Goal: Task Accomplishment & Management: Use online tool/utility

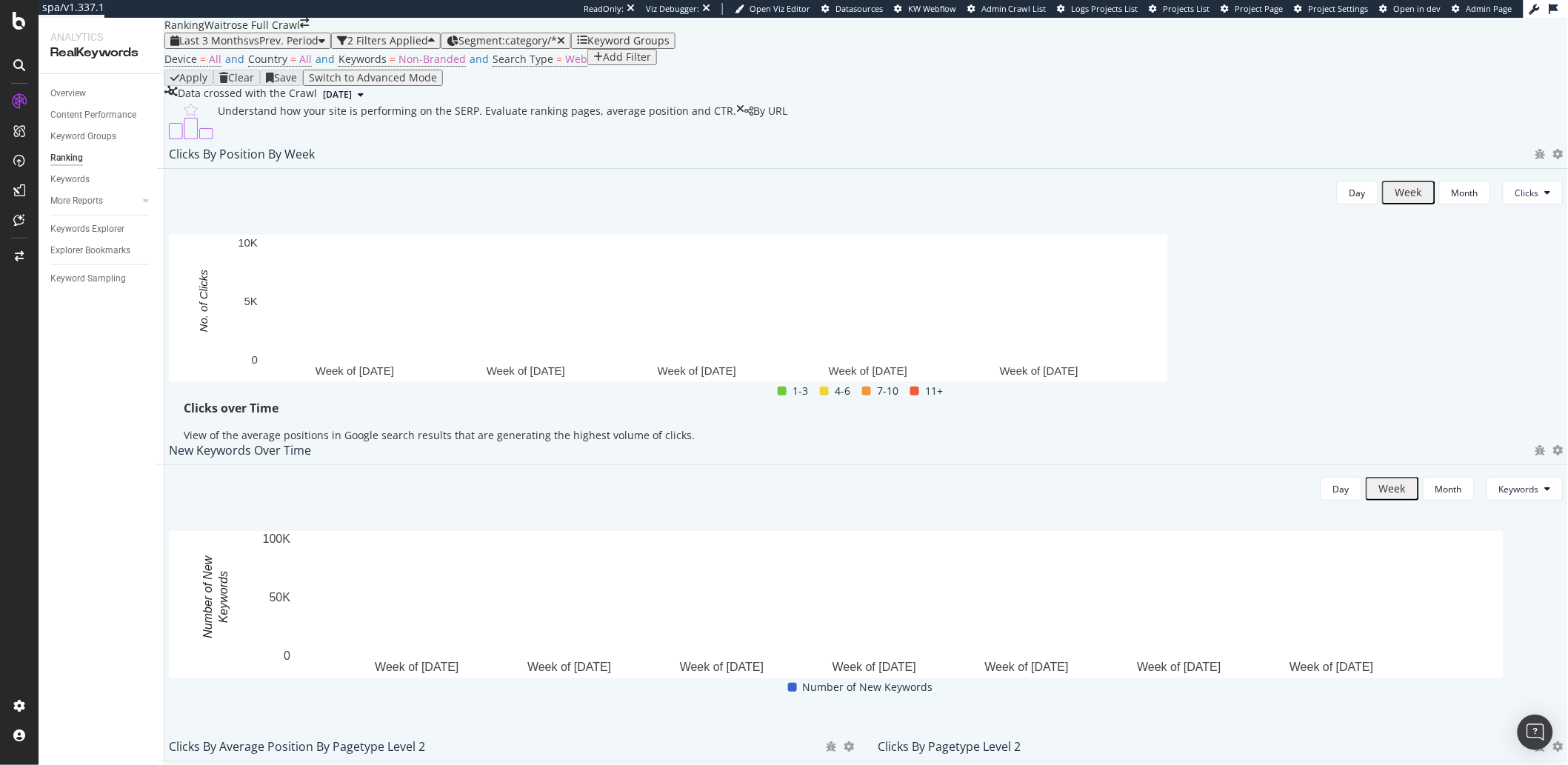
scroll to position [1326, 0]
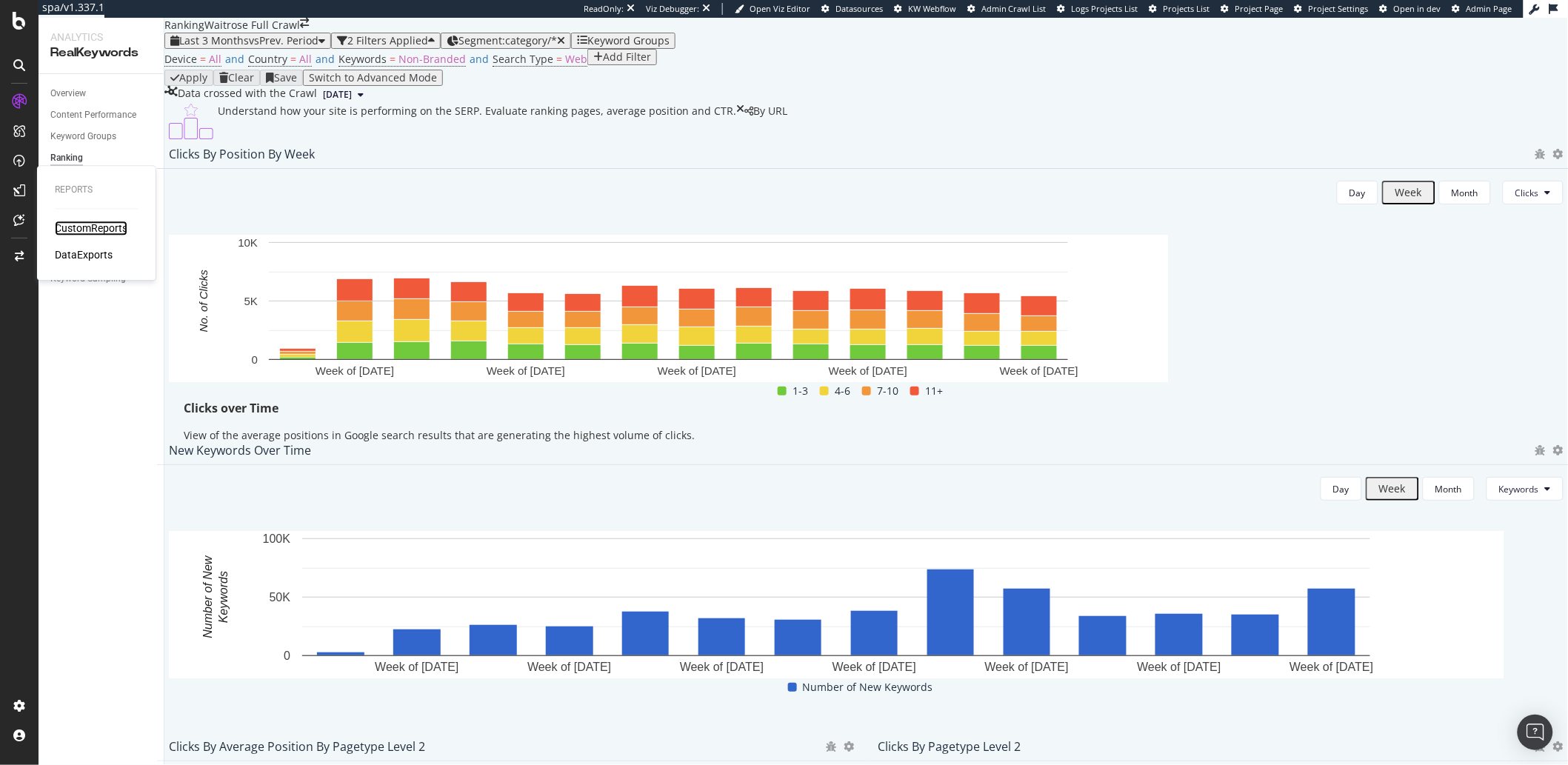
click at [70, 230] on div "CustomReports" at bounding box center [91, 229] width 73 height 15
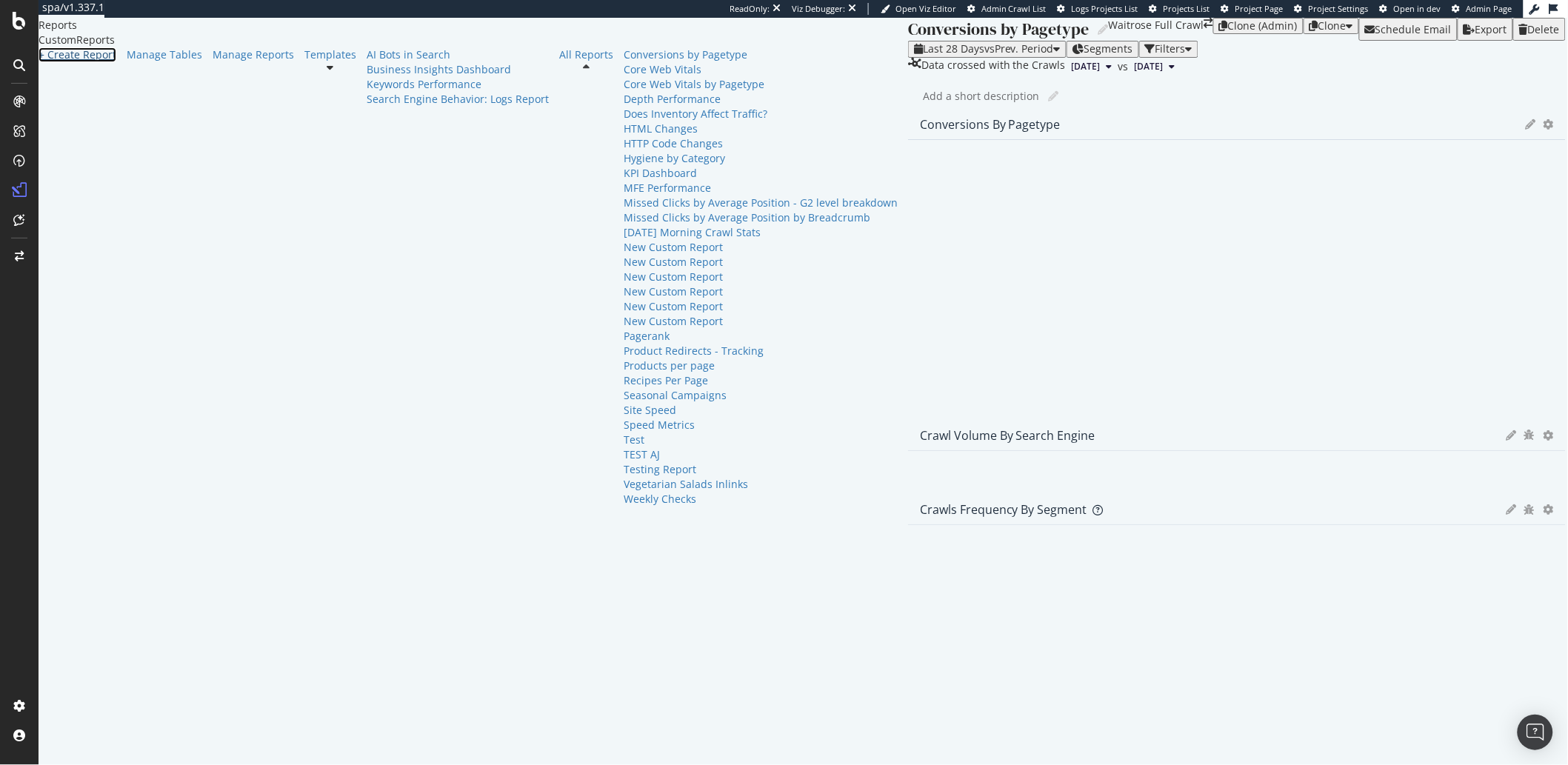
click at [99, 62] on div "+ Create Report" at bounding box center [78, 55] width 78 height 15
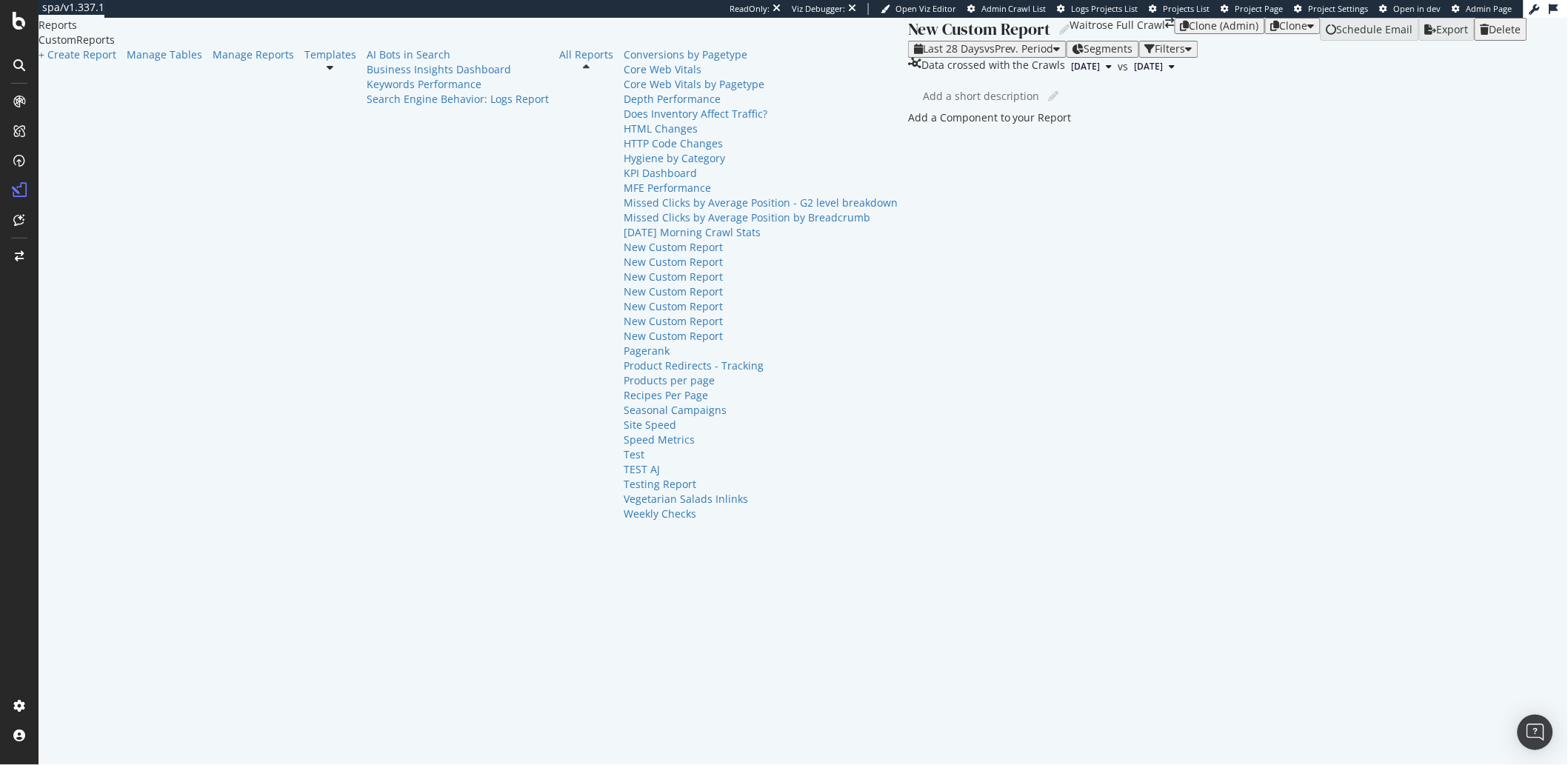
click at [908, 125] on div "Add a Component to your Report" at bounding box center [1217, 118] width 619 height 15
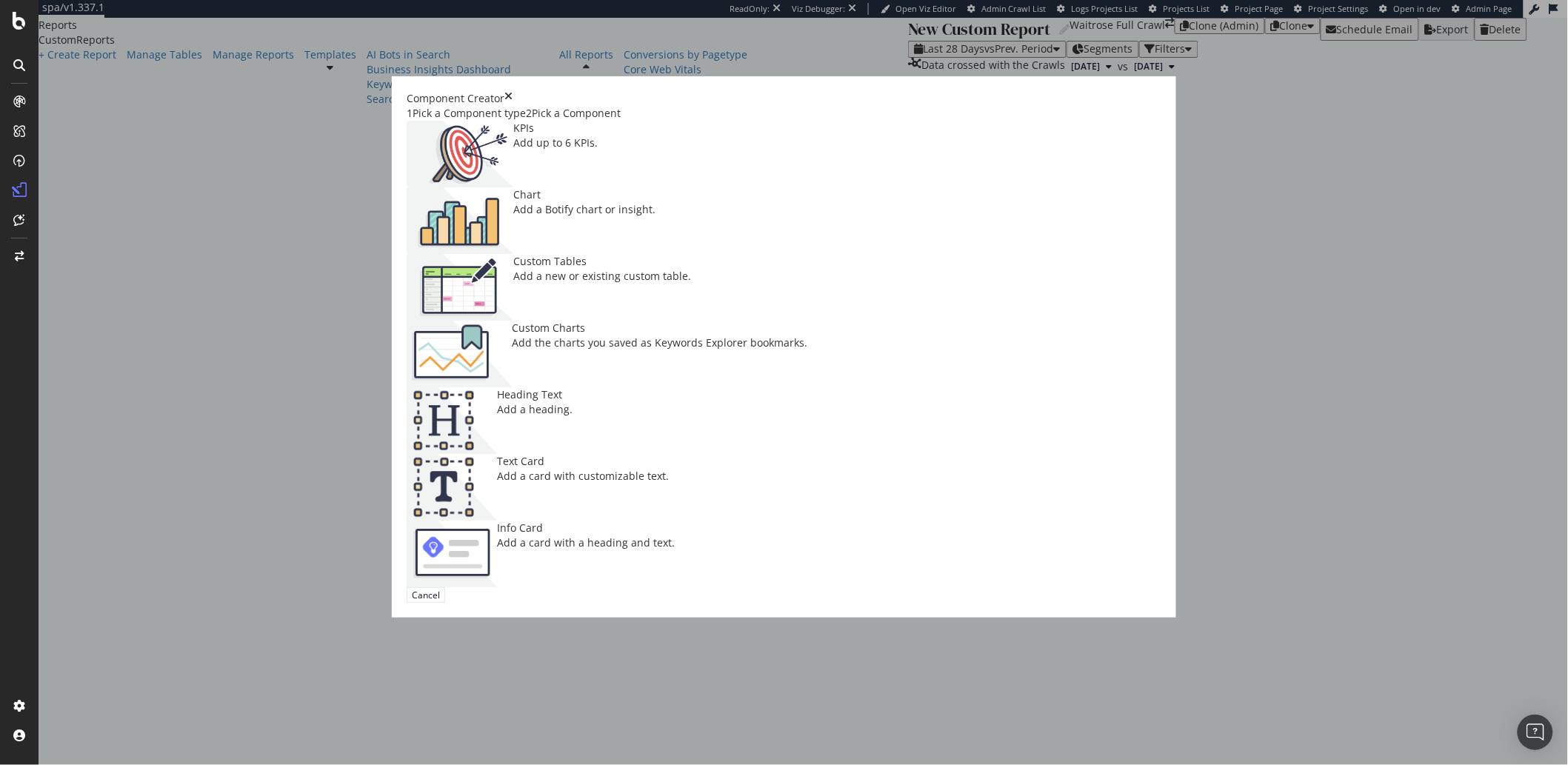
click at [656, 217] on div "Add a Botify chart or insight." at bounding box center [585, 209] width 142 height 15
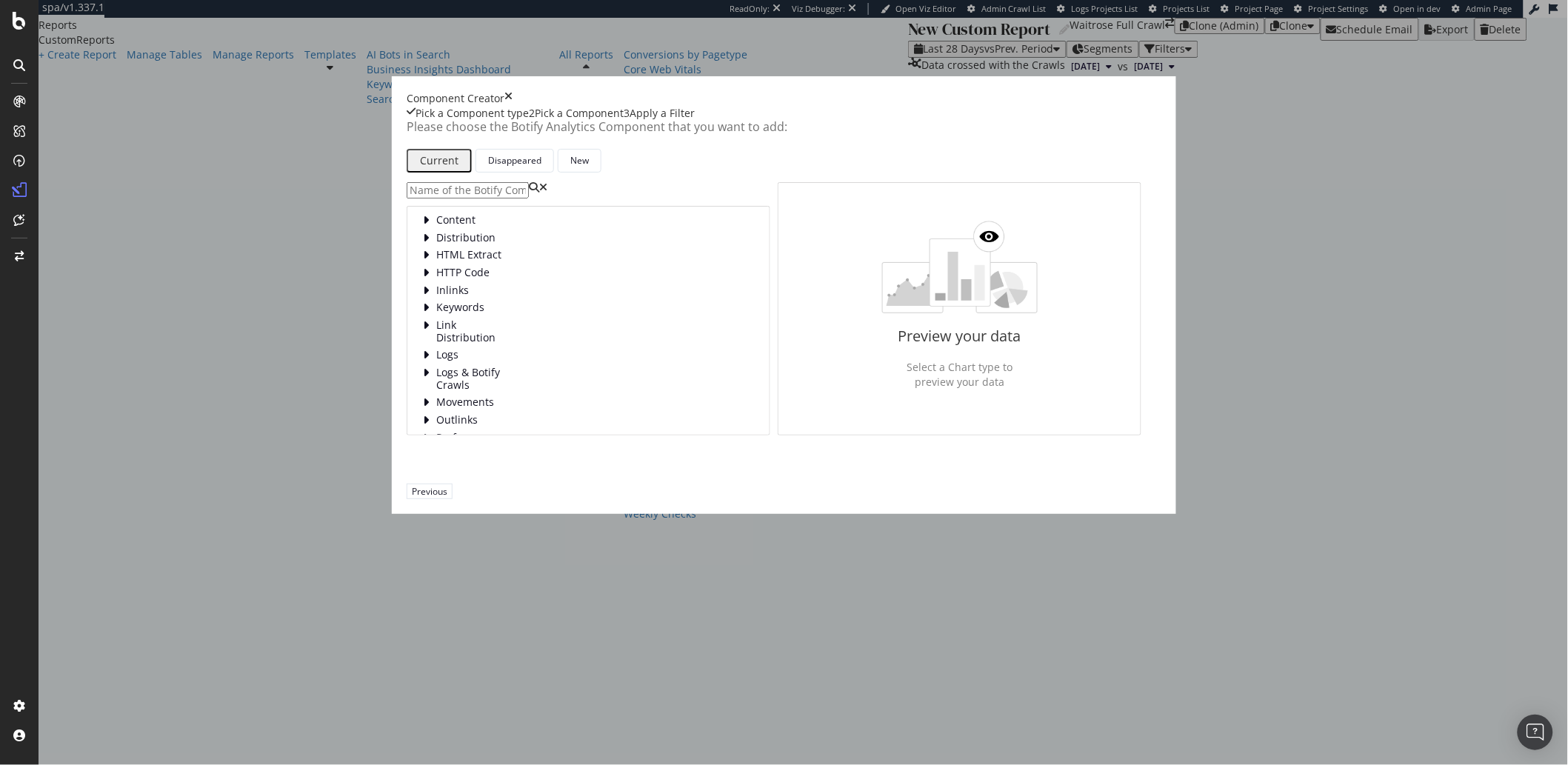
click at [529, 199] on input "modal" at bounding box center [467, 191] width 122 height 16
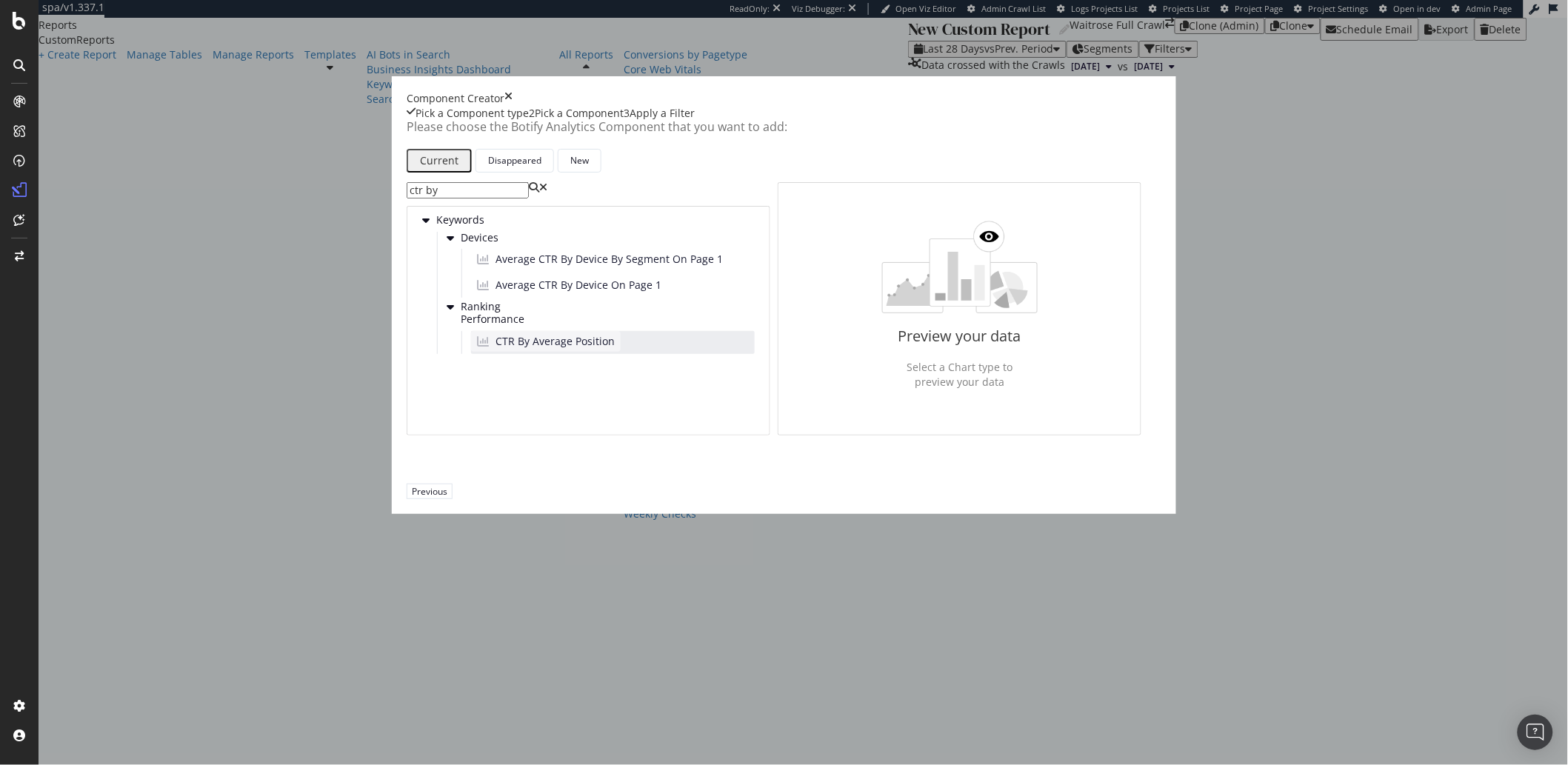
type input "ctr by"
click at [620, 352] on div "CTR By Average Position" at bounding box center [545, 342] width 149 height 21
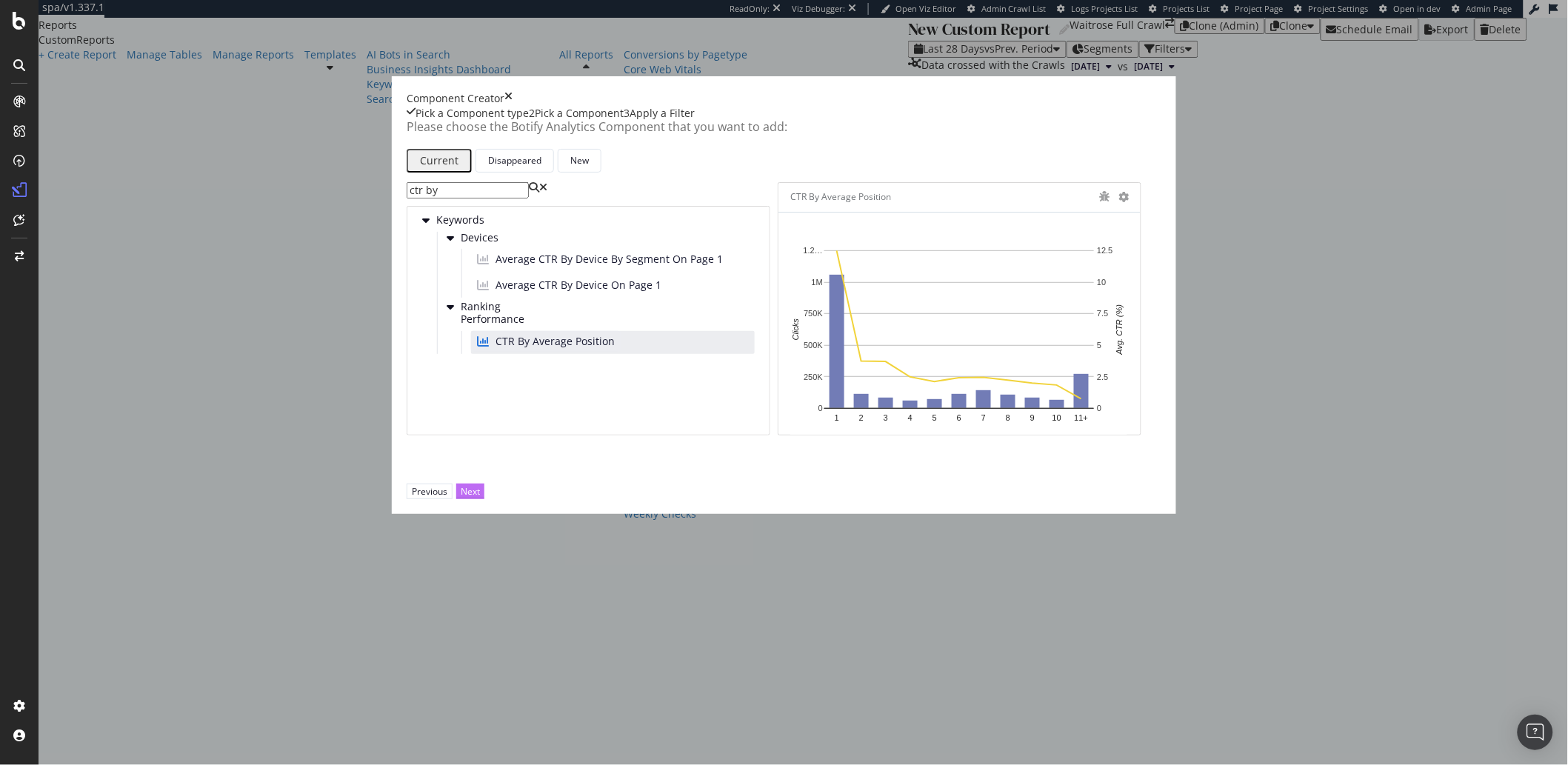
click at [480, 498] on div "Next" at bounding box center [470, 492] width 19 height 13
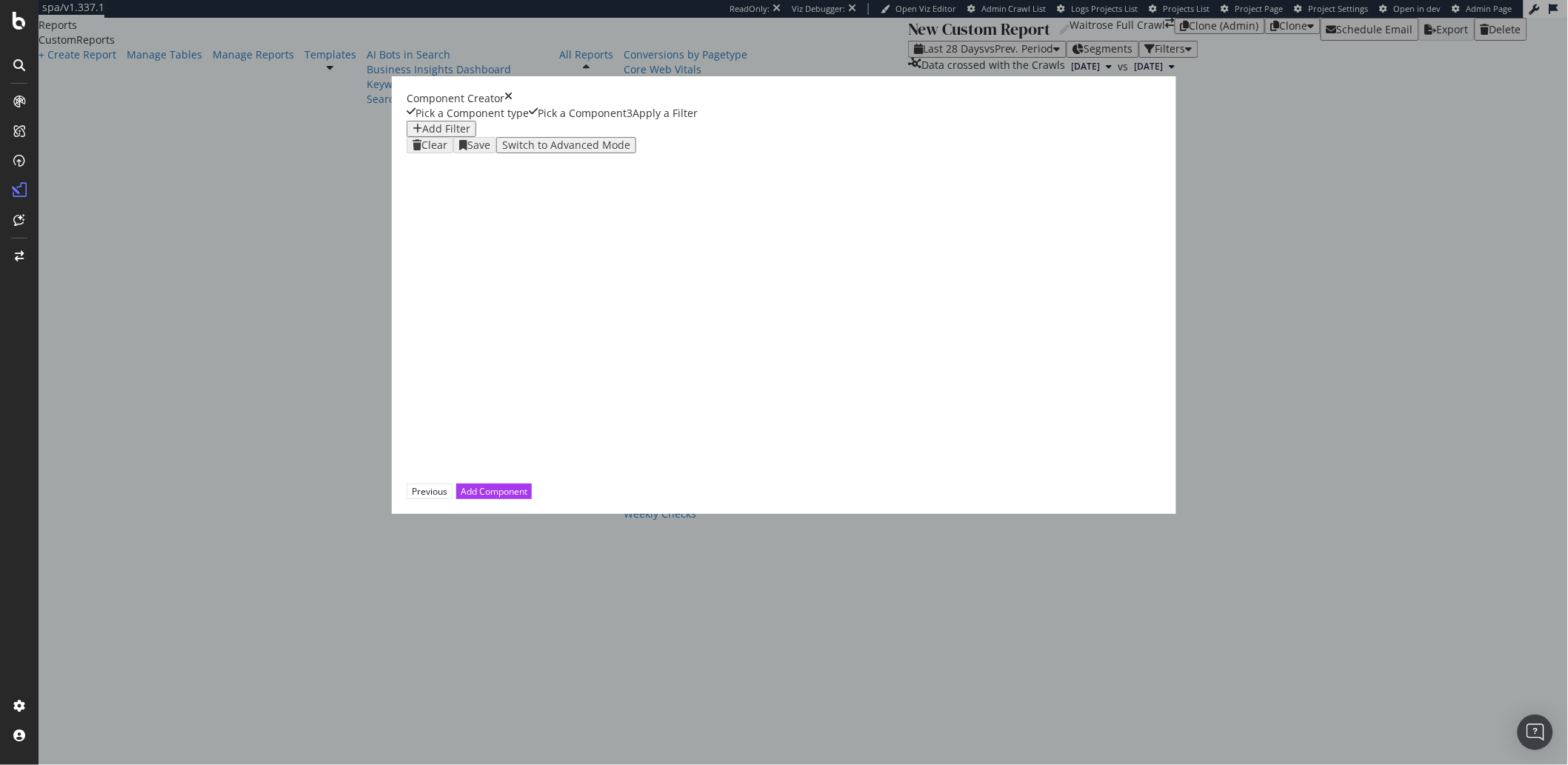
click at [470, 135] on div "Add Filter" at bounding box center [447, 128] width 48 height 12
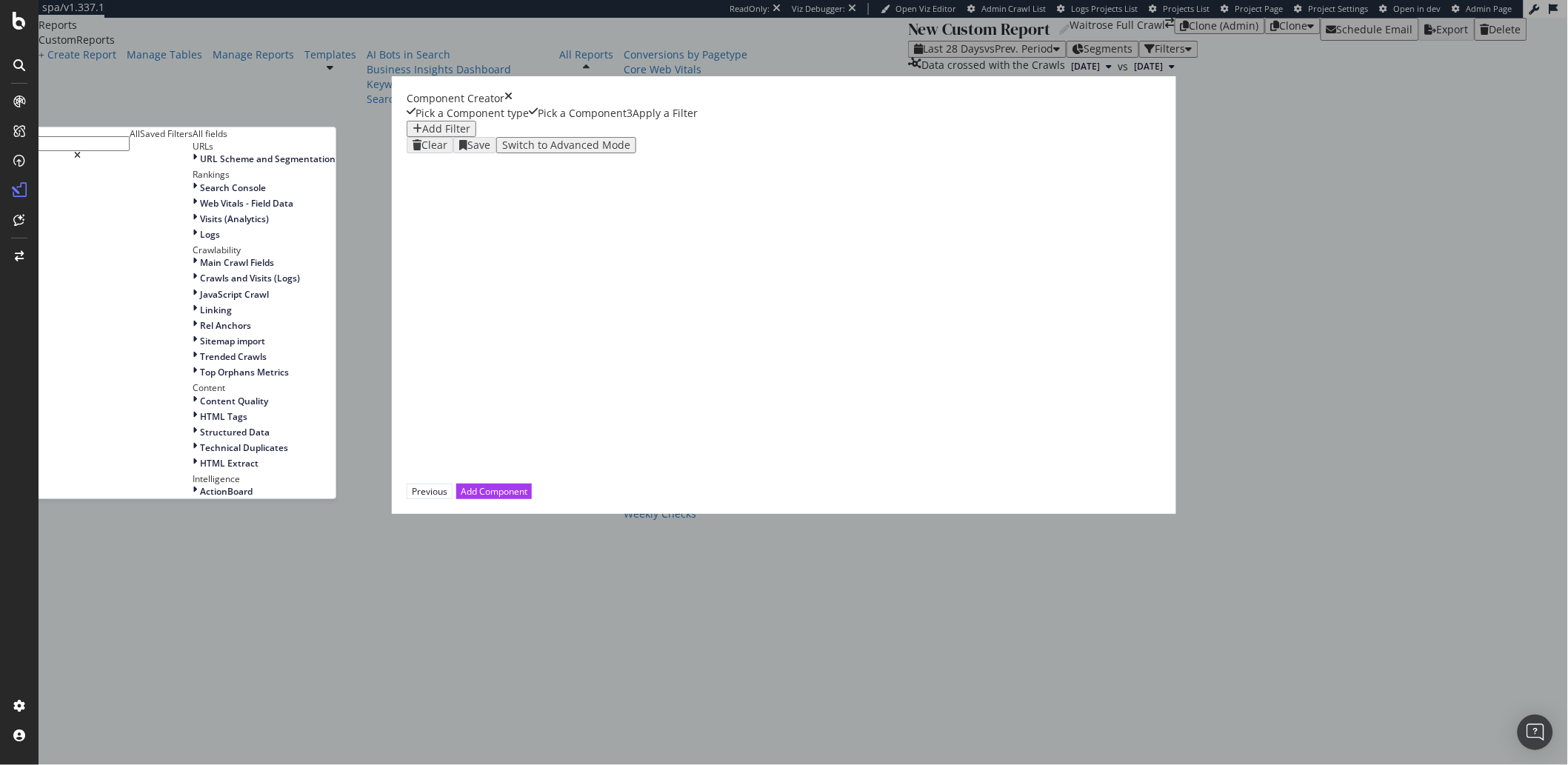
type input "c"
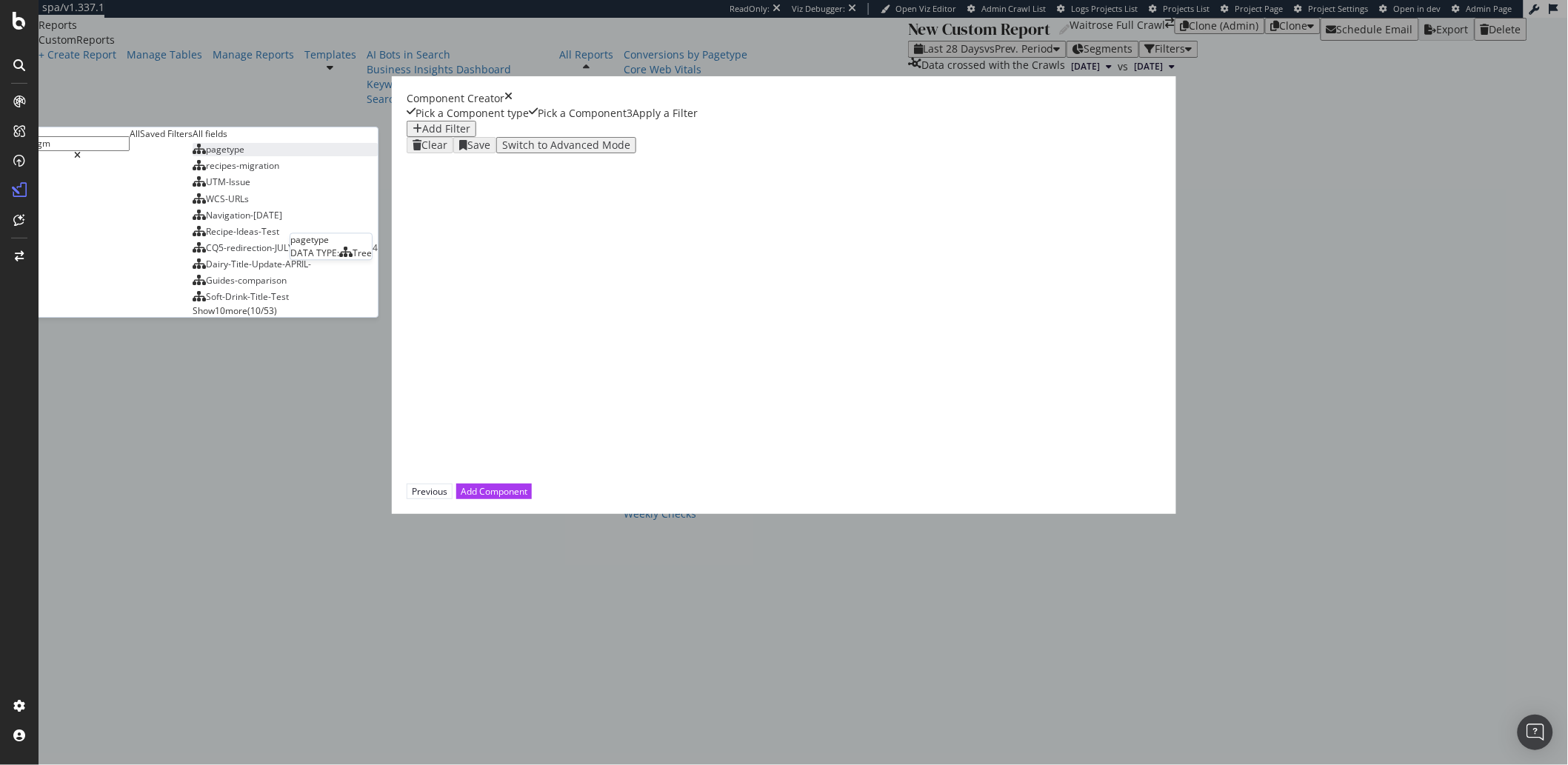
type input "segm"
click at [245, 156] on div "pagetype" at bounding box center [218, 149] width 52 height 13
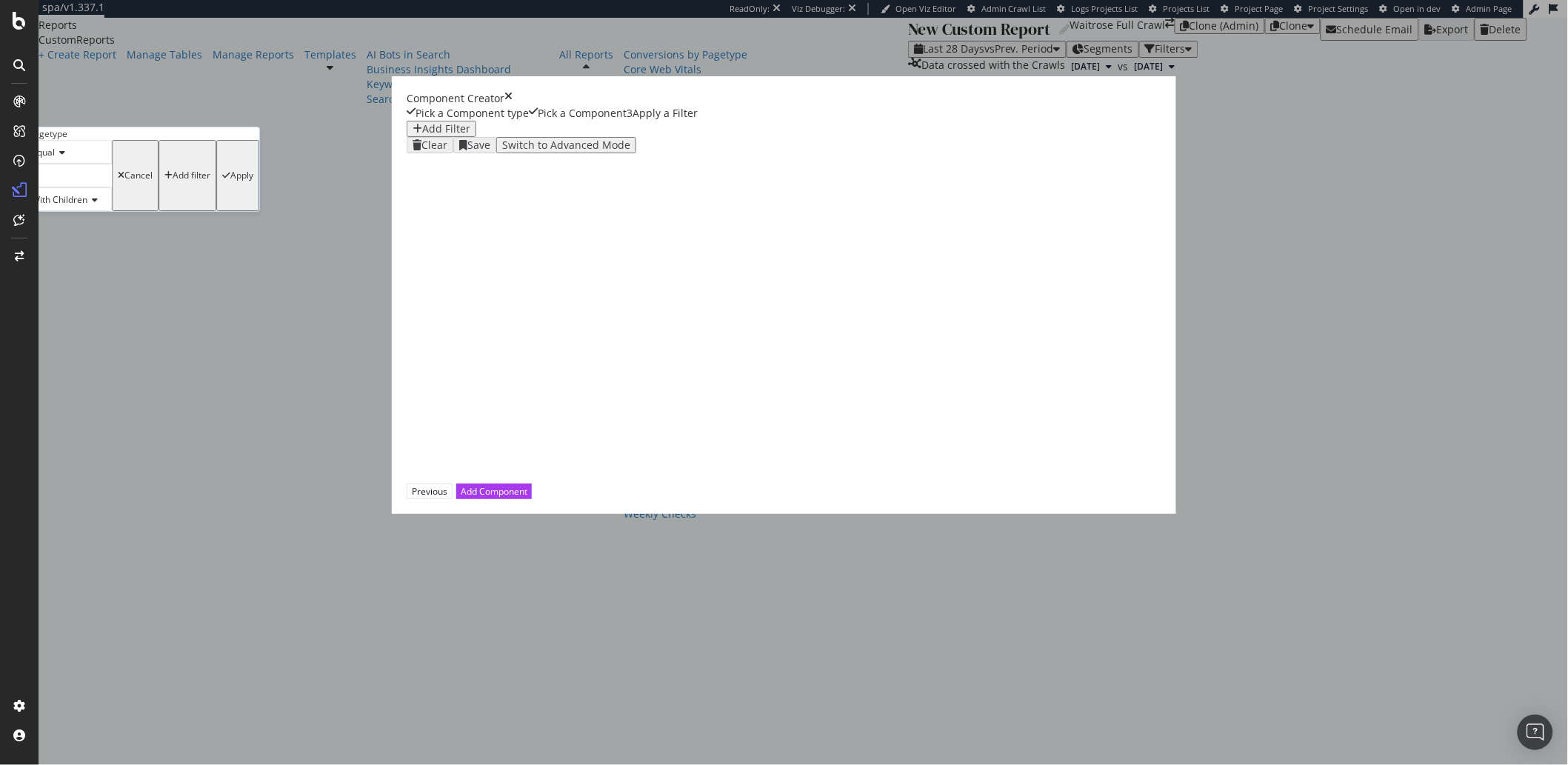
click at [111, 187] on div "modal" at bounding box center [68, 175] width 87 height 23
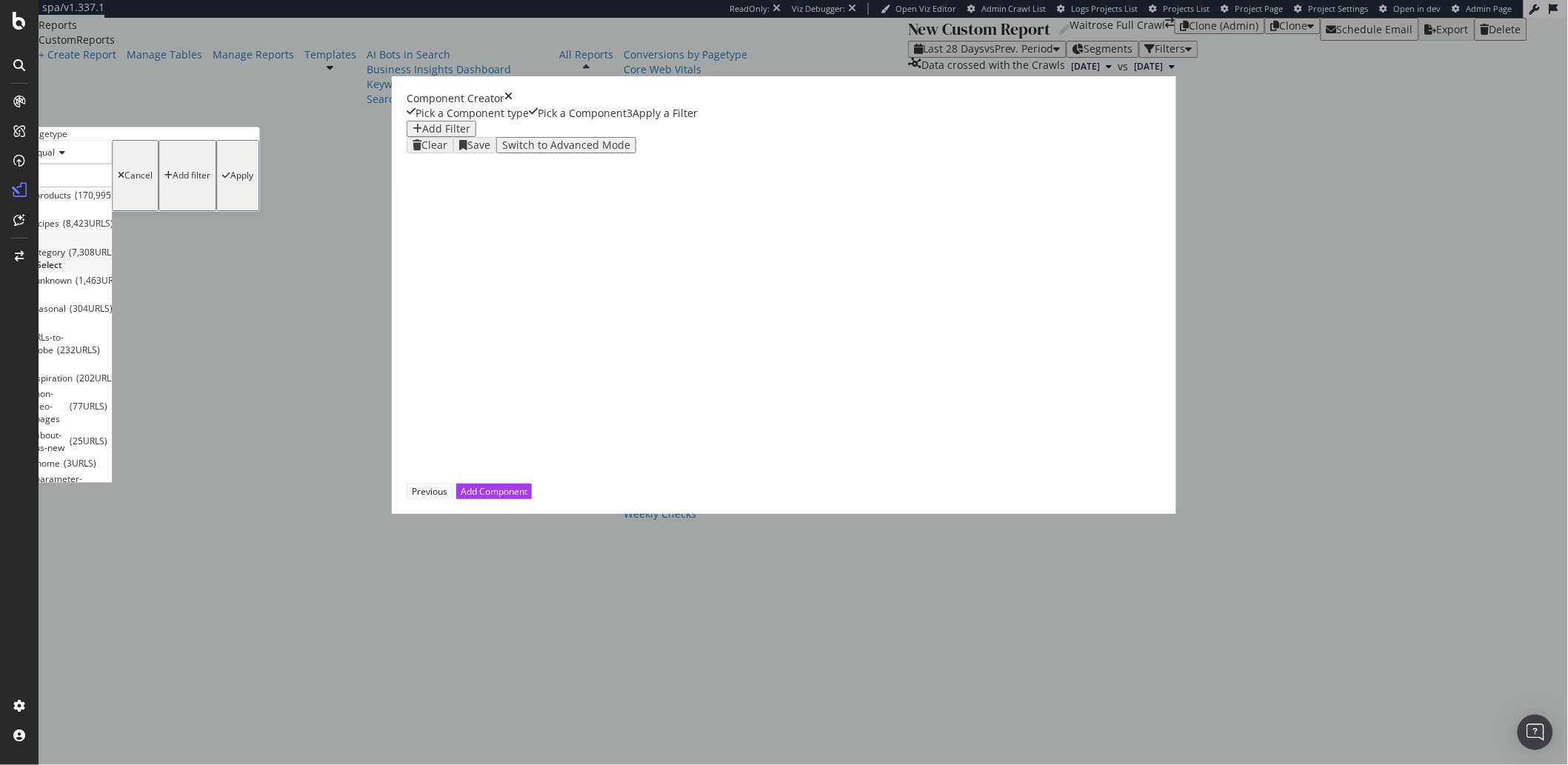
click at [34, 245] on icon "modal" at bounding box center [31, 240] width 5 height 9
click at [69, 315] on span "Select" at bounding box center [57, 309] width 26 height 13
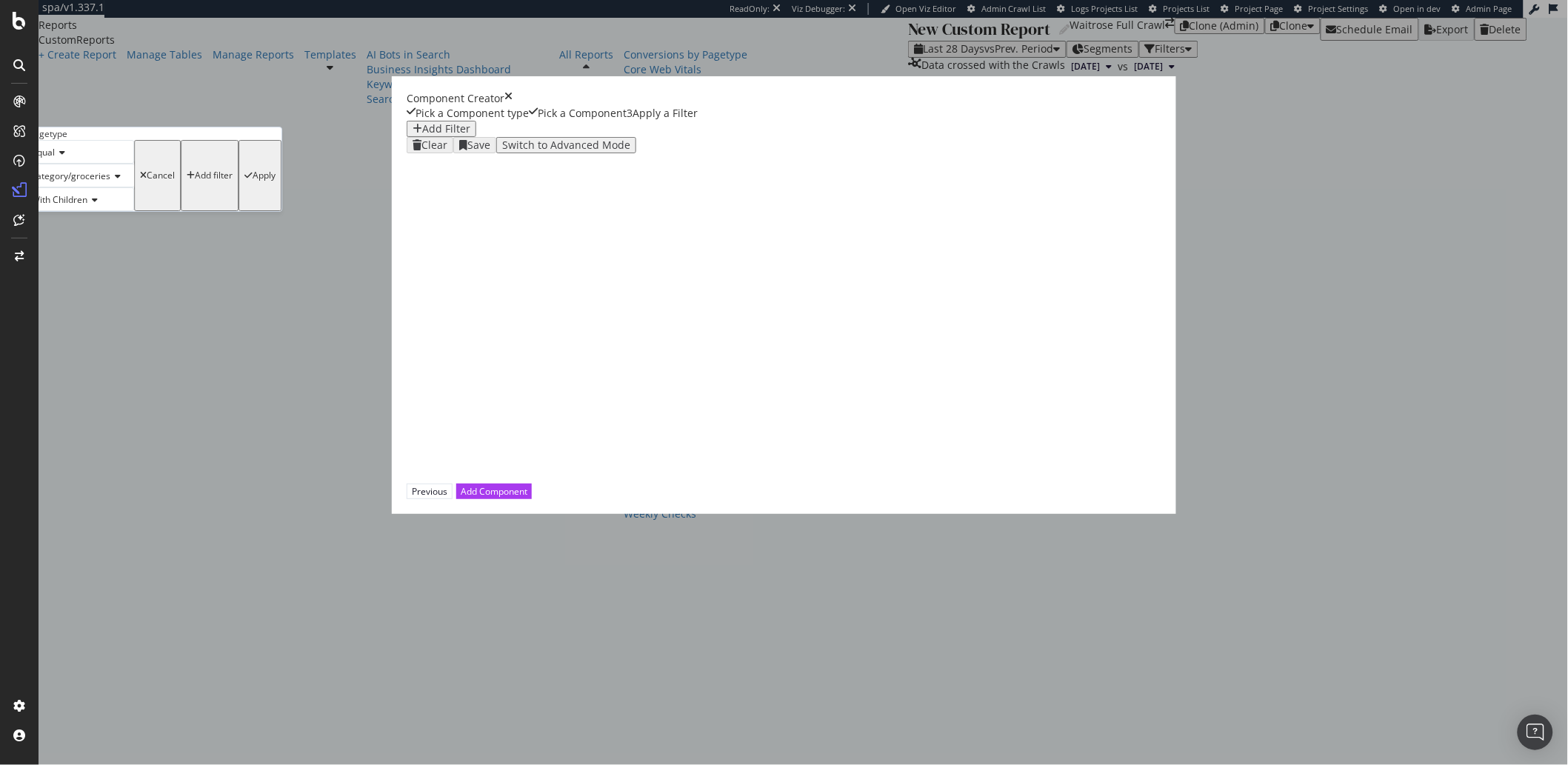
click at [275, 181] on div "Apply" at bounding box center [264, 175] width 23 height 11
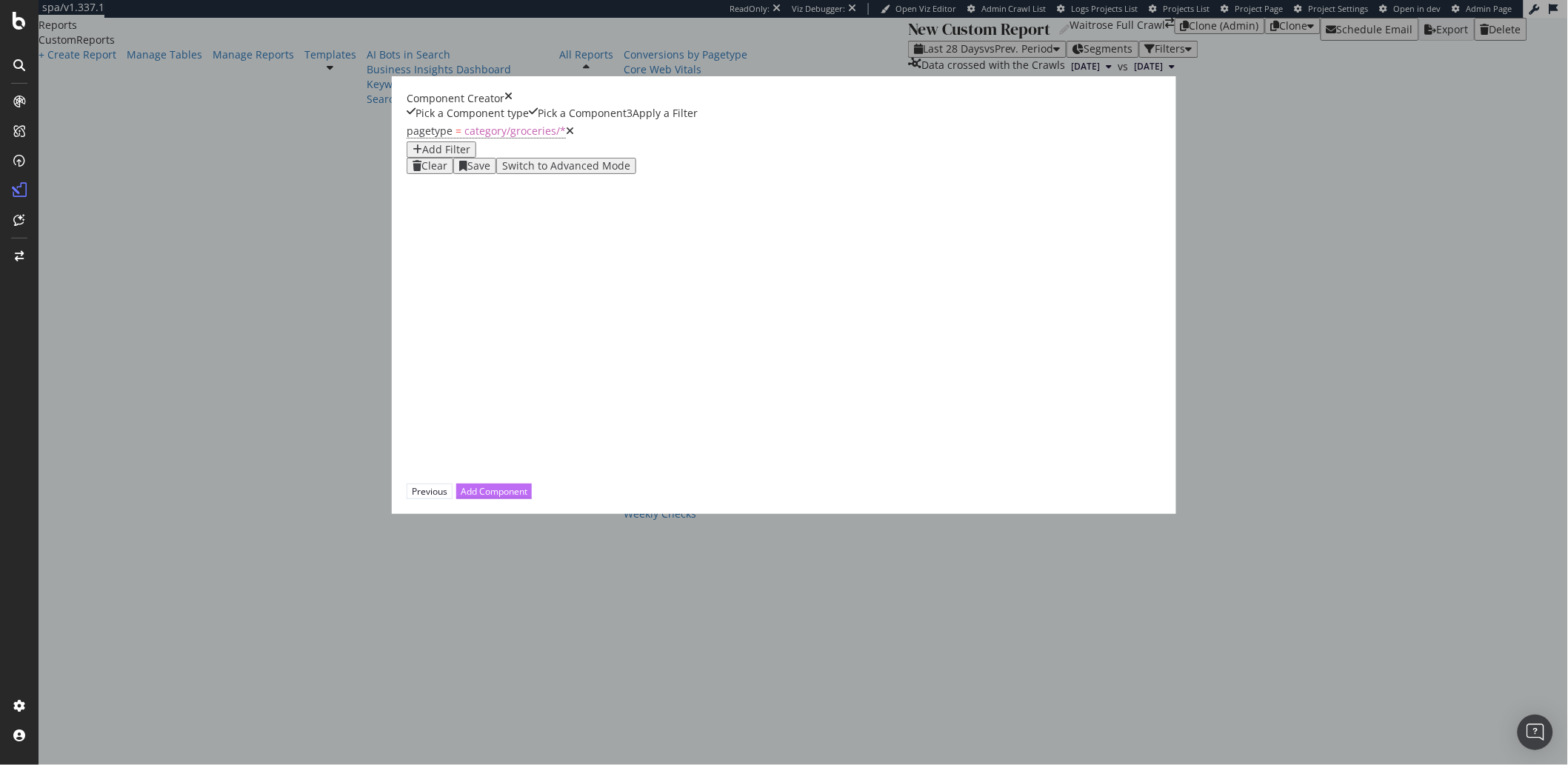
click at [527, 498] on div "Add Component" at bounding box center [493, 492] width 67 height 13
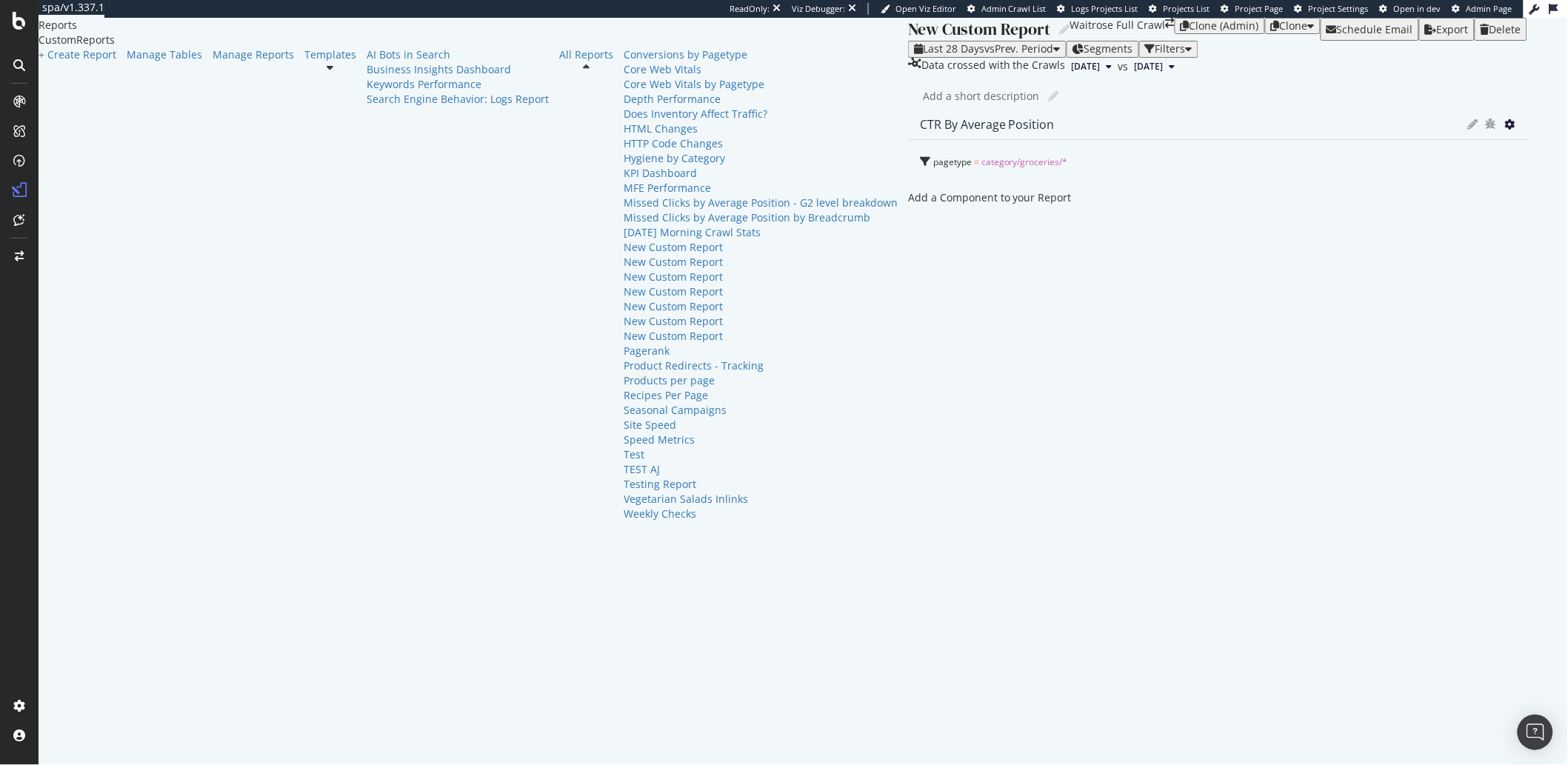
click at [1505, 130] on icon at bounding box center [1510, 124] width 10 height 11
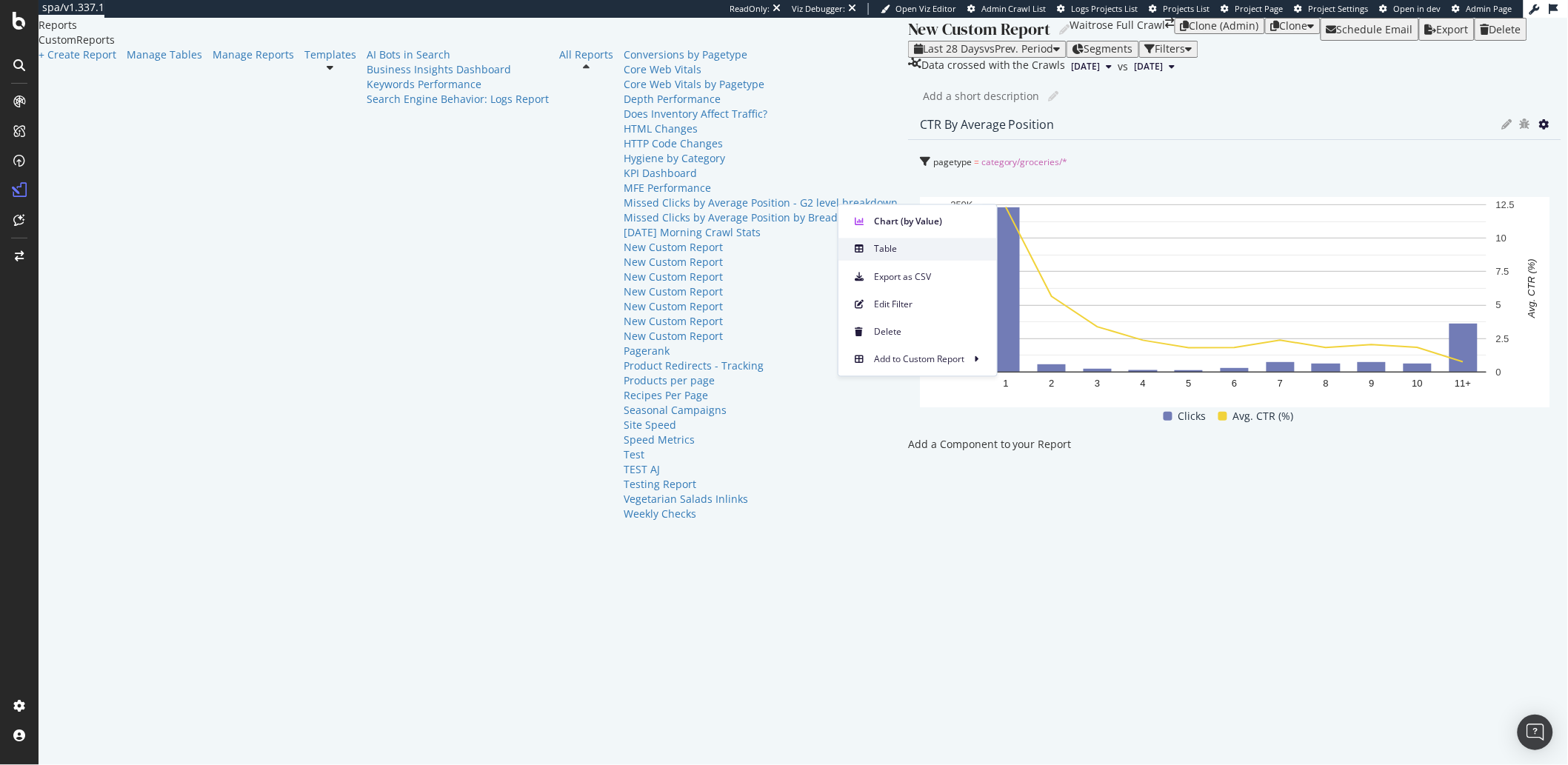
click at [866, 255] on span at bounding box center [859, 249] width 18 height 18
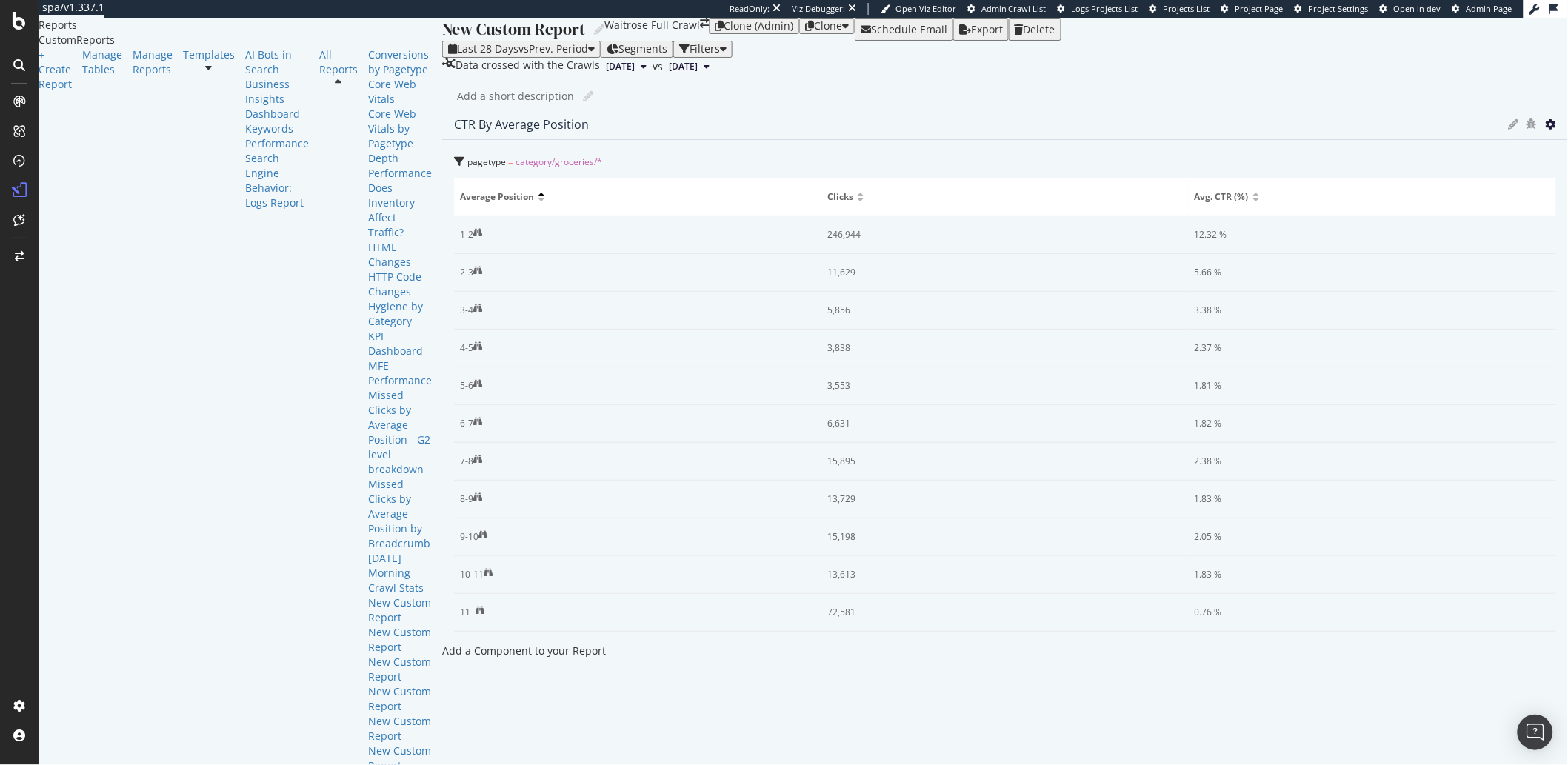
click at [1545, 130] on icon at bounding box center [1550, 124] width 10 height 11
click at [874, 221] on span "Chart (by Value)" at bounding box center [929, 221] width 111 height 14
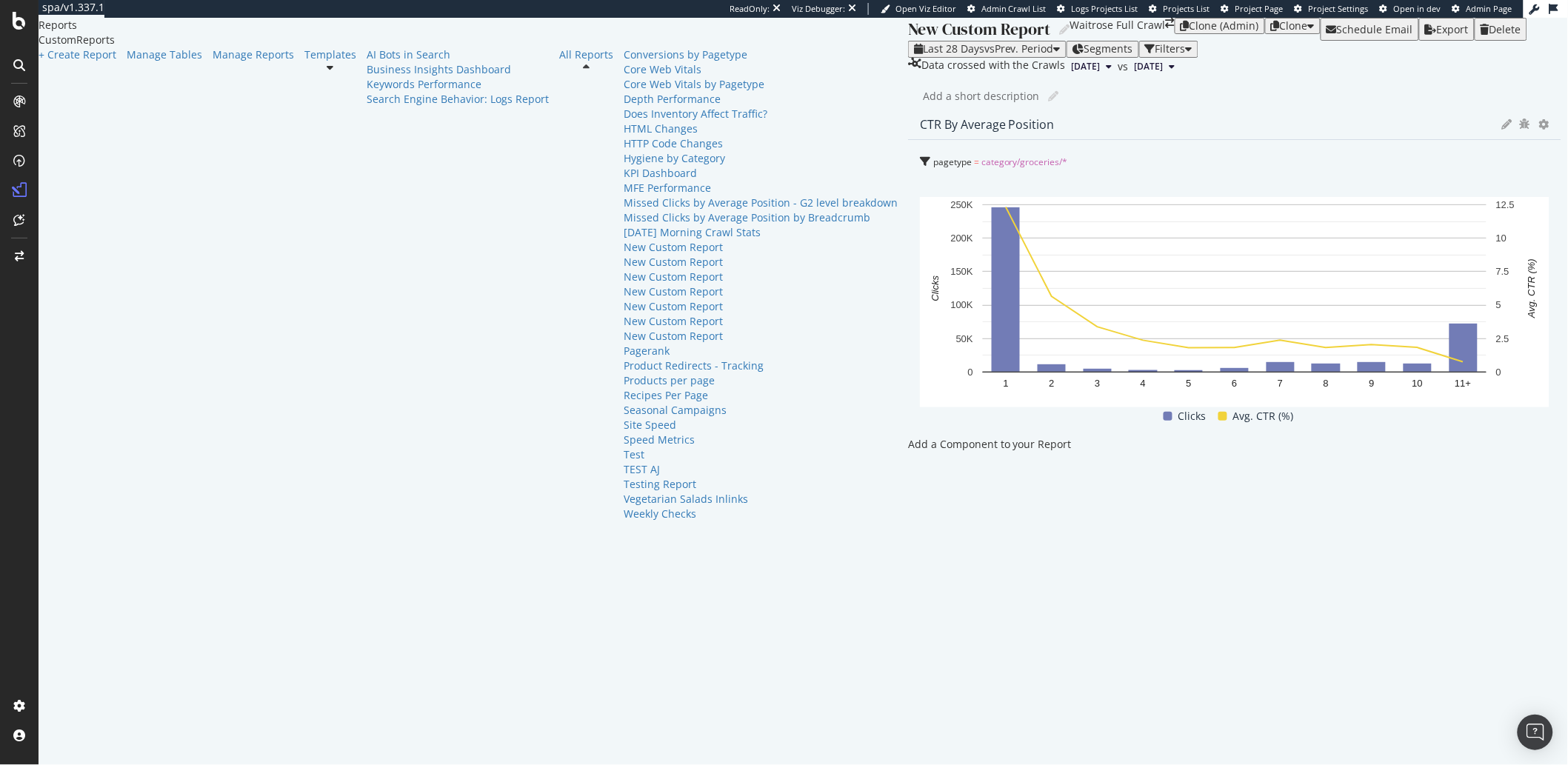
click at [1502, 130] on icon at bounding box center [1507, 124] width 10 height 11
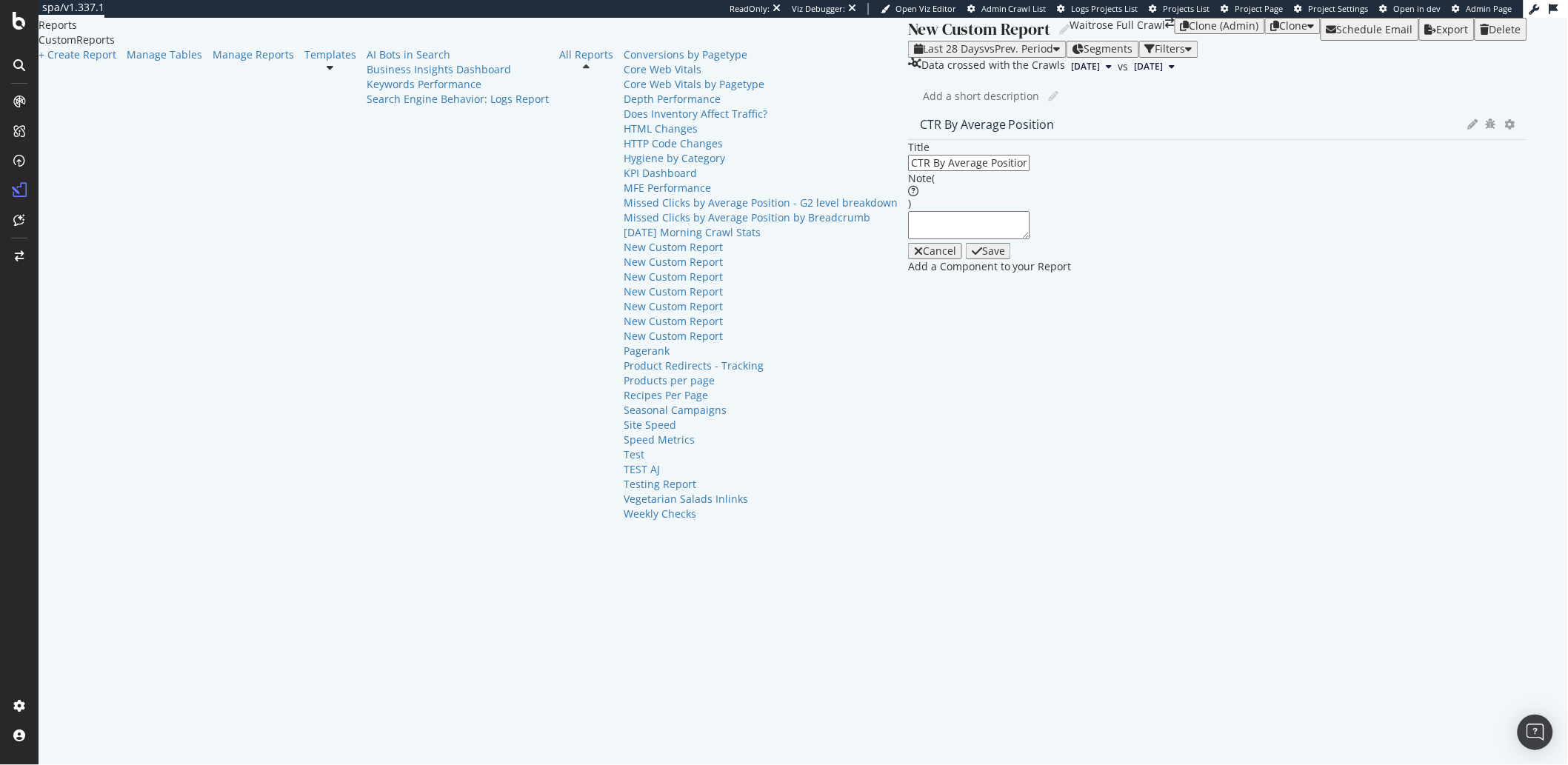
click at [923, 257] on div "Cancel" at bounding box center [939, 251] width 33 height 12
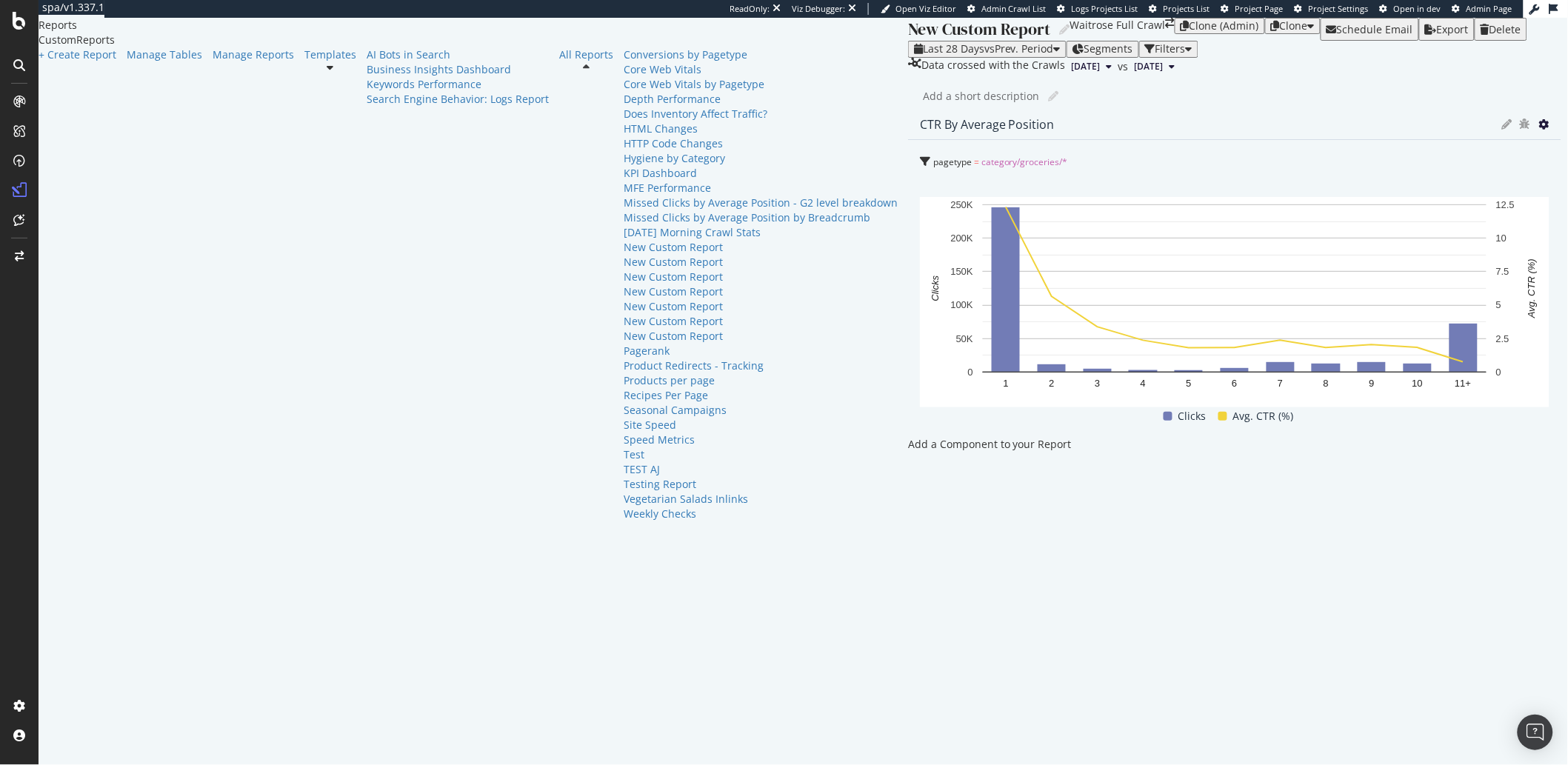
click at [1539, 130] on icon at bounding box center [1544, 124] width 10 height 11
click at [908, 444] on div "CTR By Average Position pagetype = category/groceries/* Hold CMD (⌘) while clic…" at bounding box center [1234, 281] width 653 height 342
click at [908, 437] on div at bounding box center [1234, 437] width 653 height 0
click at [127, 62] on div "Manage Tables" at bounding box center [165, 55] width 76 height 15
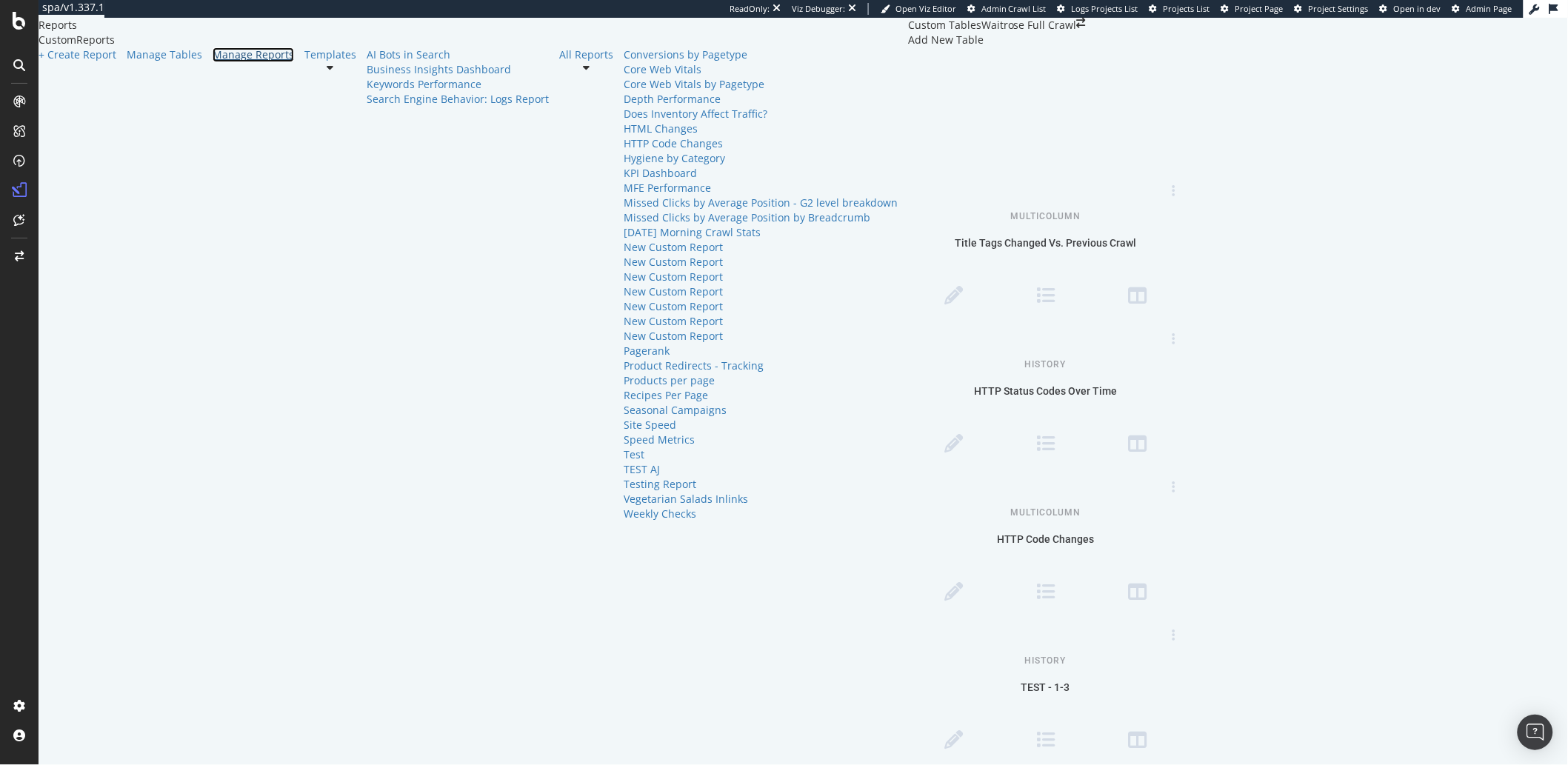
click at [212, 62] on div "Manage Reports" at bounding box center [253, 55] width 82 height 15
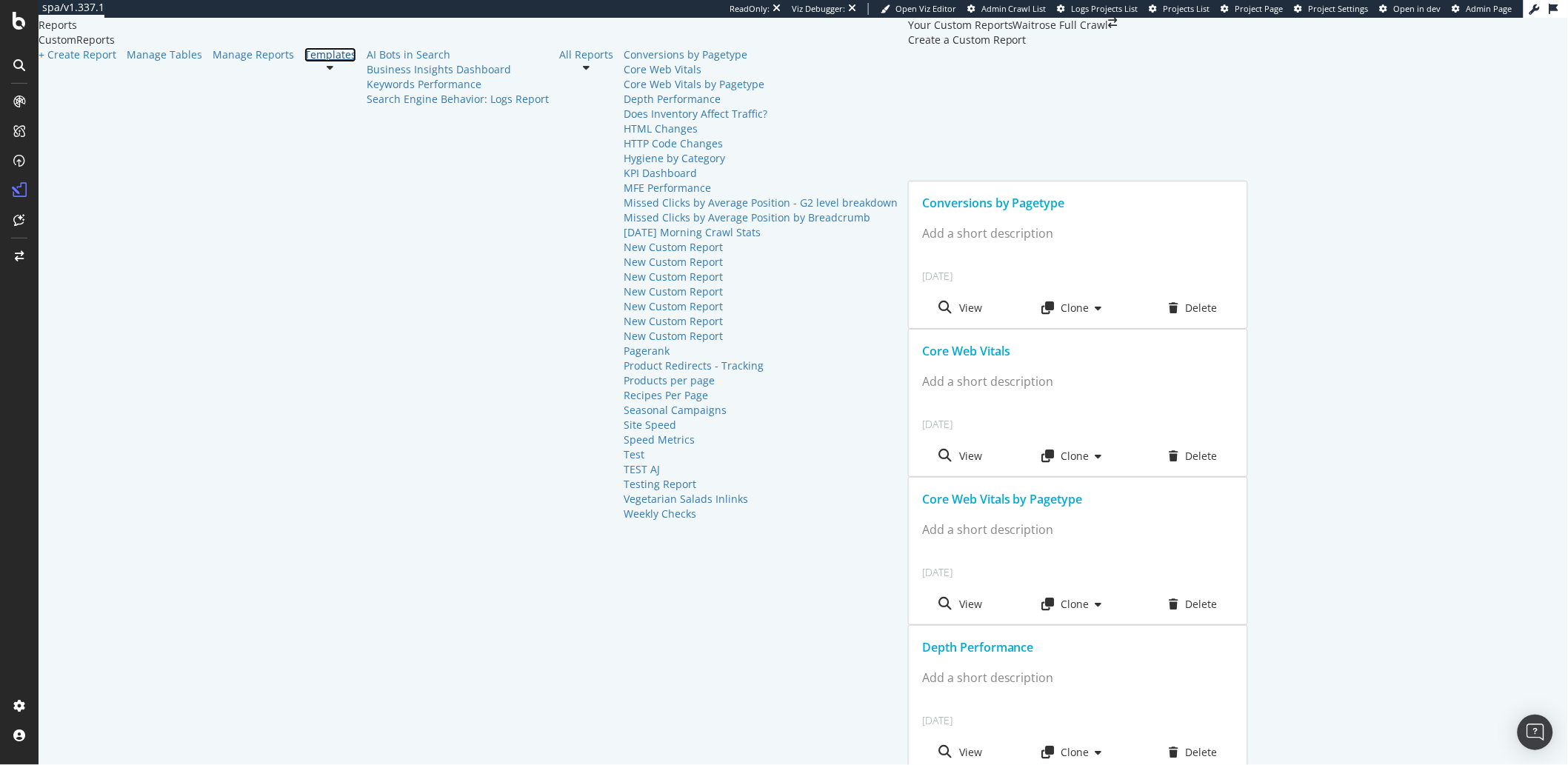
click at [304, 62] on link "Templates" at bounding box center [330, 55] width 52 height 15
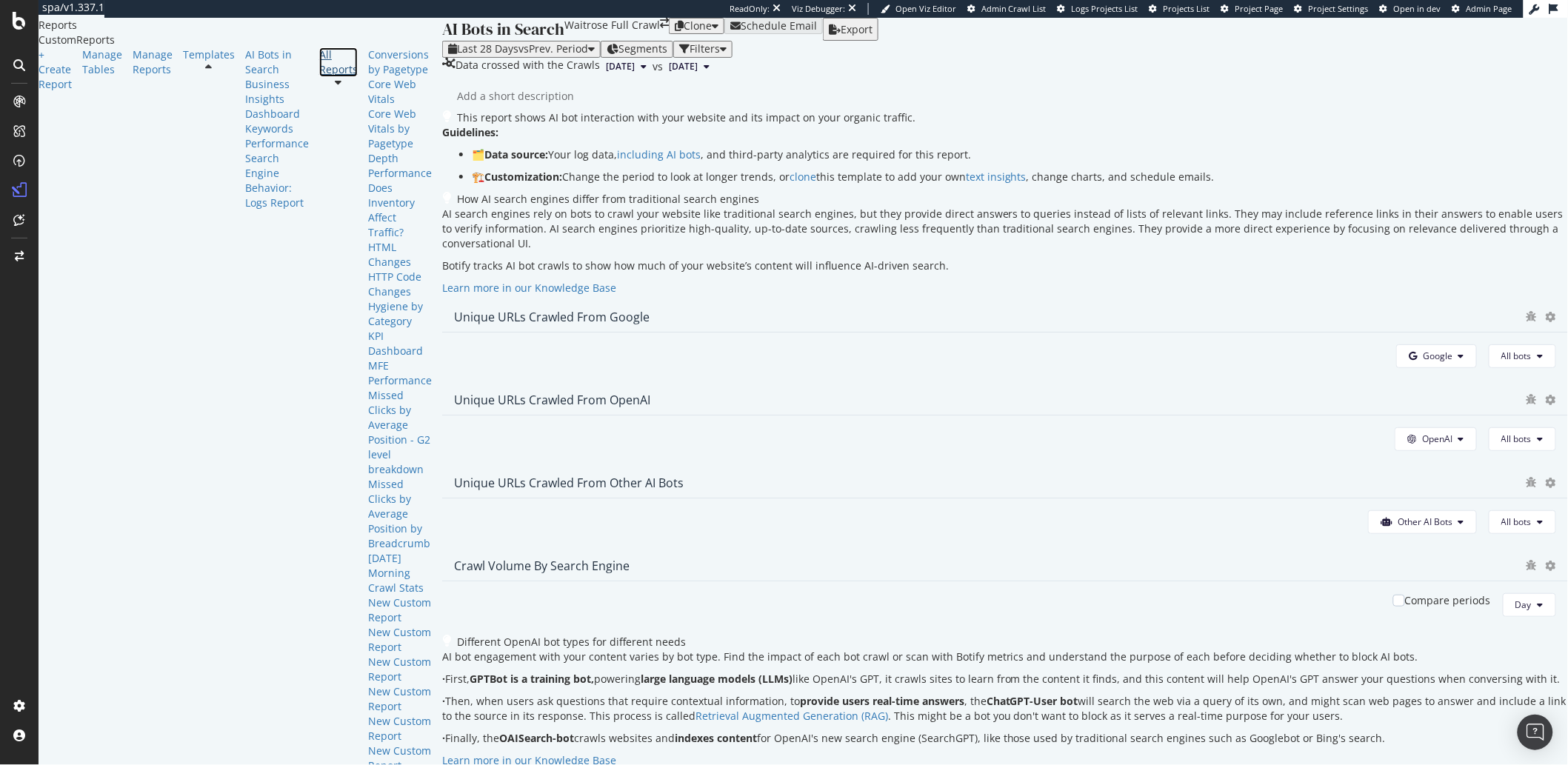
click at [319, 77] on link "All Reports" at bounding box center [338, 62] width 39 height 30
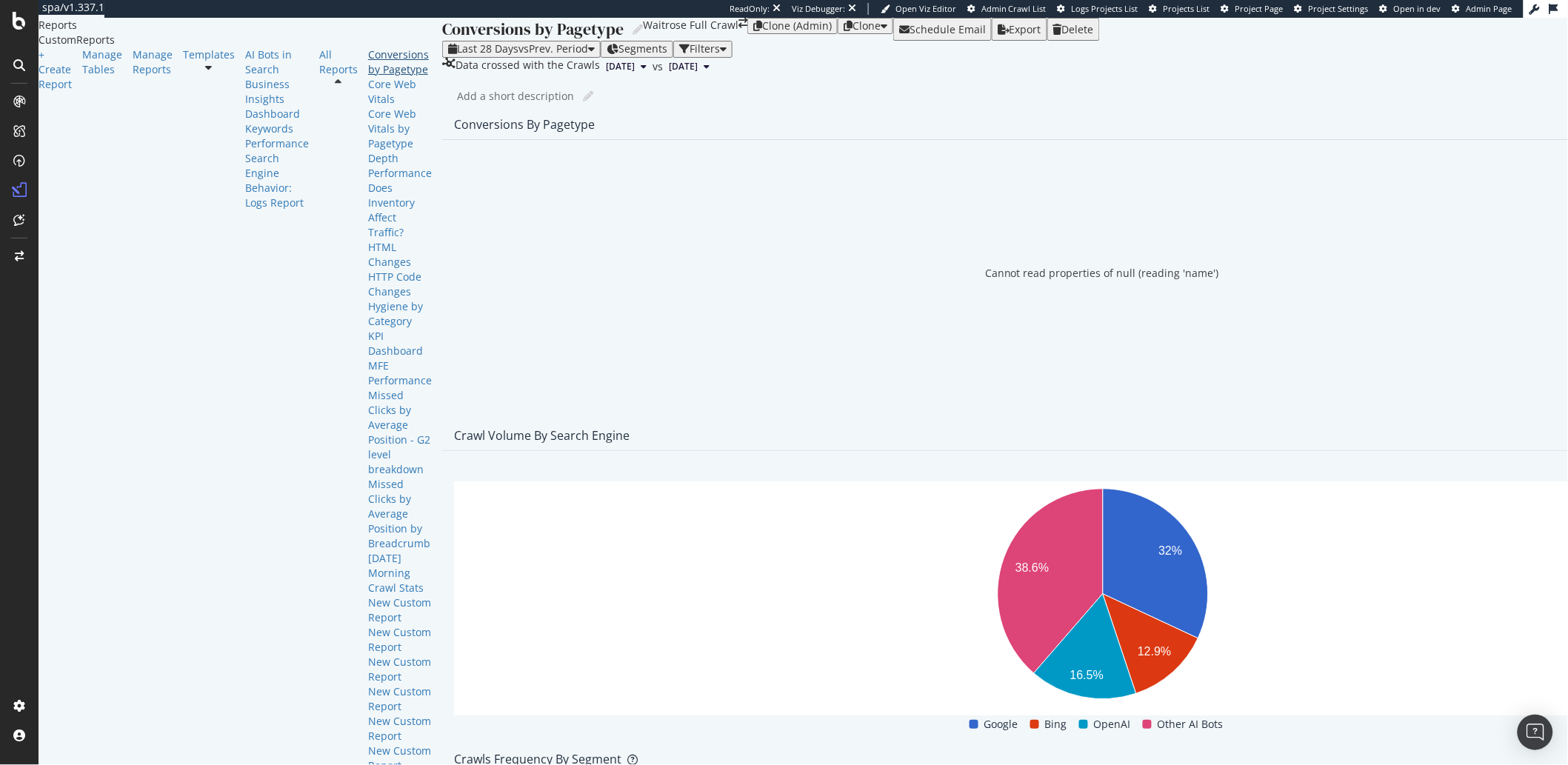
scroll to position [313, 0]
click at [368, 595] on div "New Custom Report" at bounding box center [400, 610] width 64 height 30
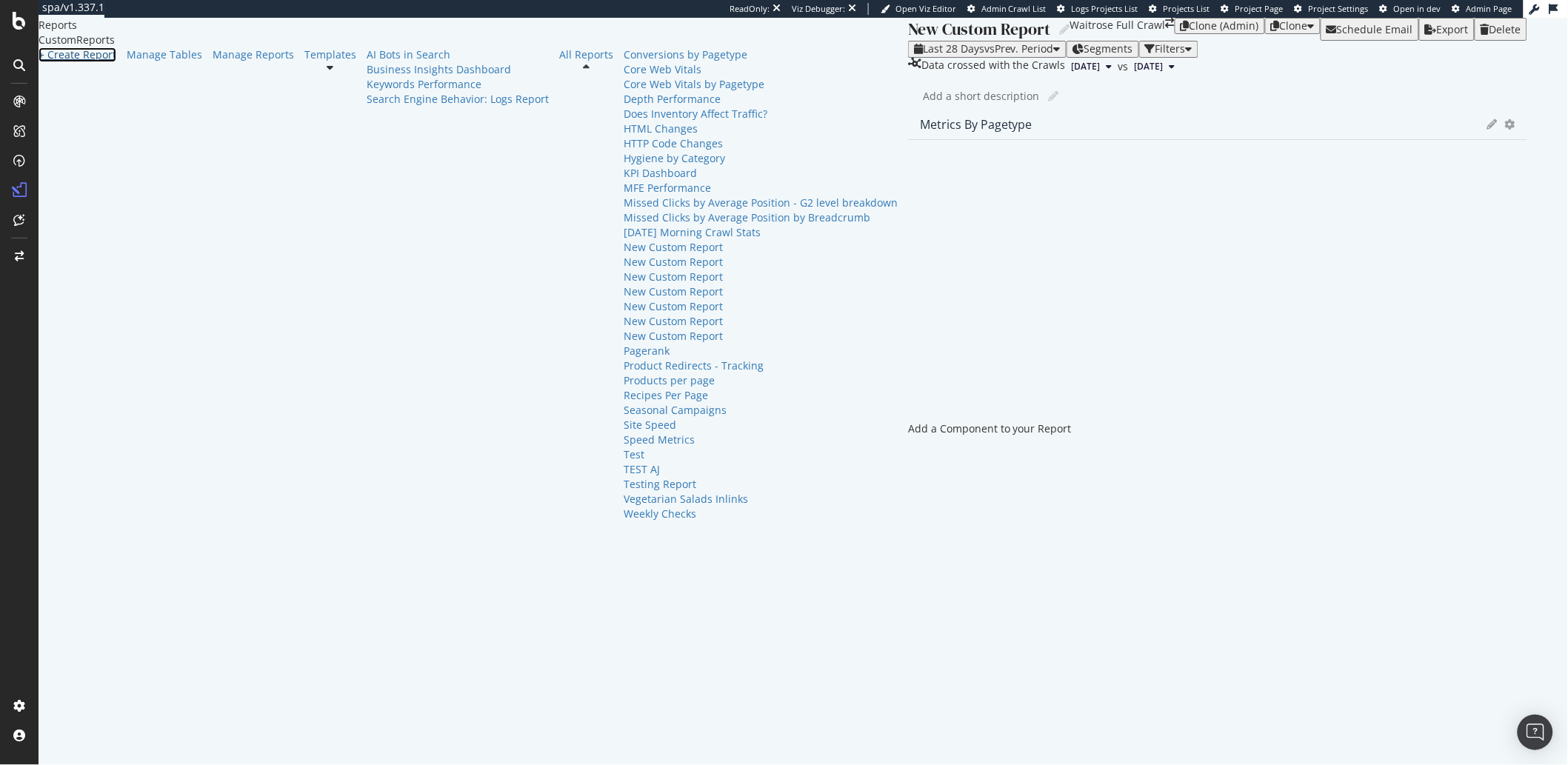
click at [105, 62] on div "+ Create Report" at bounding box center [78, 55] width 78 height 15
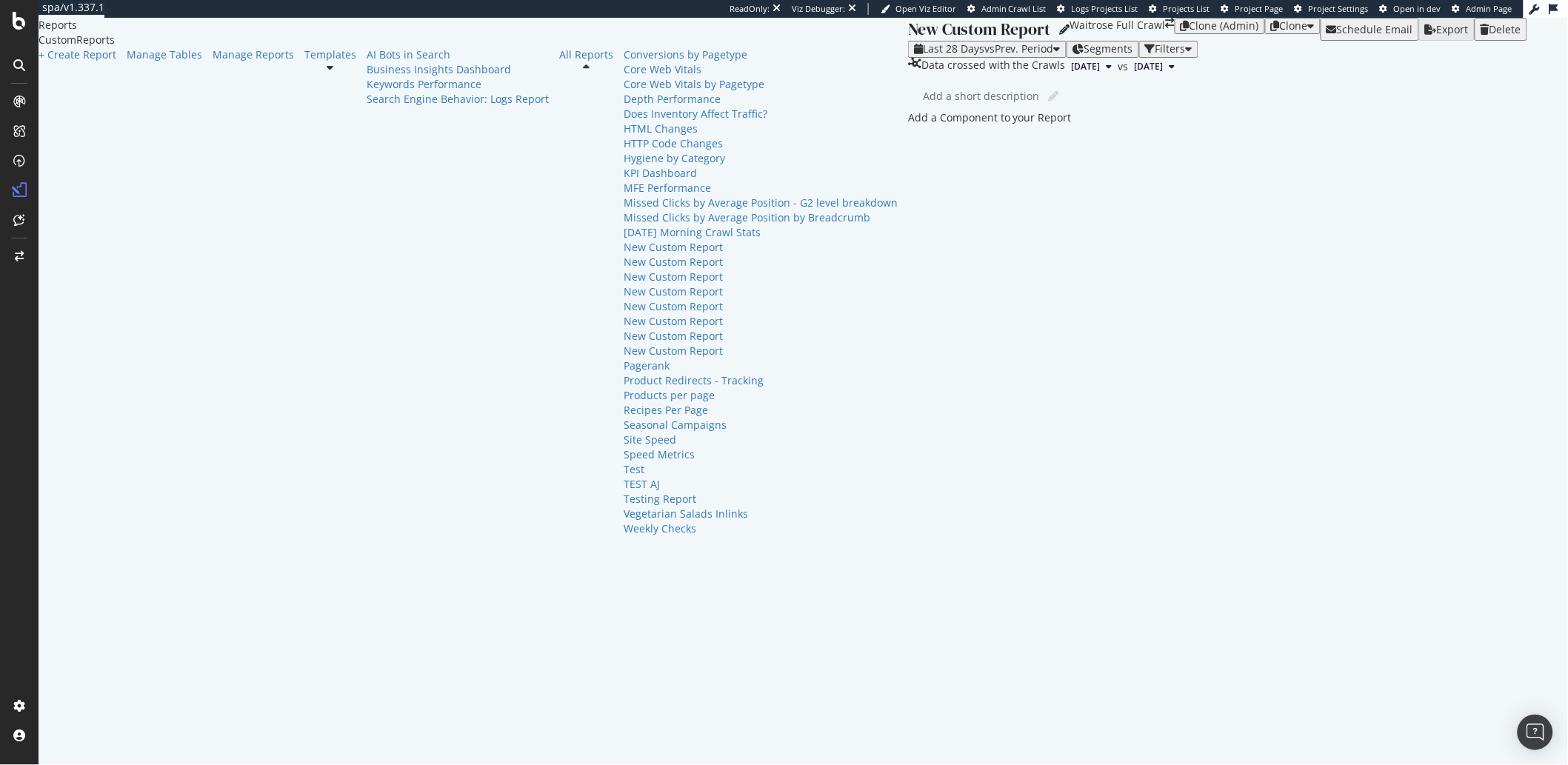
click at [1059, 35] on icon at bounding box center [1064, 29] width 10 height 11
type input "AVG Pos"
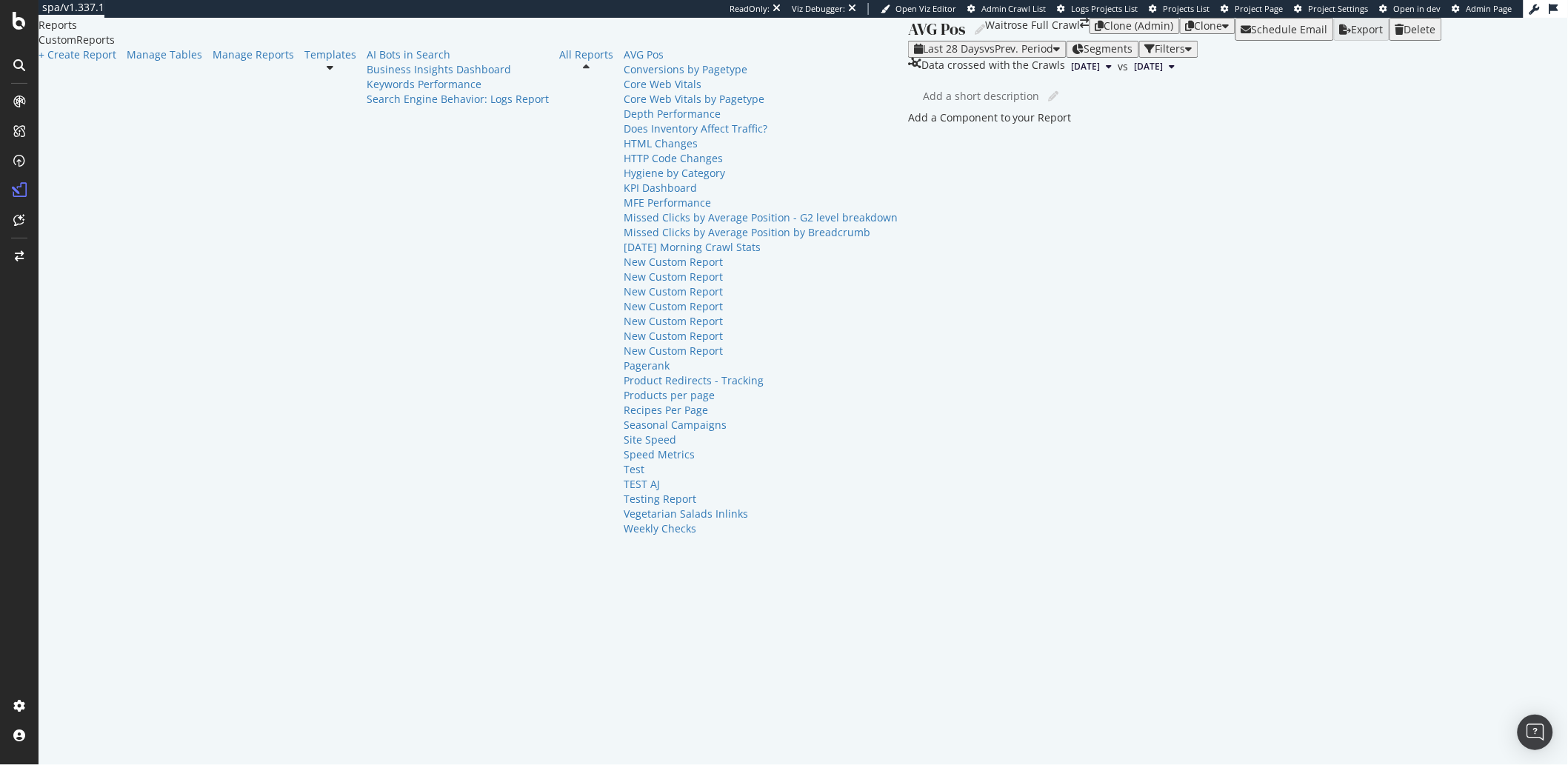
click at [908, 125] on div at bounding box center [908, 118] width 0 height 15
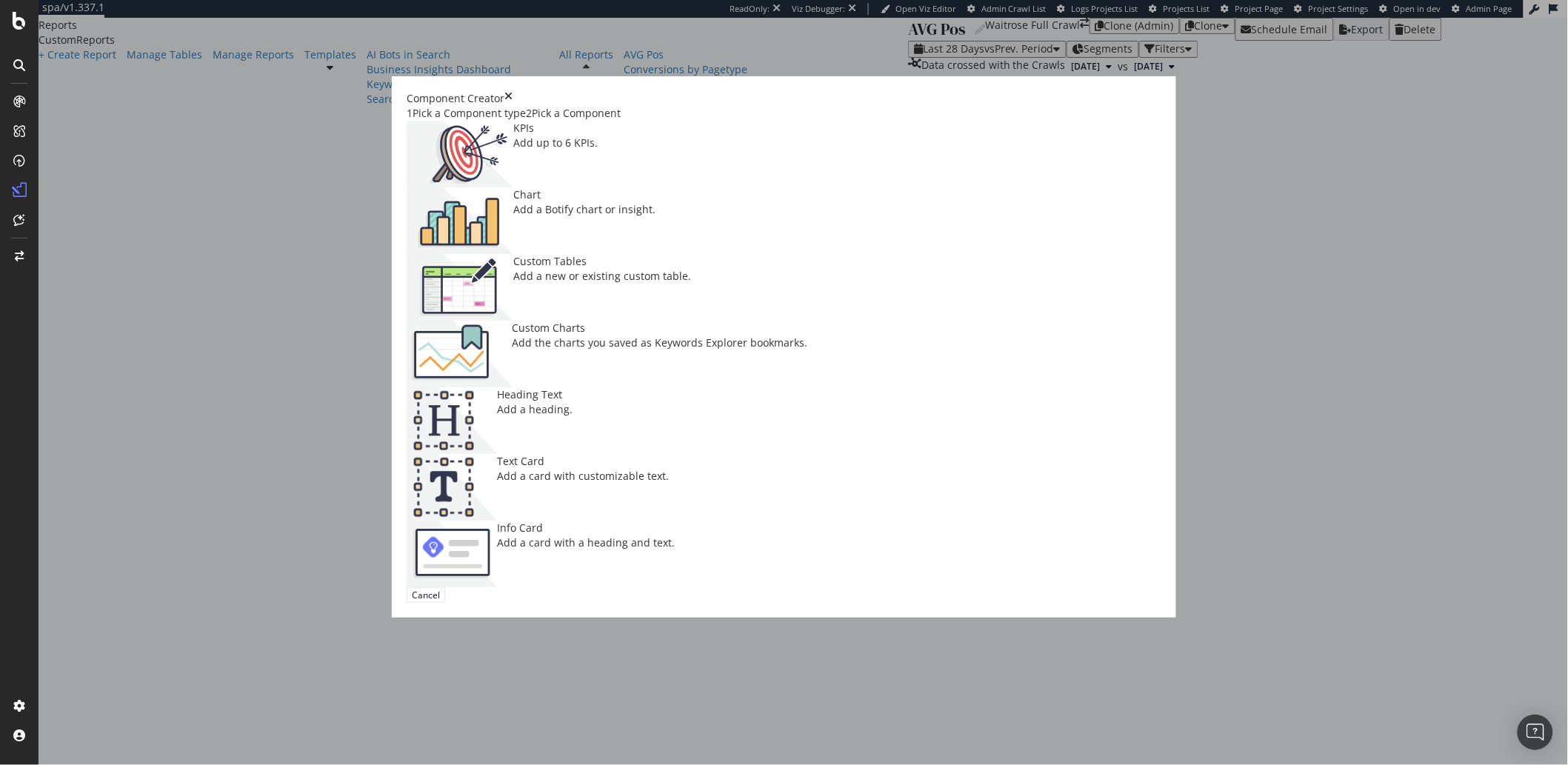
click at [514, 254] on img "modal" at bounding box center [460, 221] width 107 height 67
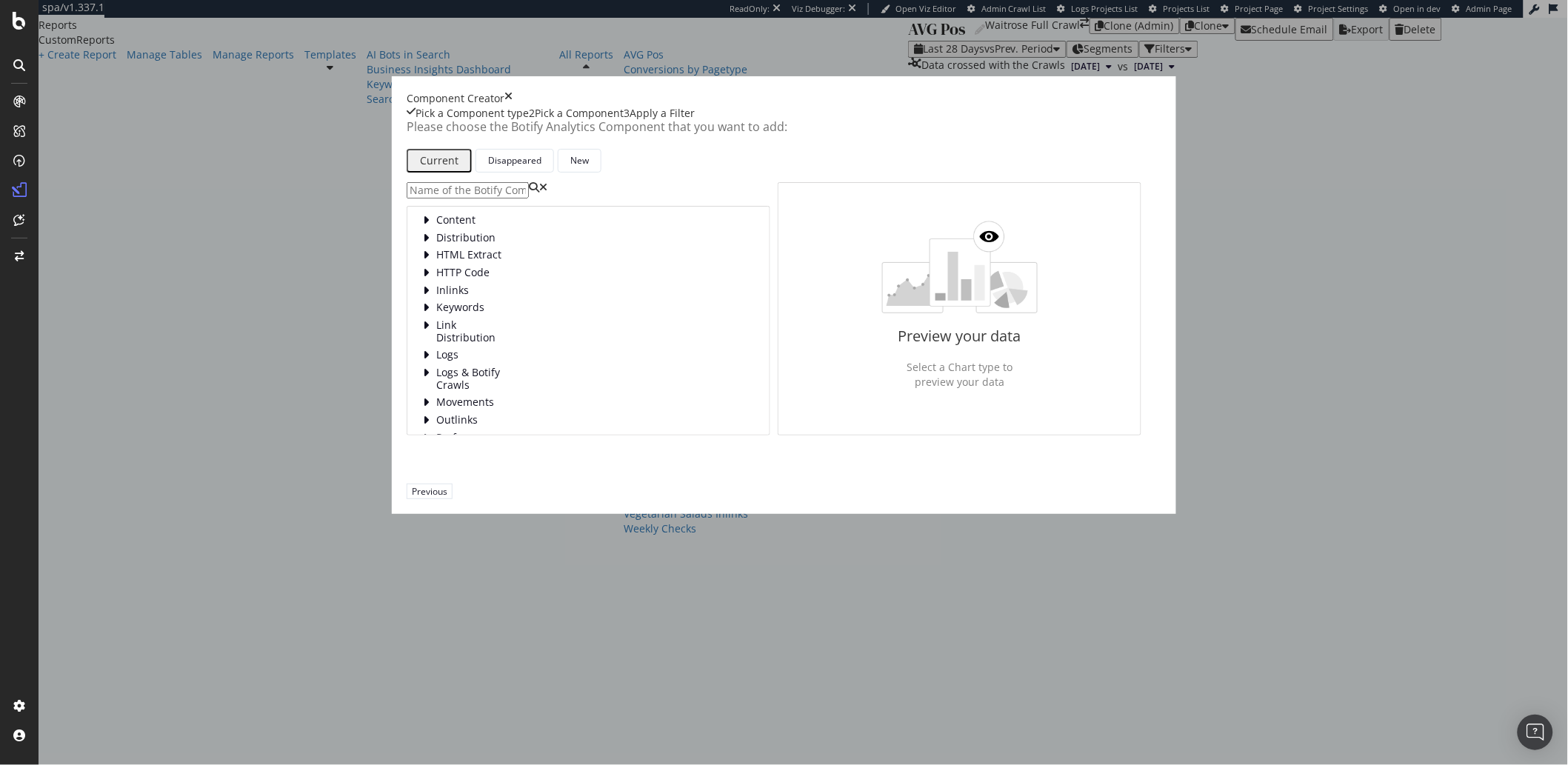
click at [529, 199] on input "modal" at bounding box center [467, 191] width 122 height 16
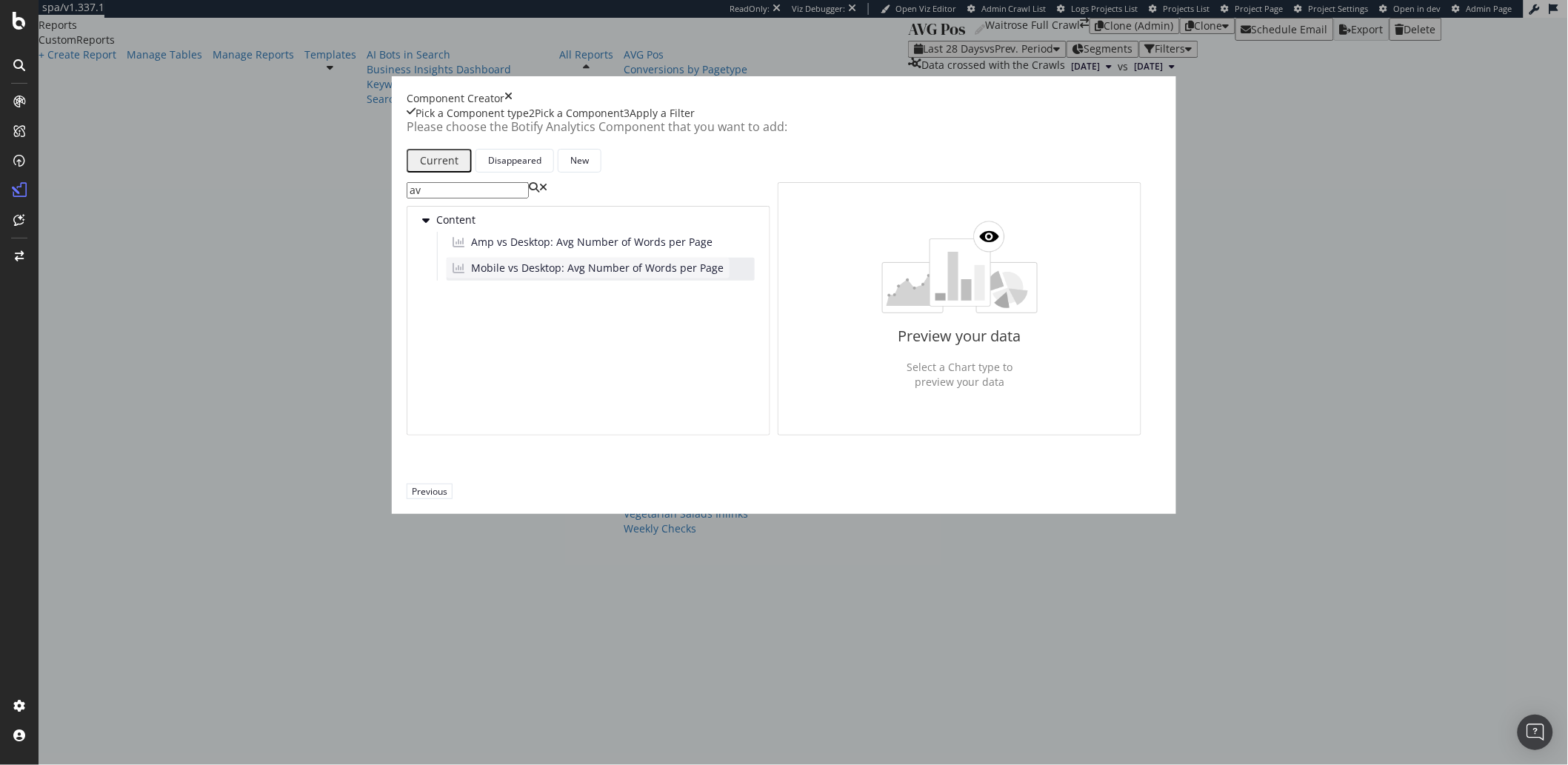
type input "a"
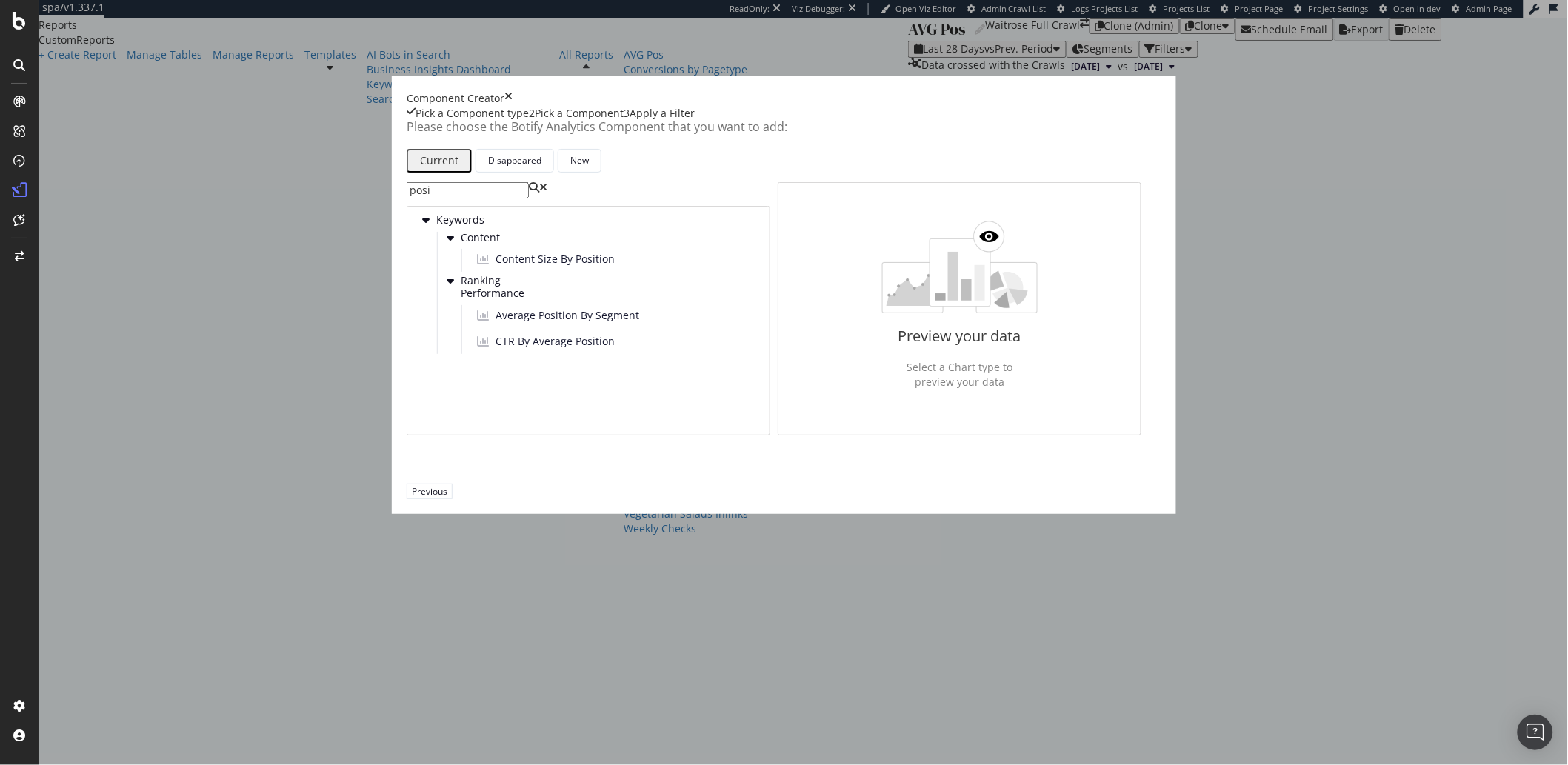
click at [500, 199] on input "posi" at bounding box center [467, 191] width 122 height 16
type input "ctr"
click at [547, 349] on span "CTR By Average Position" at bounding box center [556, 342] width 119 height 15
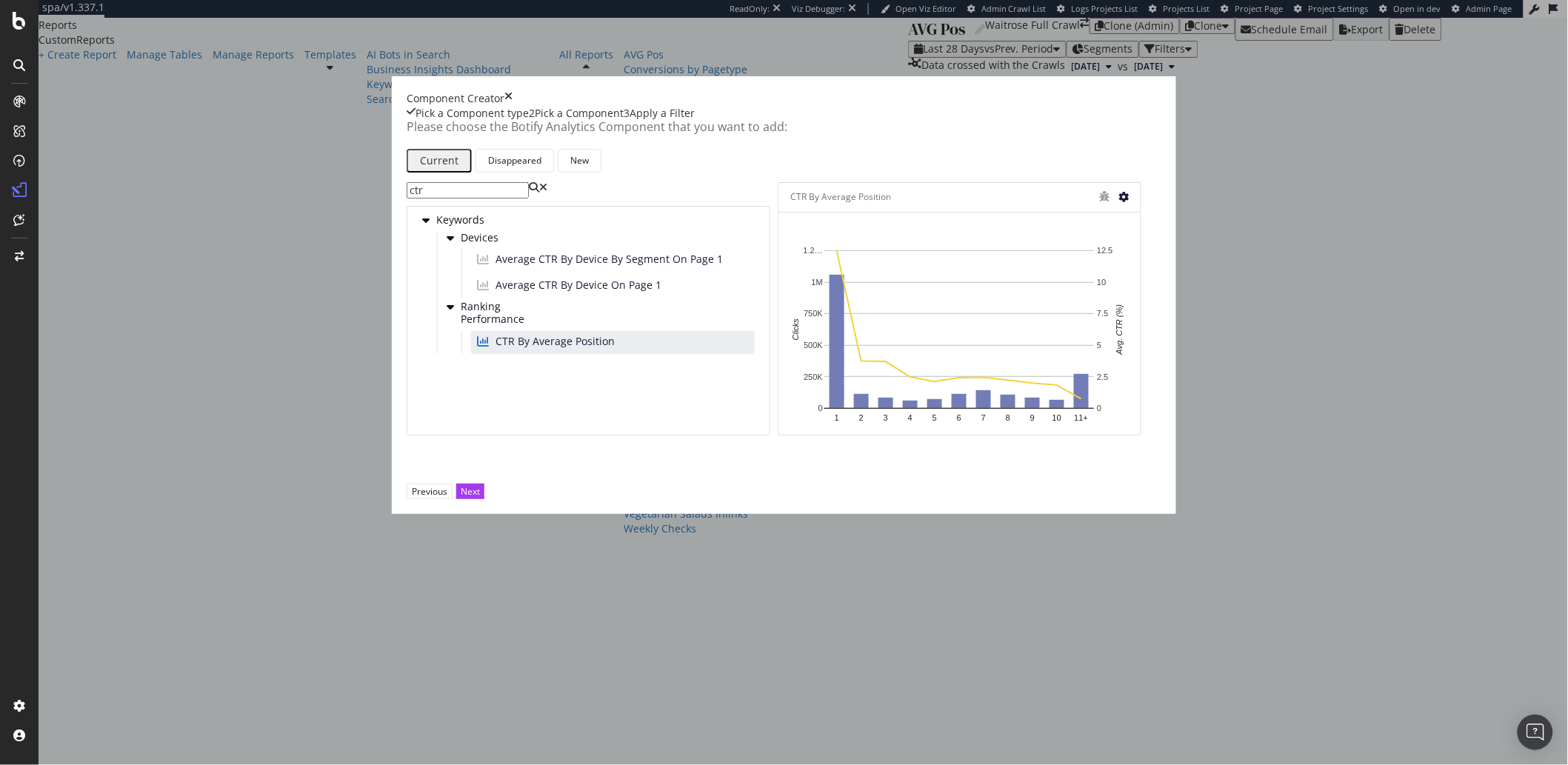
click at [1127, 202] on icon "modal" at bounding box center [1123, 197] width 10 height 11
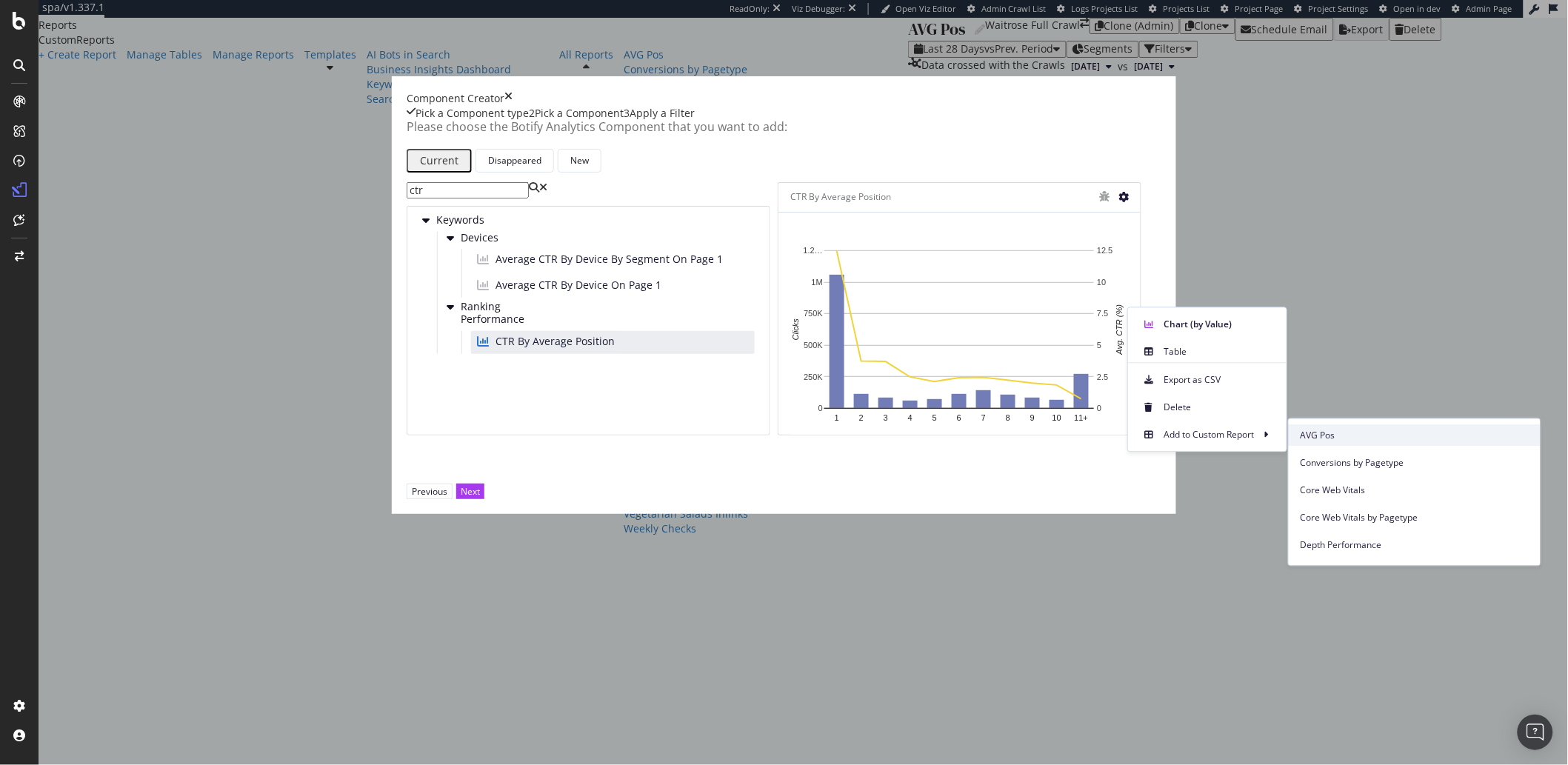
click at [1318, 442] on span "AVG Pos" at bounding box center [1415, 435] width 228 height 14
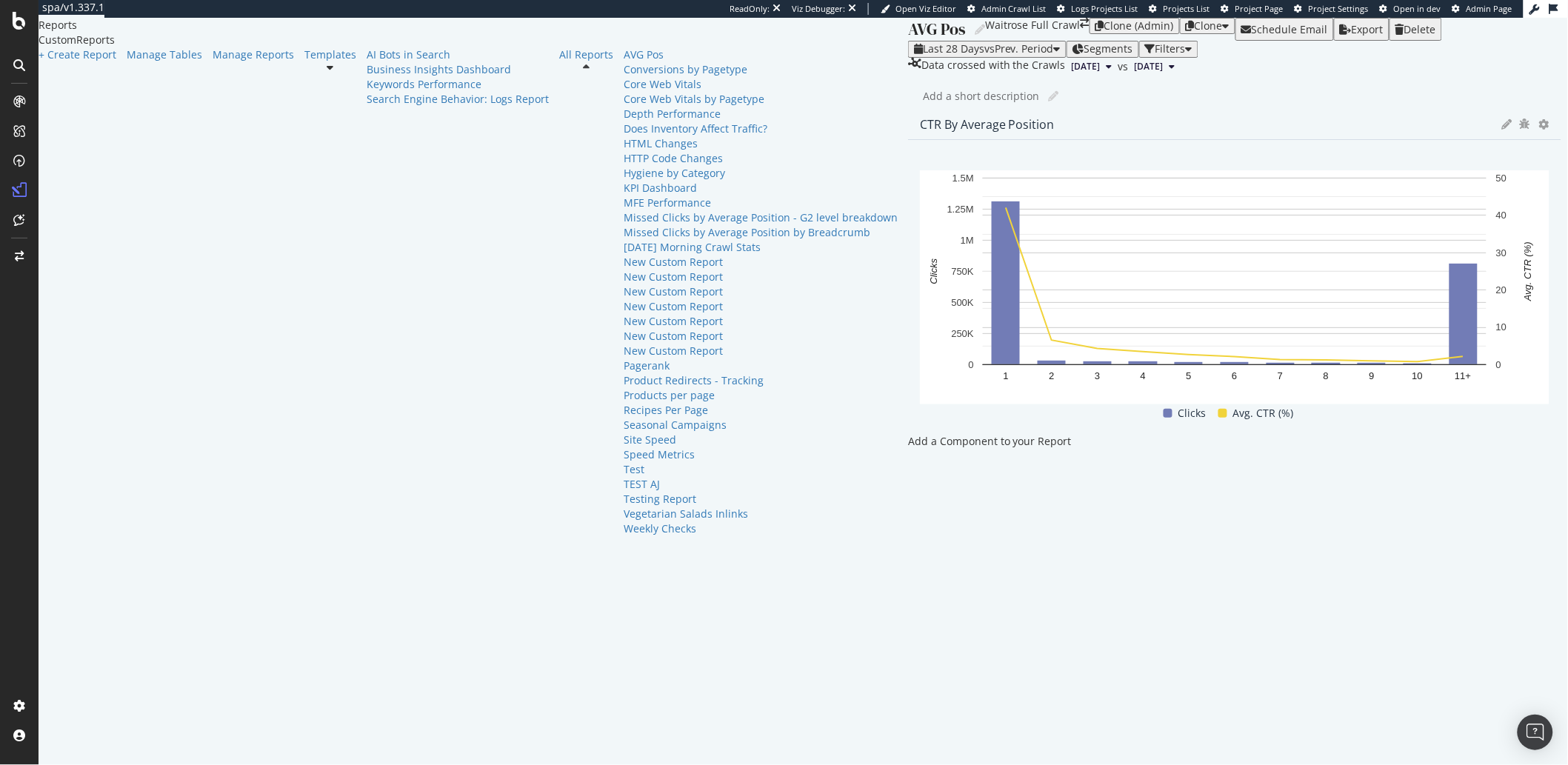
click at [1502, 130] on icon at bounding box center [1507, 124] width 10 height 11
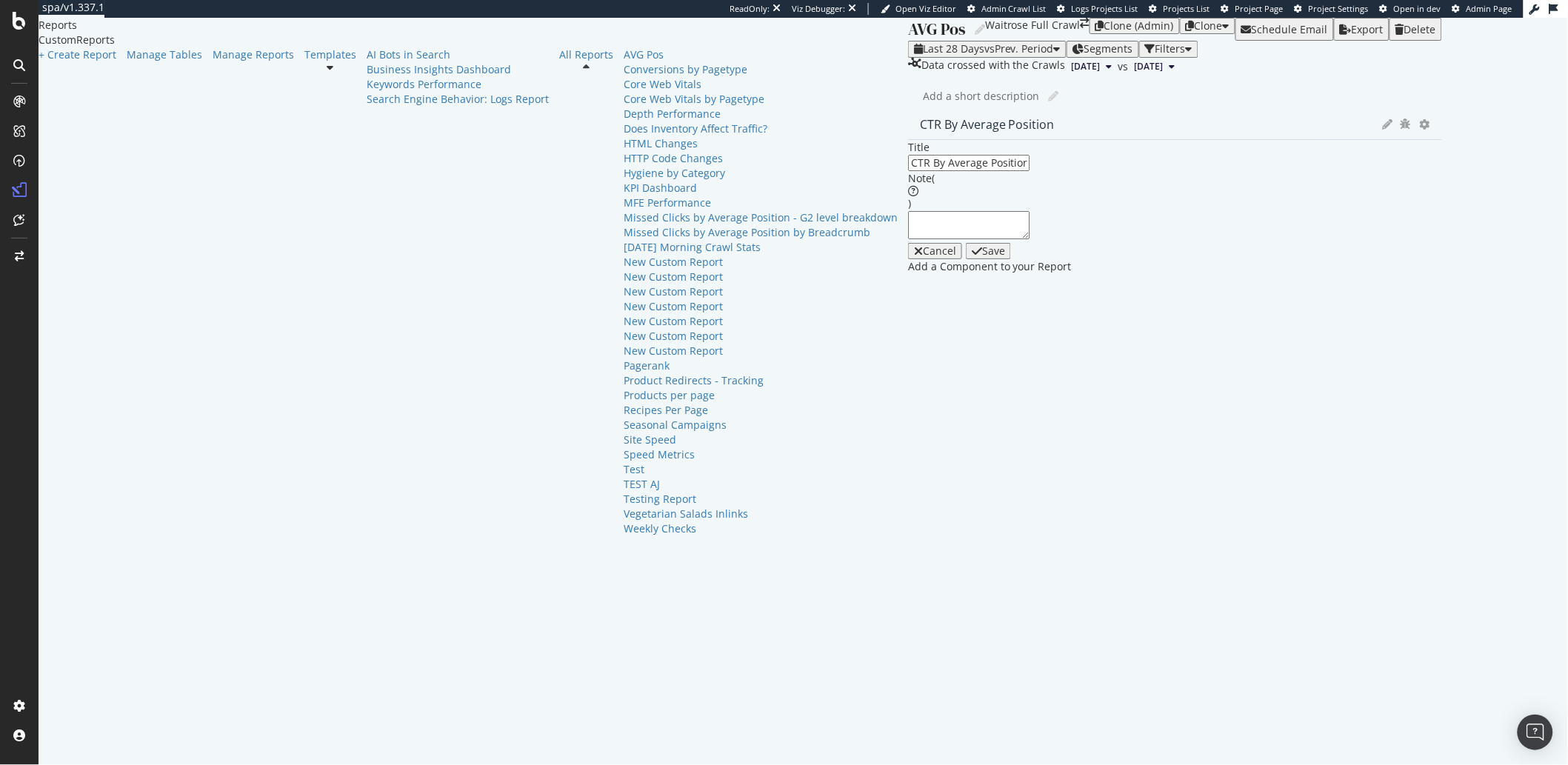
click at [1419, 132] on div at bounding box center [1424, 124] width 10 height 15
click at [908, 259] on div at bounding box center [1174, 259] width 534 height 0
click at [1419, 130] on icon at bounding box center [1424, 124] width 10 height 11
click at [883, 305] on span "Apply Filter" at bounding box center [929, 305] width 111 height 14
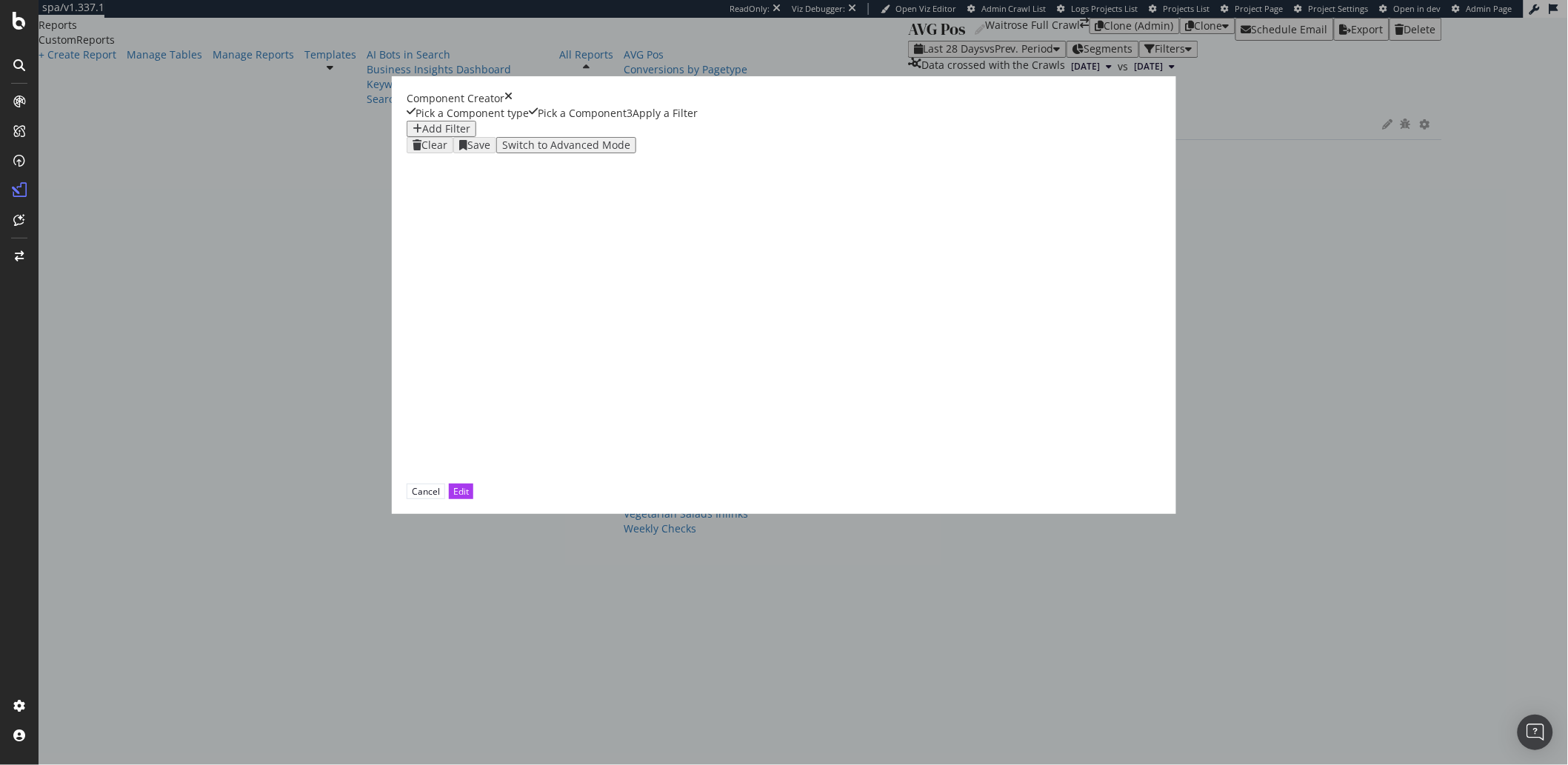
click at [470, 135] on div "Add Filter" at bounding box center [447, 128] width 48 height 12
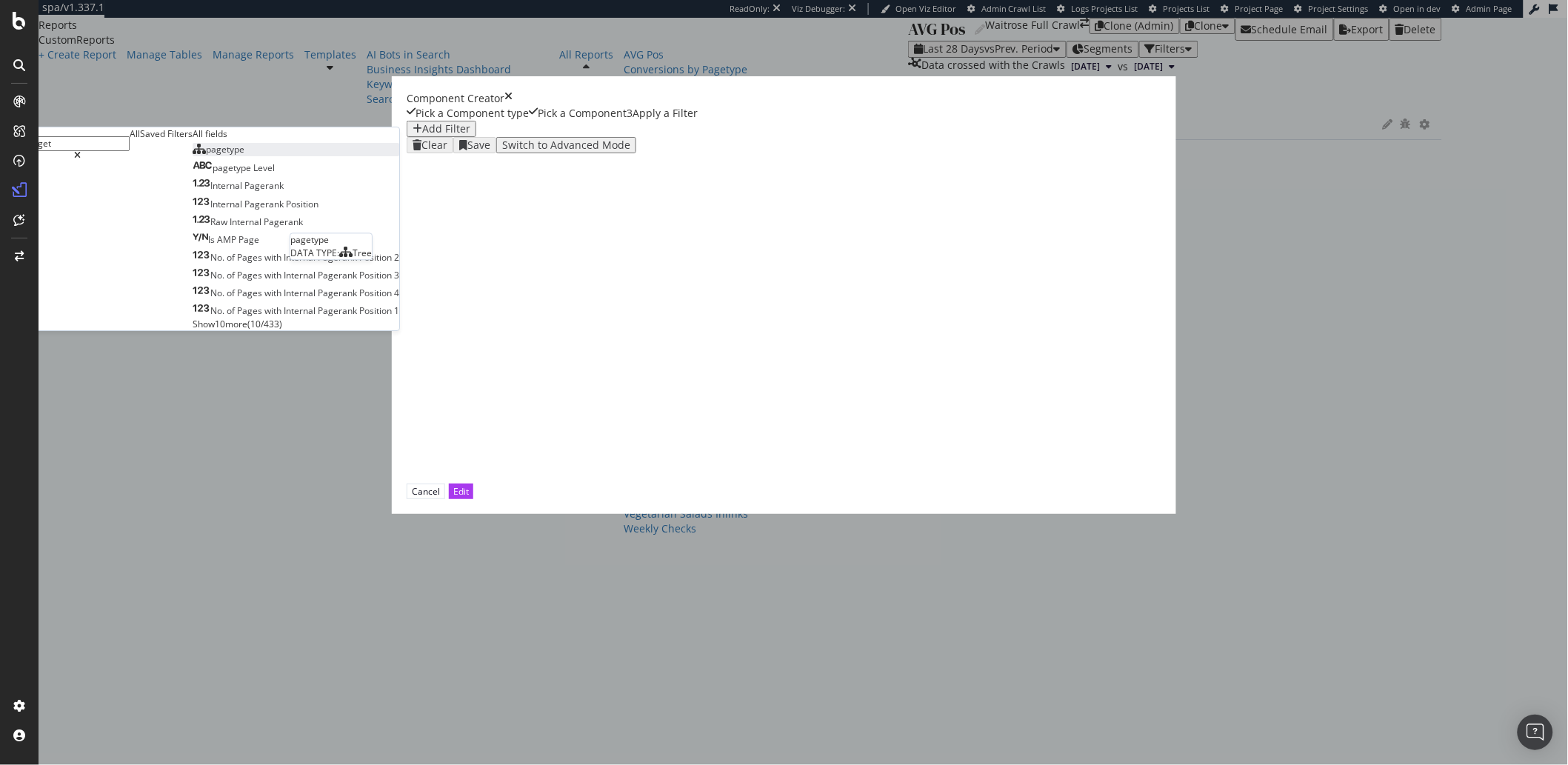
type input "paget"
click at [245, 156] on span "pagetype" at bounding box center [225, 149] width 39 height 13
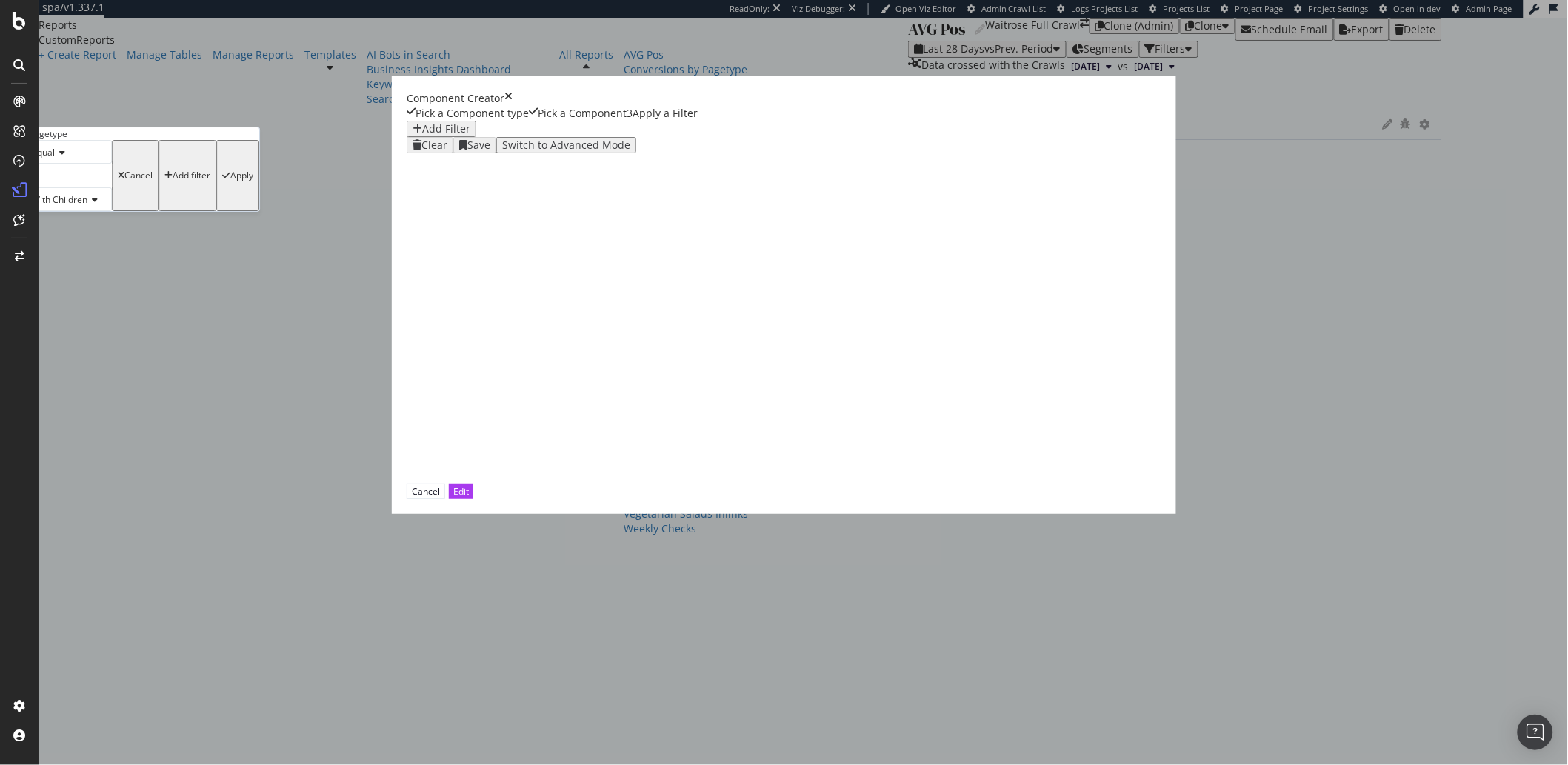
click at [111, 187] on div "modal" at bounding box center [68, 175] width 87 height 23
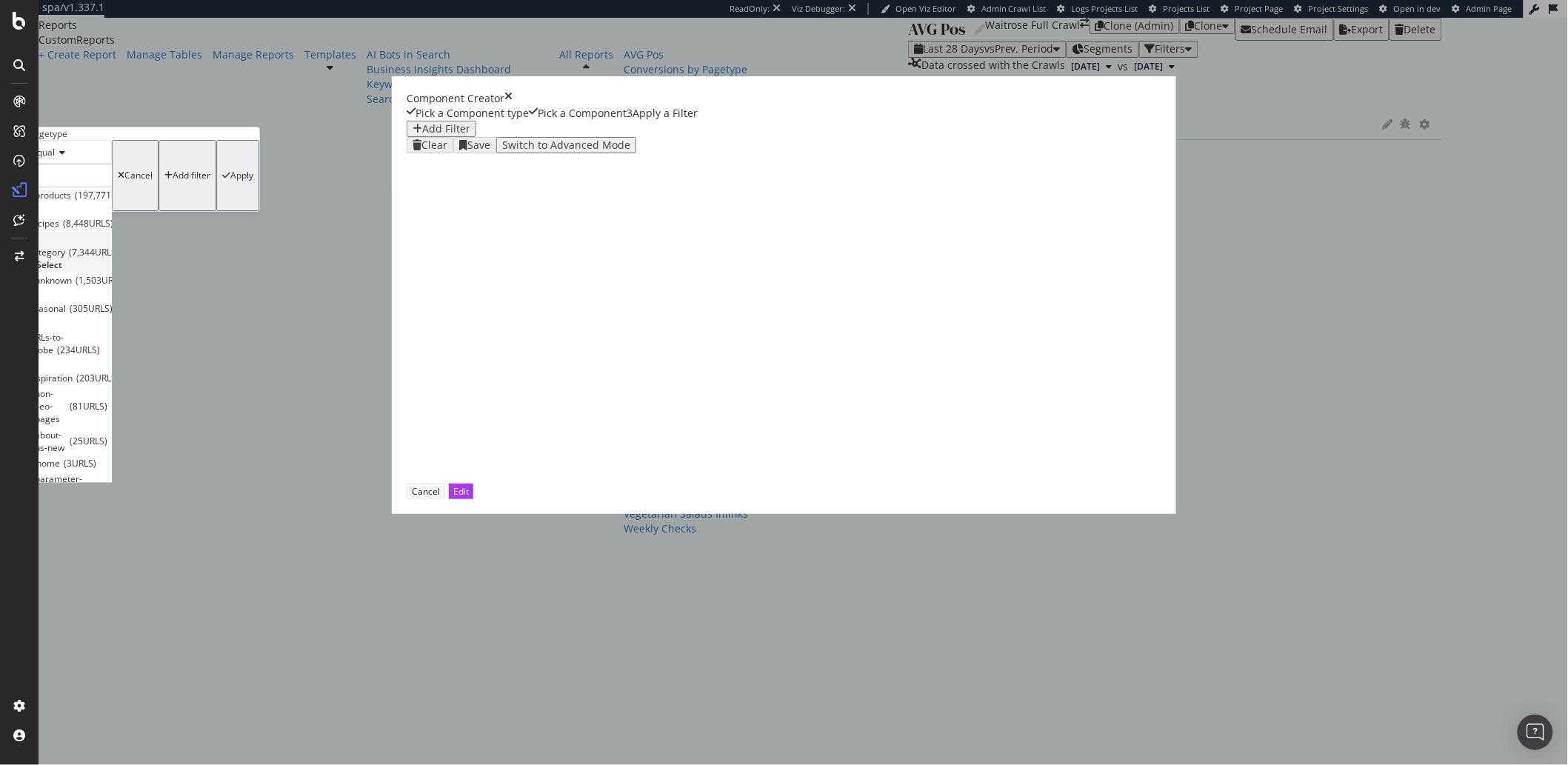
click at [34, 245] on icon "modal" at bounding box center [31, 240] width 5 height 9
click at [69, 315] on span "Select" at bounding box center [57, 309] width 26 height 13
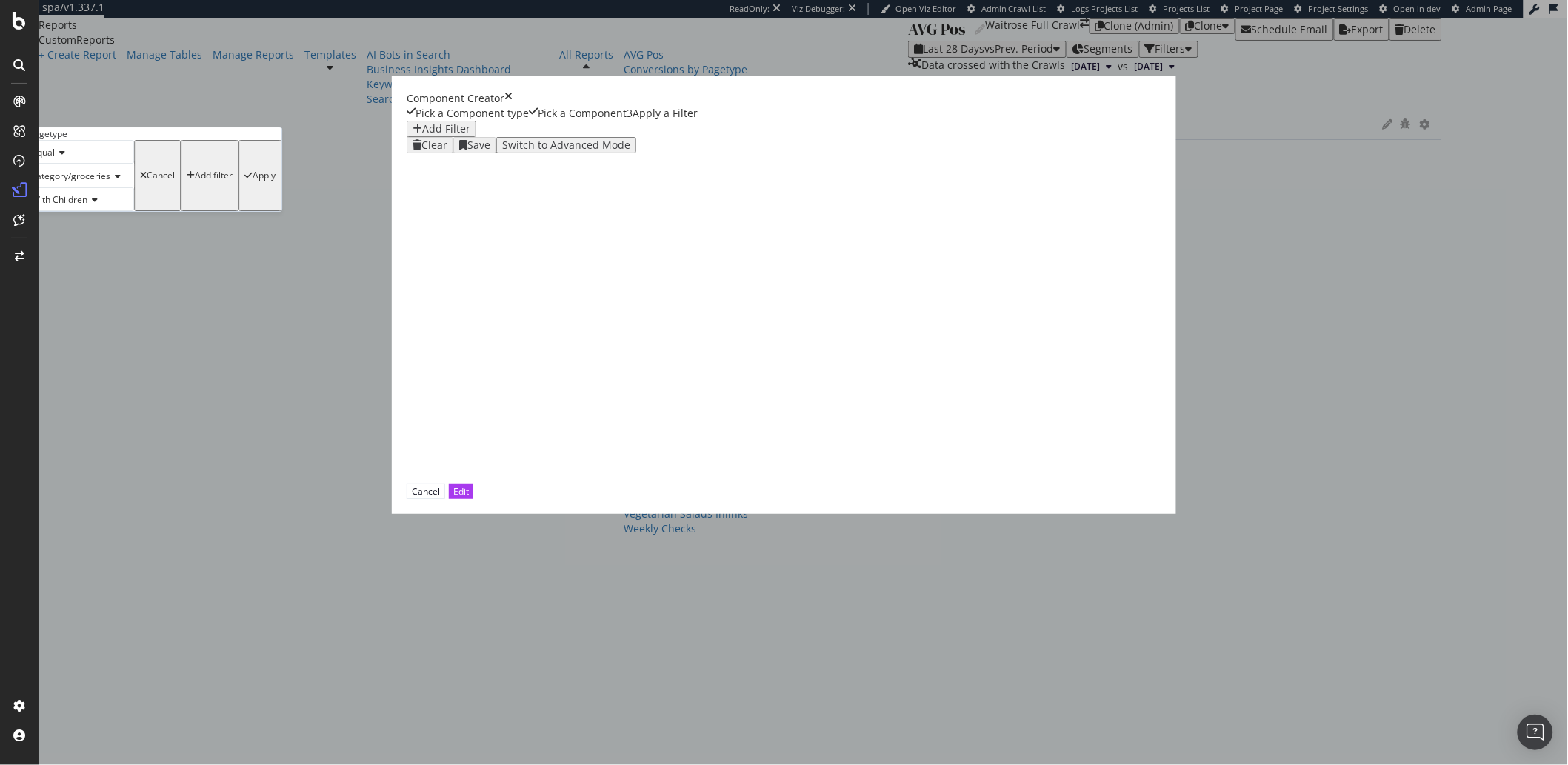
click at [275, 181] on div "Apply" at bounding box center [264, 175] width 23 height 11
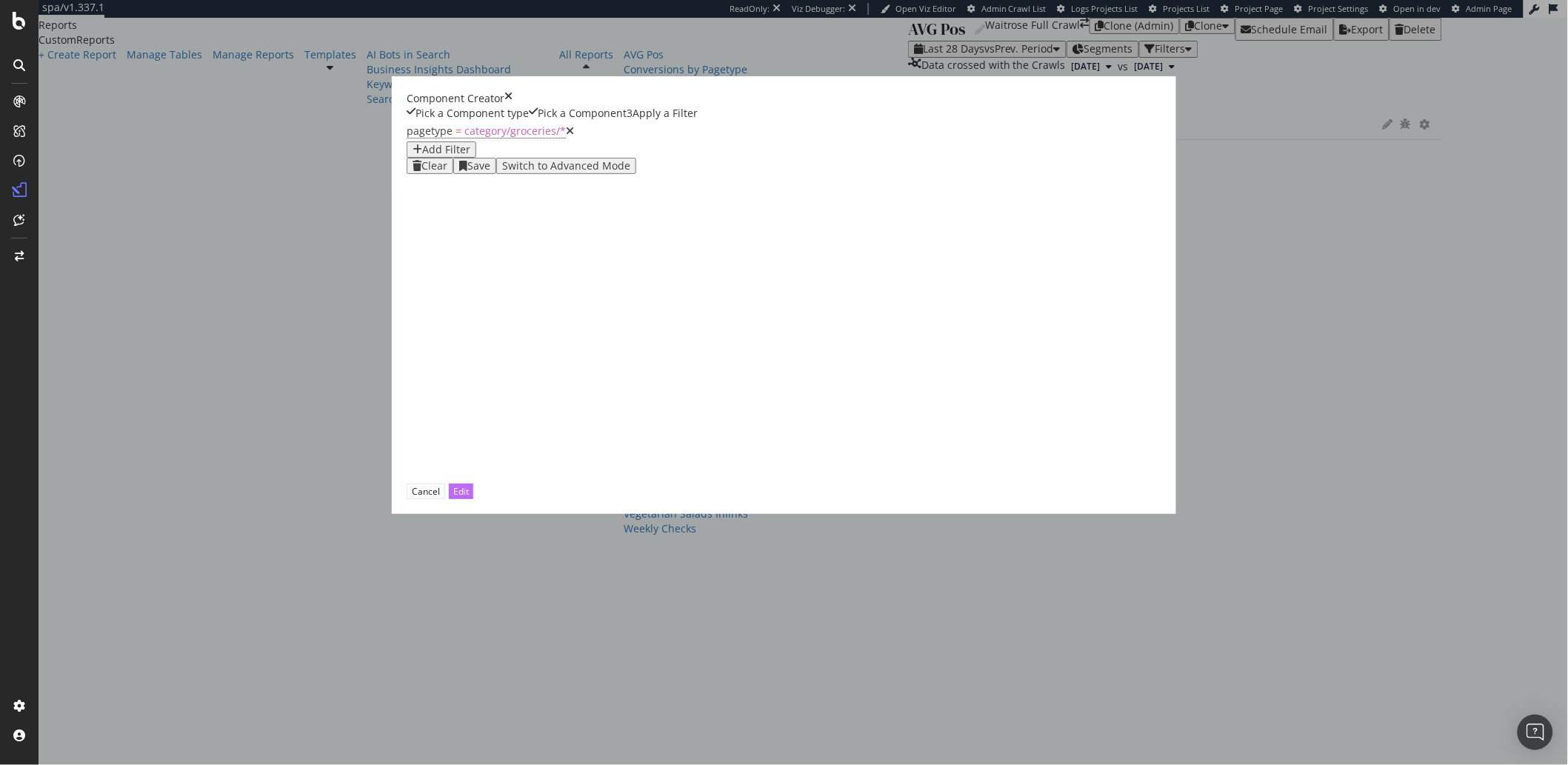
click at [469, 498] on div "Edit" at bounding box center [460, 491] width 15 height 14
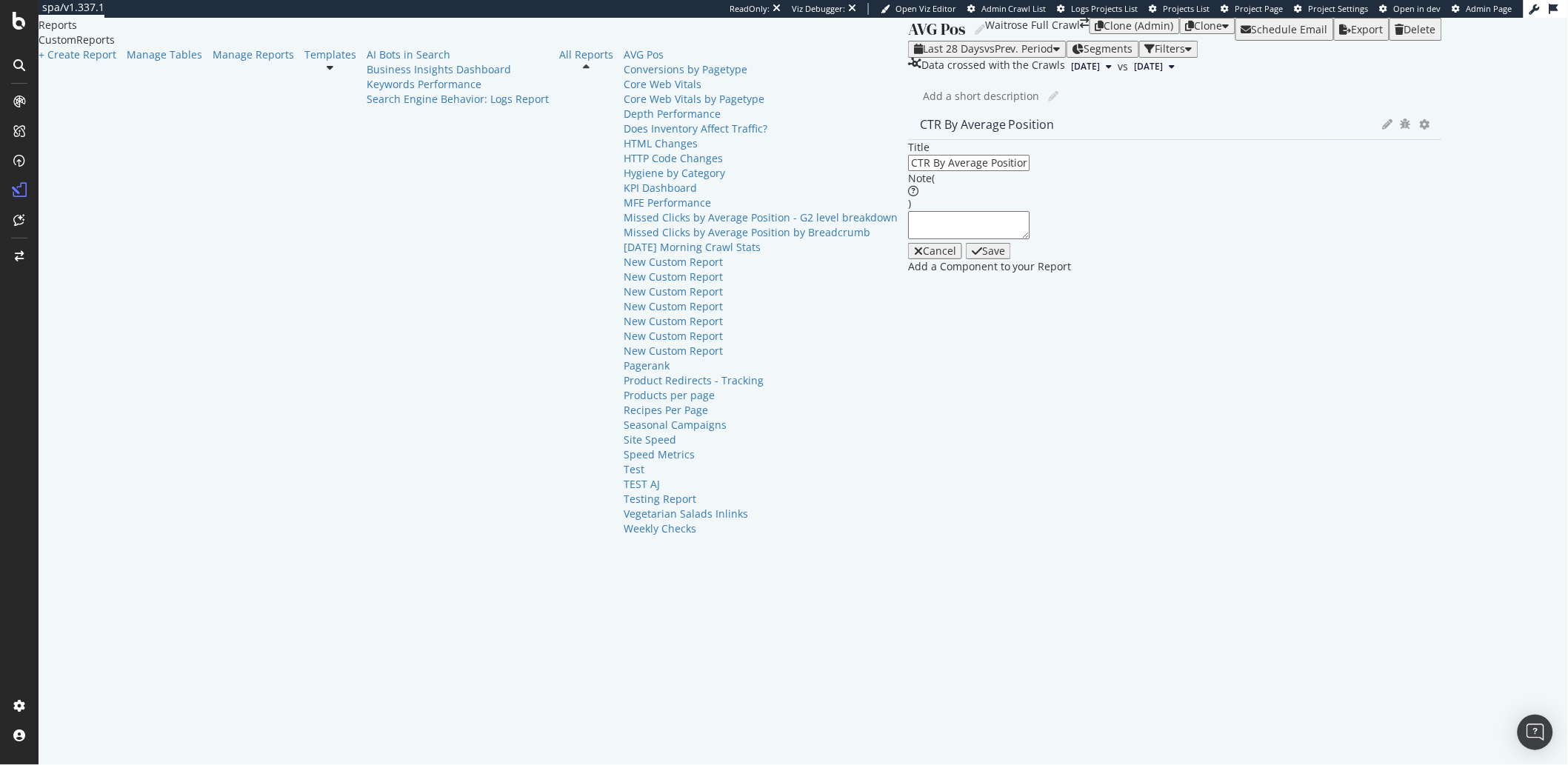
click at [923, 257] on div "Cancel" at bounding box center [939, 251] width 33 height 12
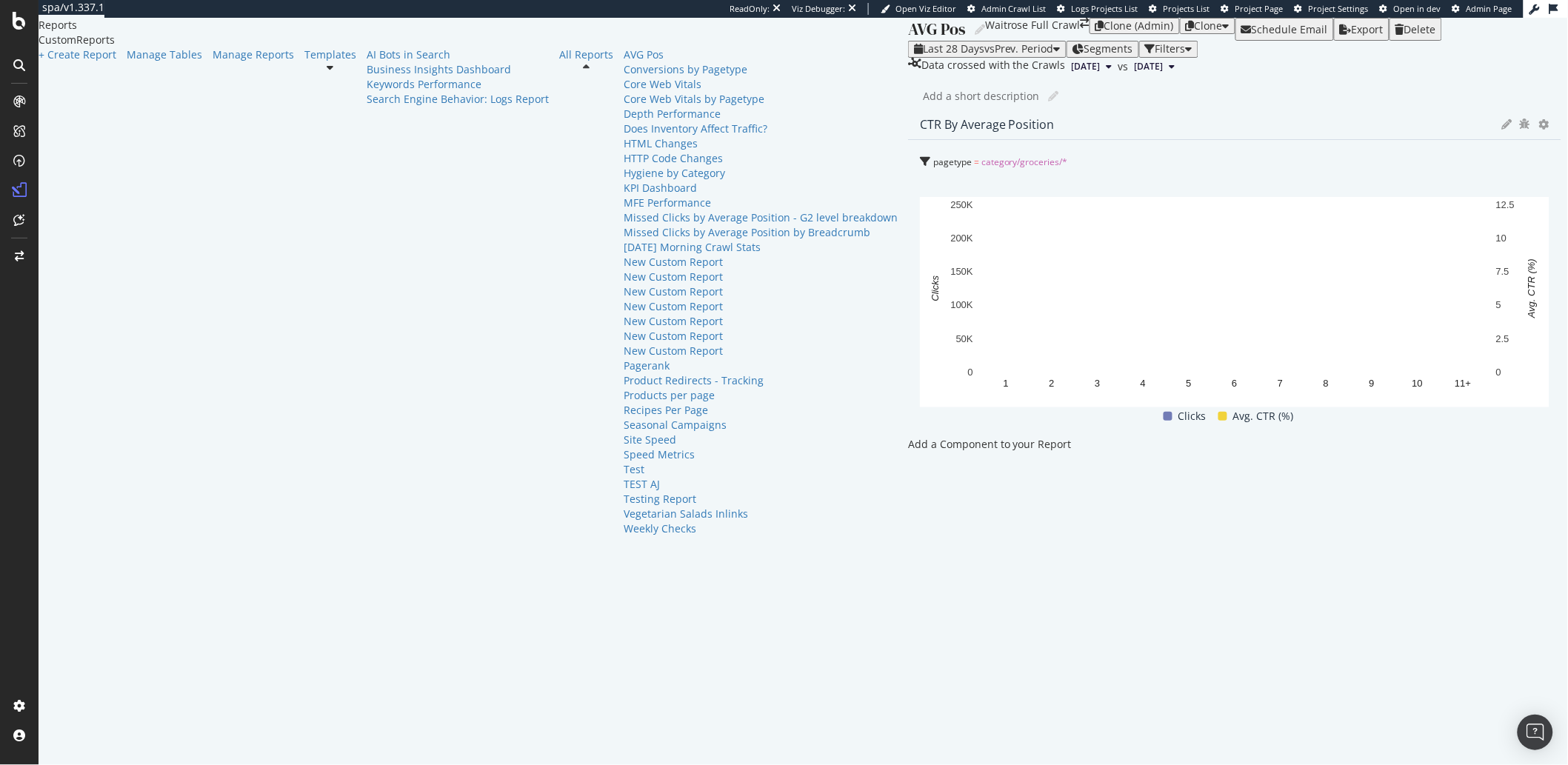
click at [908, 162] on div "AVG Pos AVG Pos Waitrose Full Crawl Clone (Admin) Clone Schedule Email Export D…" at bounding box center [1234, 391] width 653 height 747
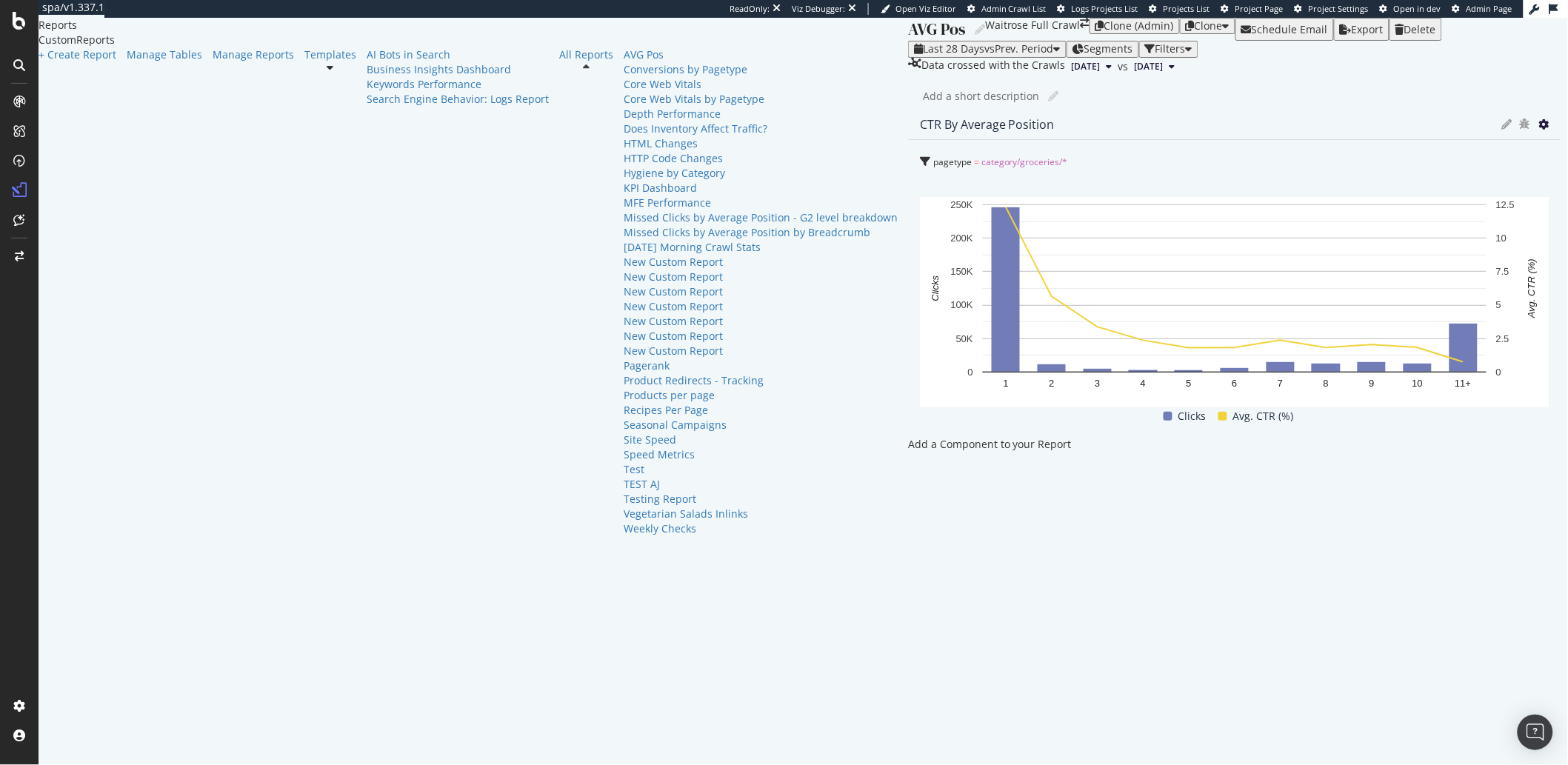
click at [1539, 130] on icon at bounding box center [1544, 124] width 10 height 11
click at [923, 107] on div "Add a short description Add a short description" at bounding box center [1242, 96] width 639 height 23
click at [212, 62] on div "Manage Reports" at bounding box center [253, 55] width 82 height 15
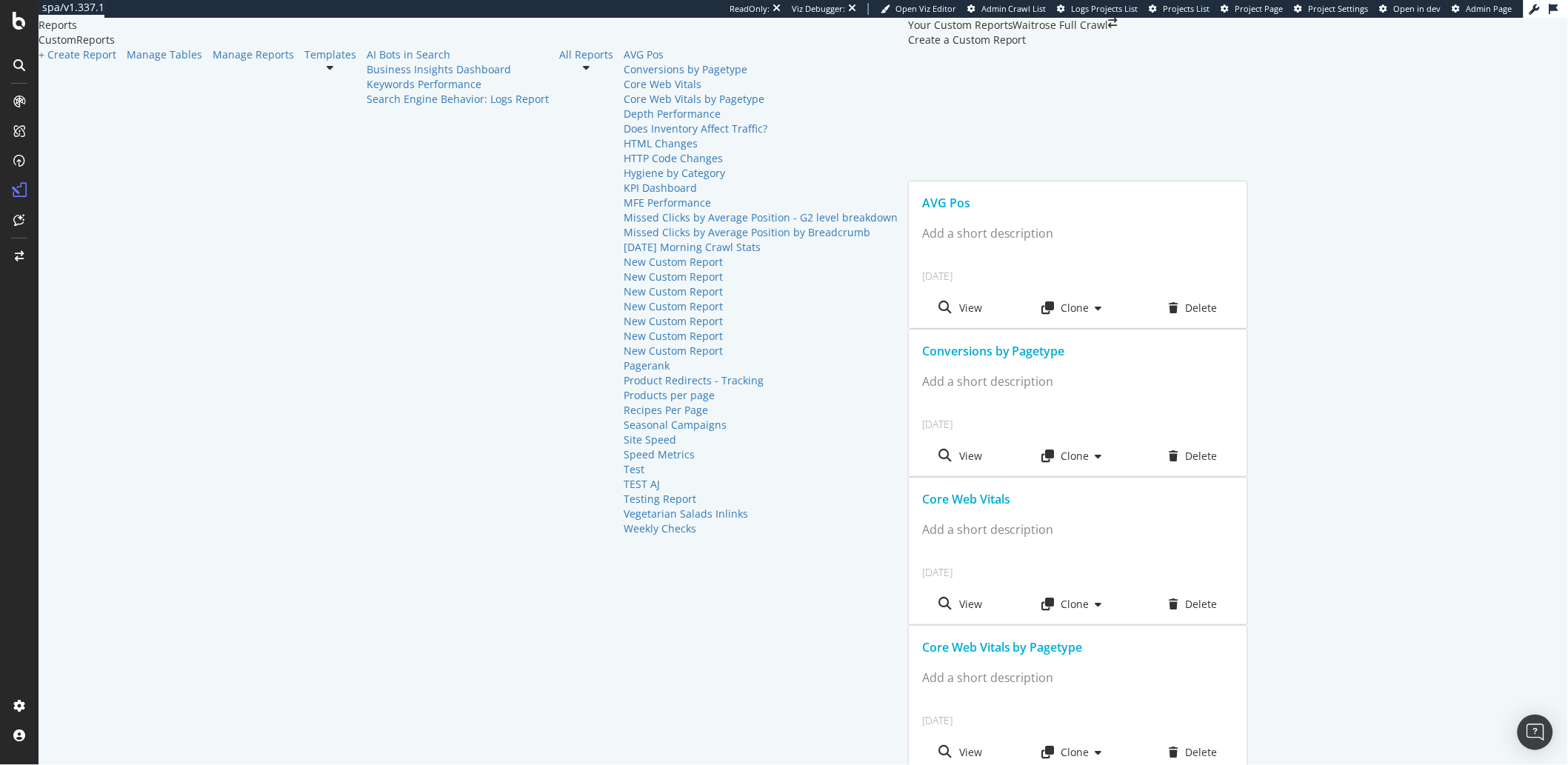
click at [922, 195] on div "AVG Pos" at bounding box center [1078, 203] width 312 height 17
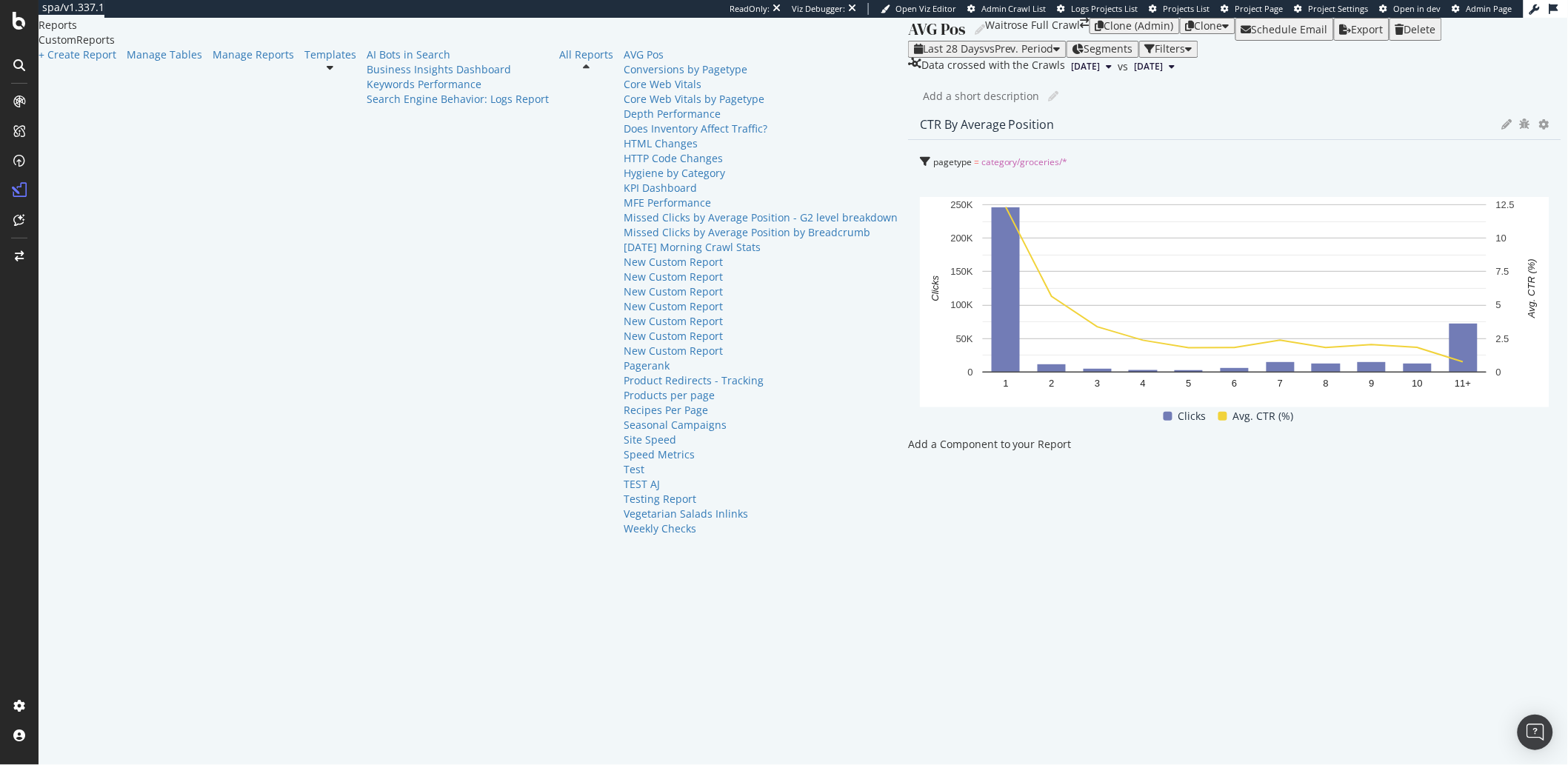
click at [908, 437] on div at bounding box center [1234, 437] width 653 height 0
click at [1539, 130] on icon at bounding box center [1544, 124] width 10 height 11
click at [1520, 129] on icon "bug" at bounding box center [1524, 124] width 10 height 11
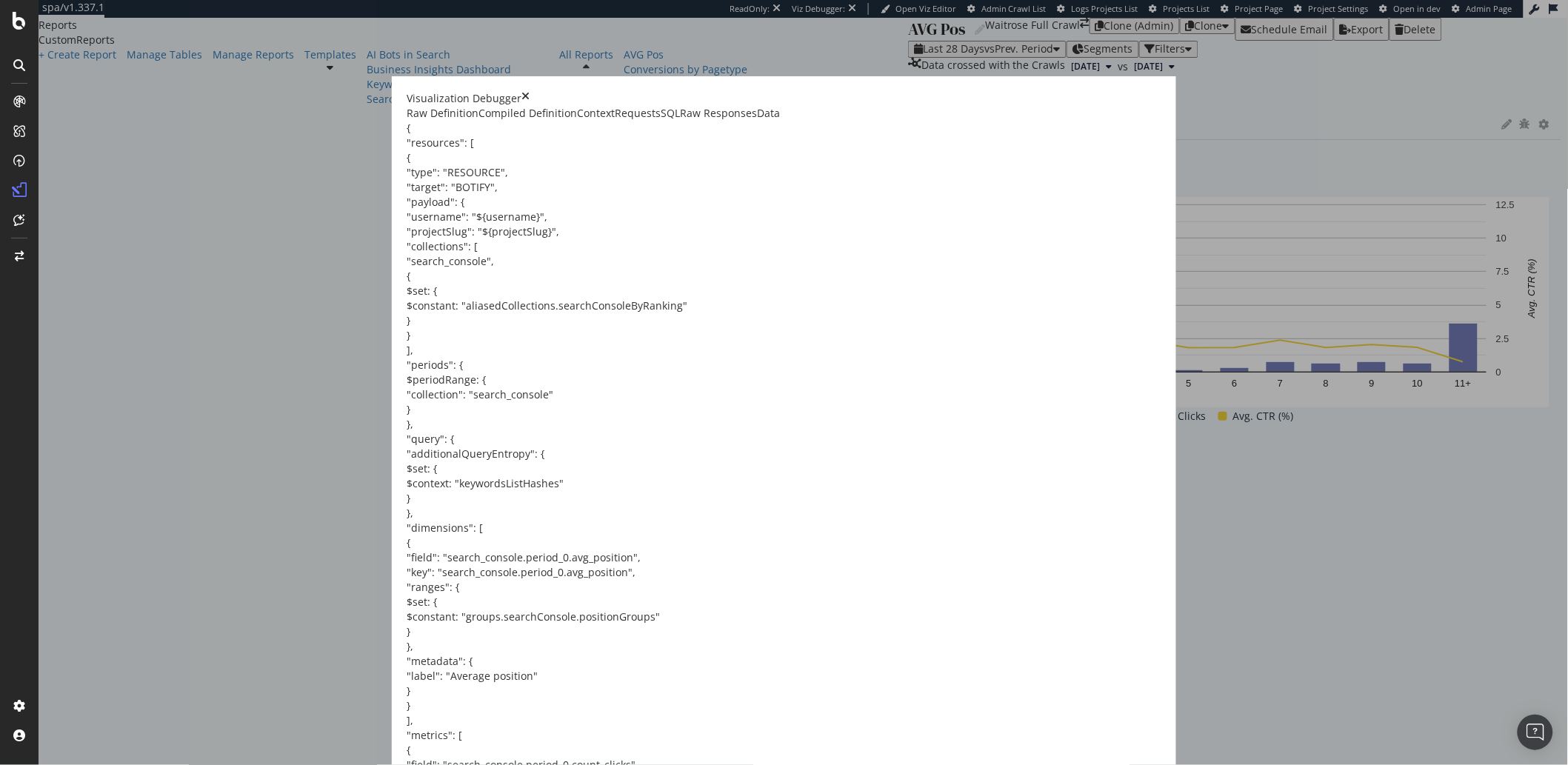
scroll to position [633, 0]
click at [530, 103] on icon "times" at bounding box center [526, 99] width 8 height 15
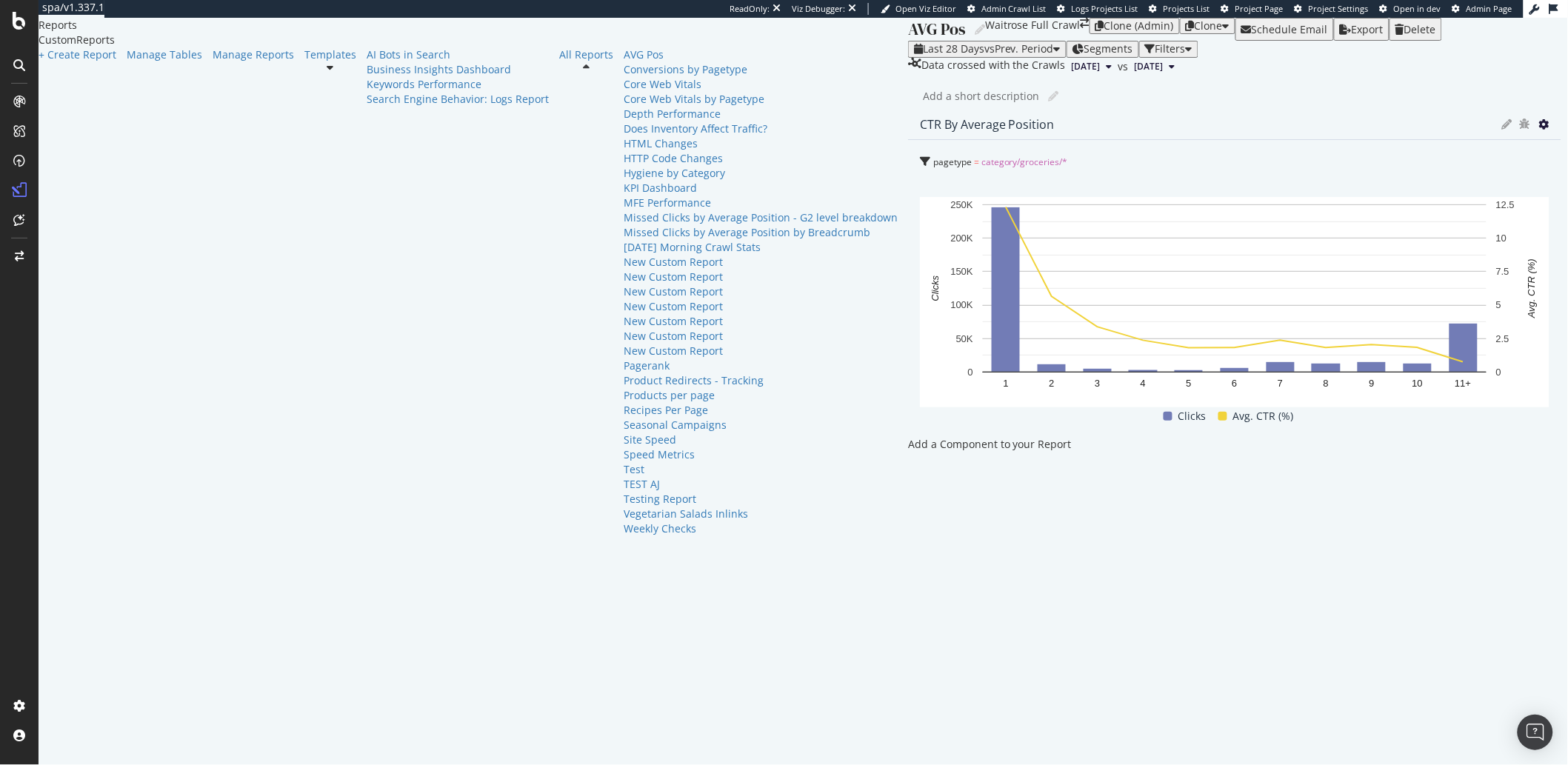
click at [1539, 130] on icon at bounding box center [1544, 124] width 10 height 11
click at [914, 154] on div "AVG Pos AVG Pos Waitrose Full Crawl Clone (Admin) Clone Schedule Email Export D…" at bounding box center [1234, 391] width 653 height 747
click at [1231, 437] on div "Add a Component to your Report" at bounding box center [1234, 444] width 653 height 15
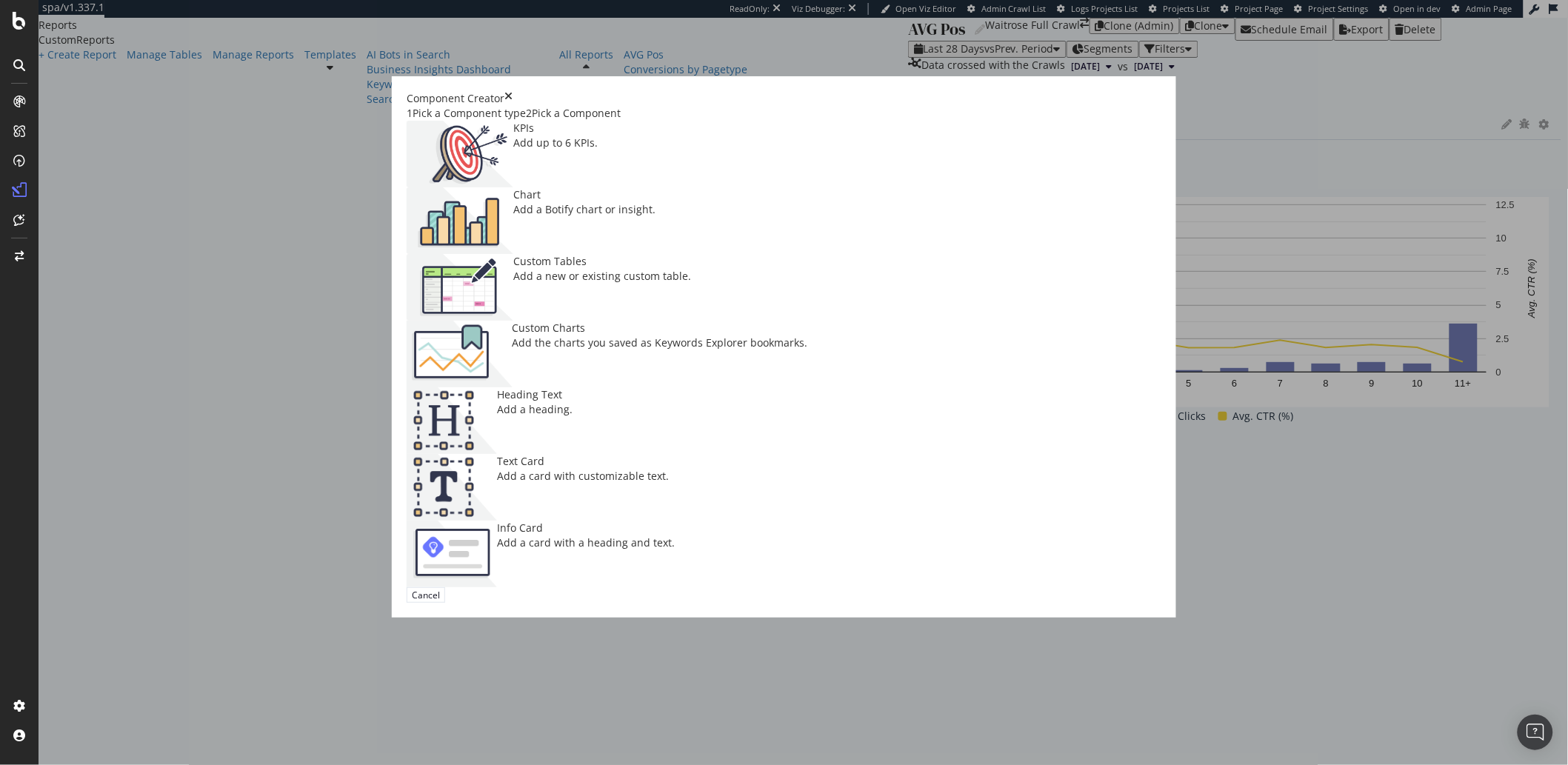
click at [513, 366] on img "modal" at bounding box center [459, 354] width 106 height 67
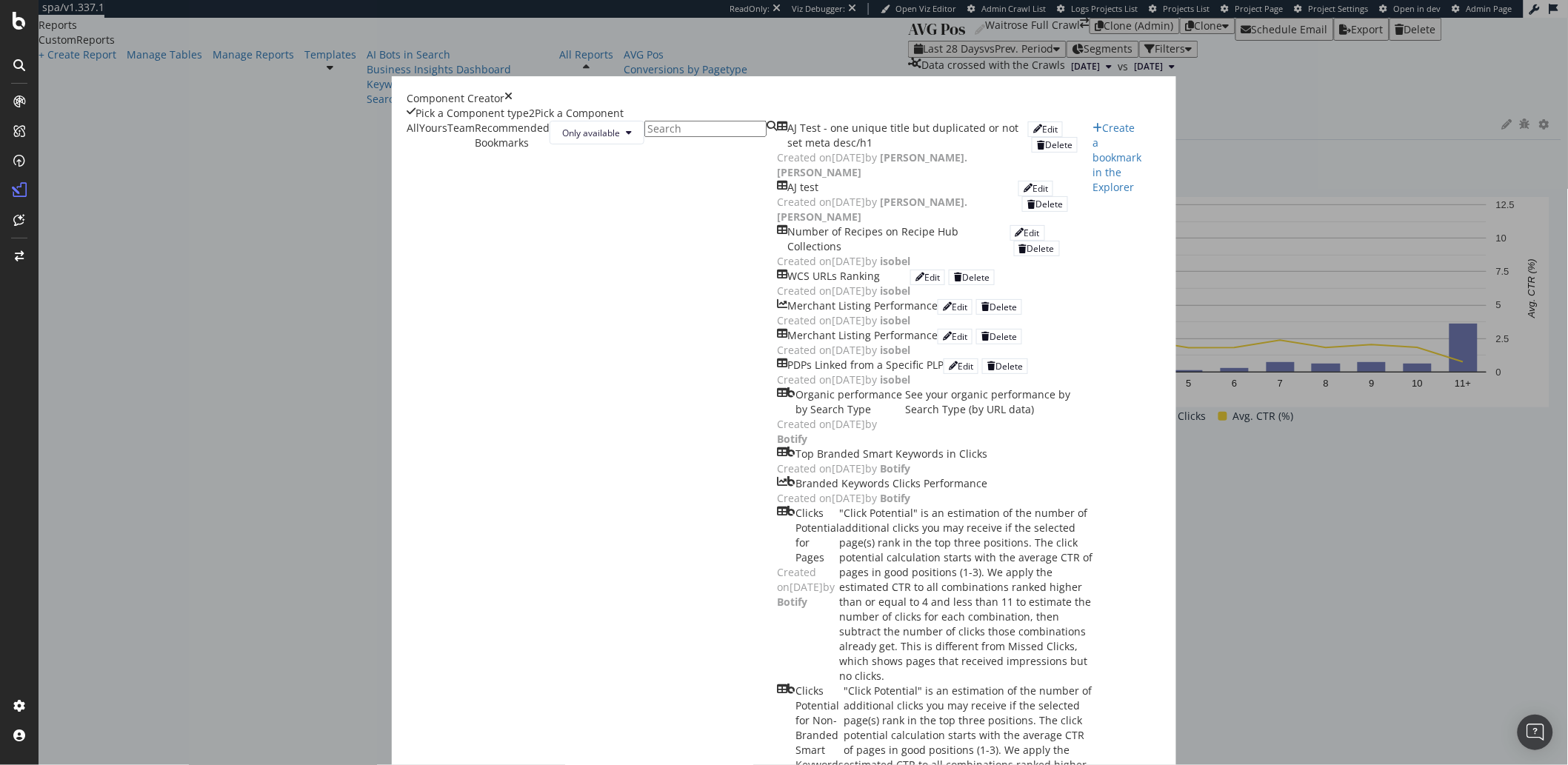
type input "`"
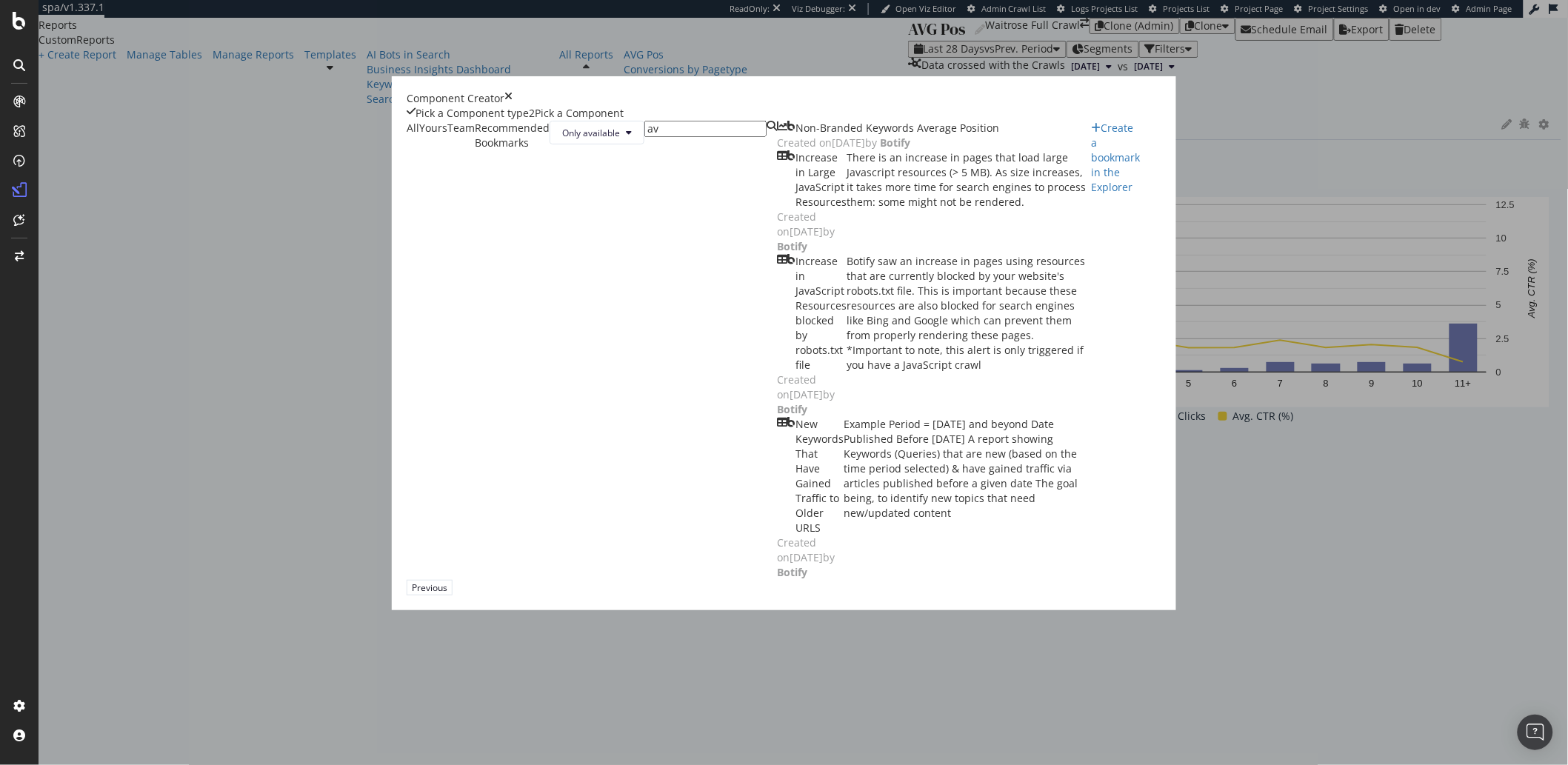
type input "a"
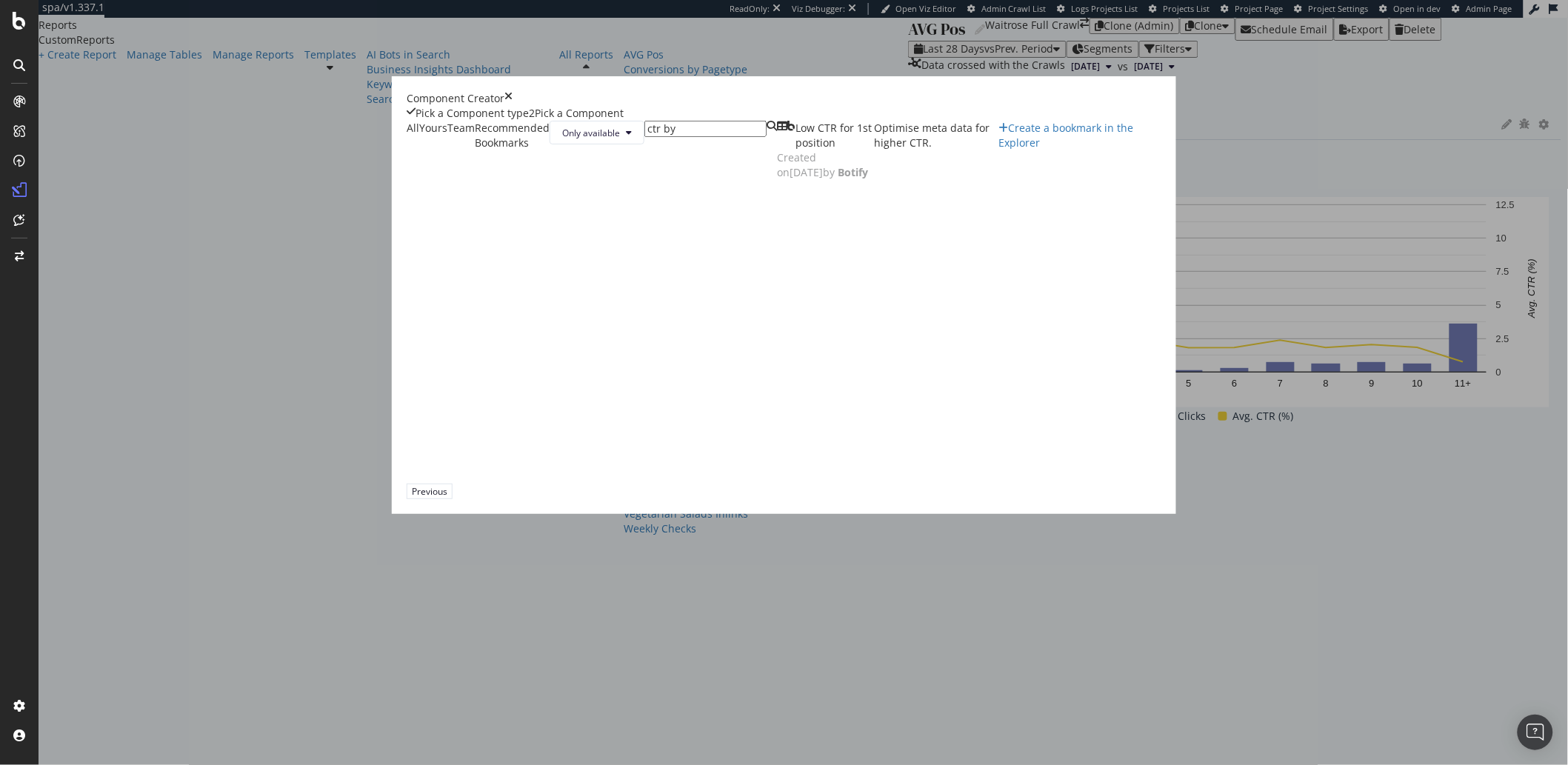
type input "ctr by"
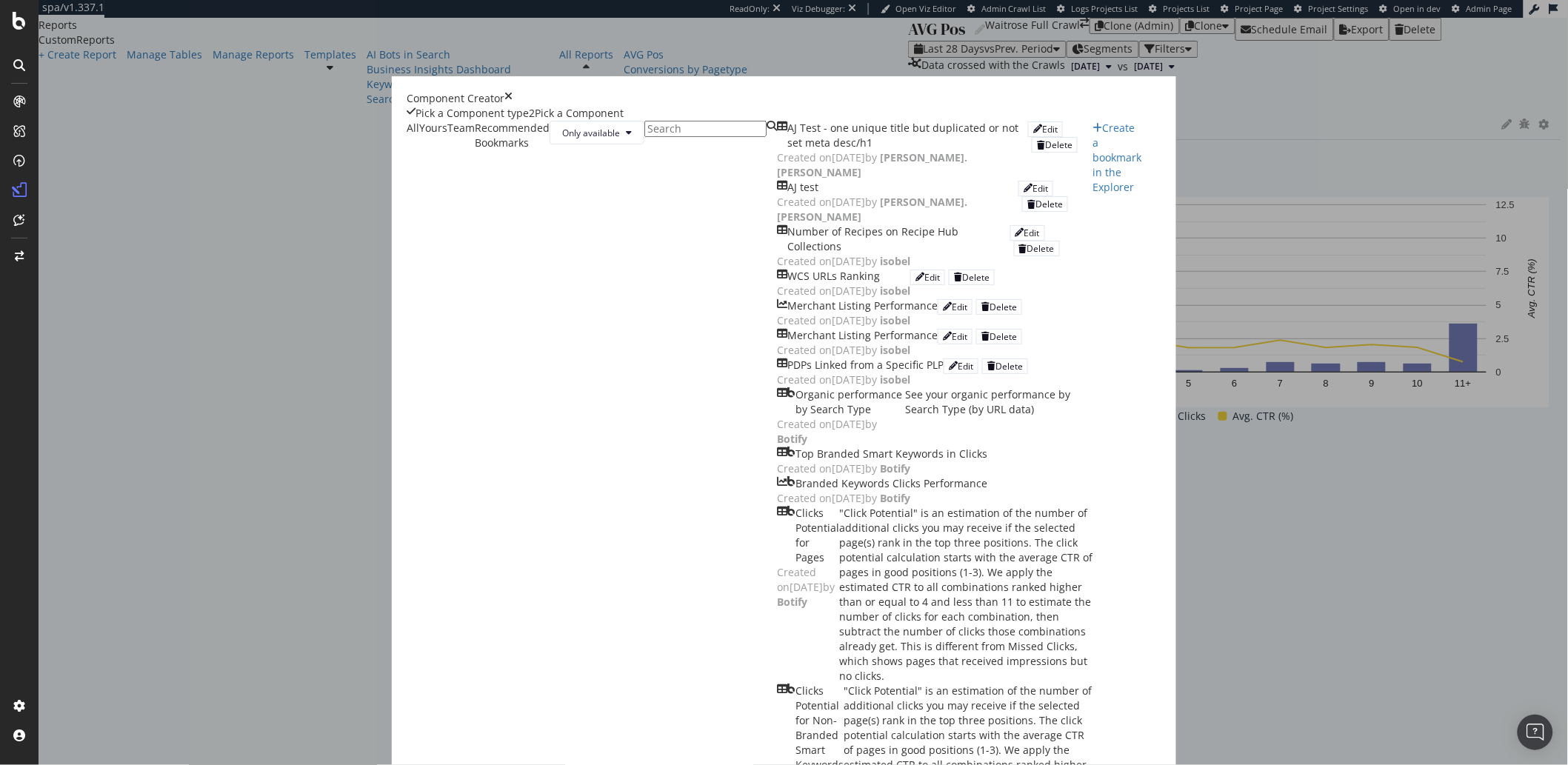
click at [513, 106] on icon "times" at bounding box center [509, 99] width 8 height 15
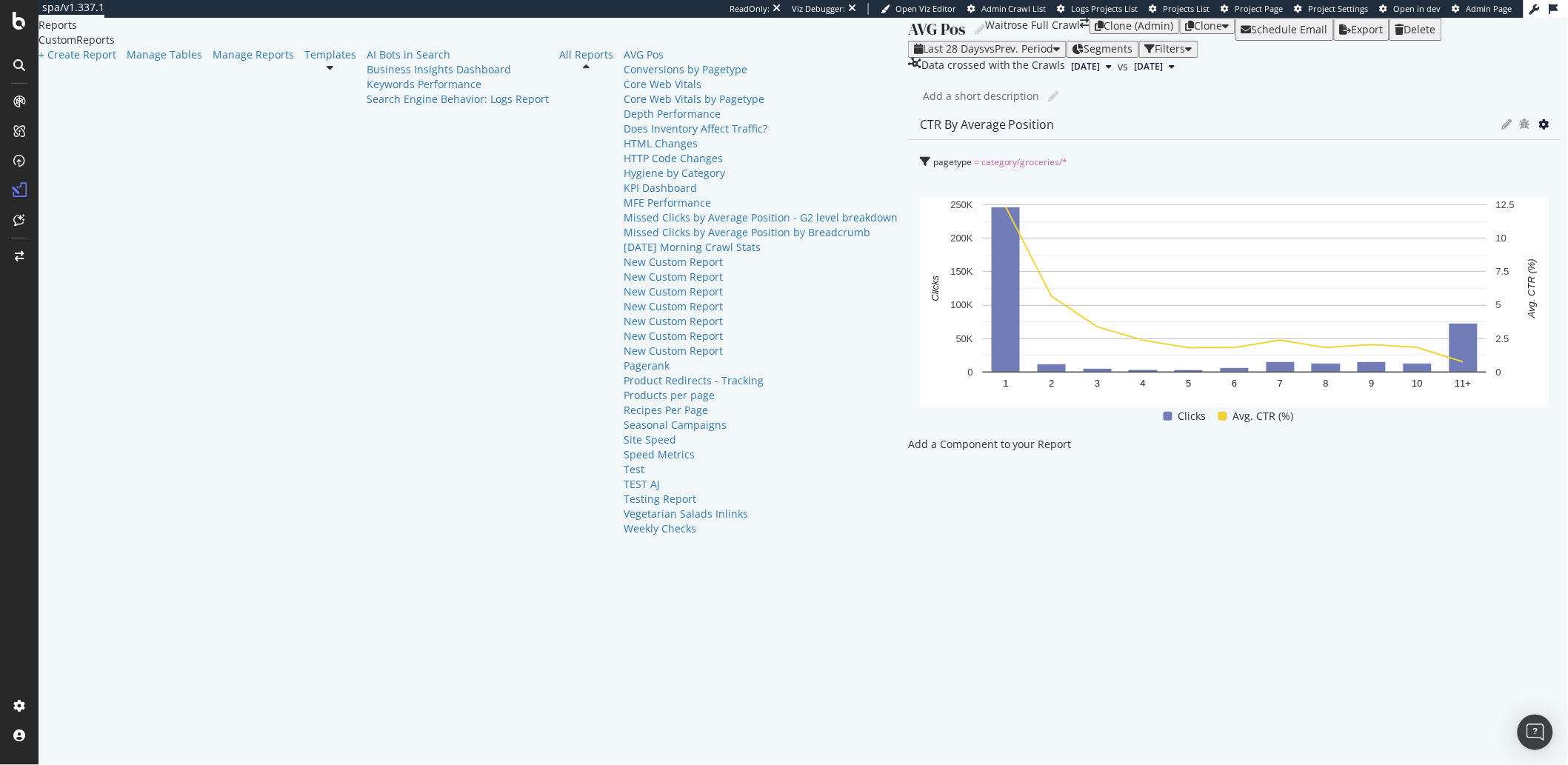
click at [1539, 130] on icon at bounding box center [1544, 124] width 10 height 11
click at [908, 437] on div at bounding box center [908, 444] width 0 height 15
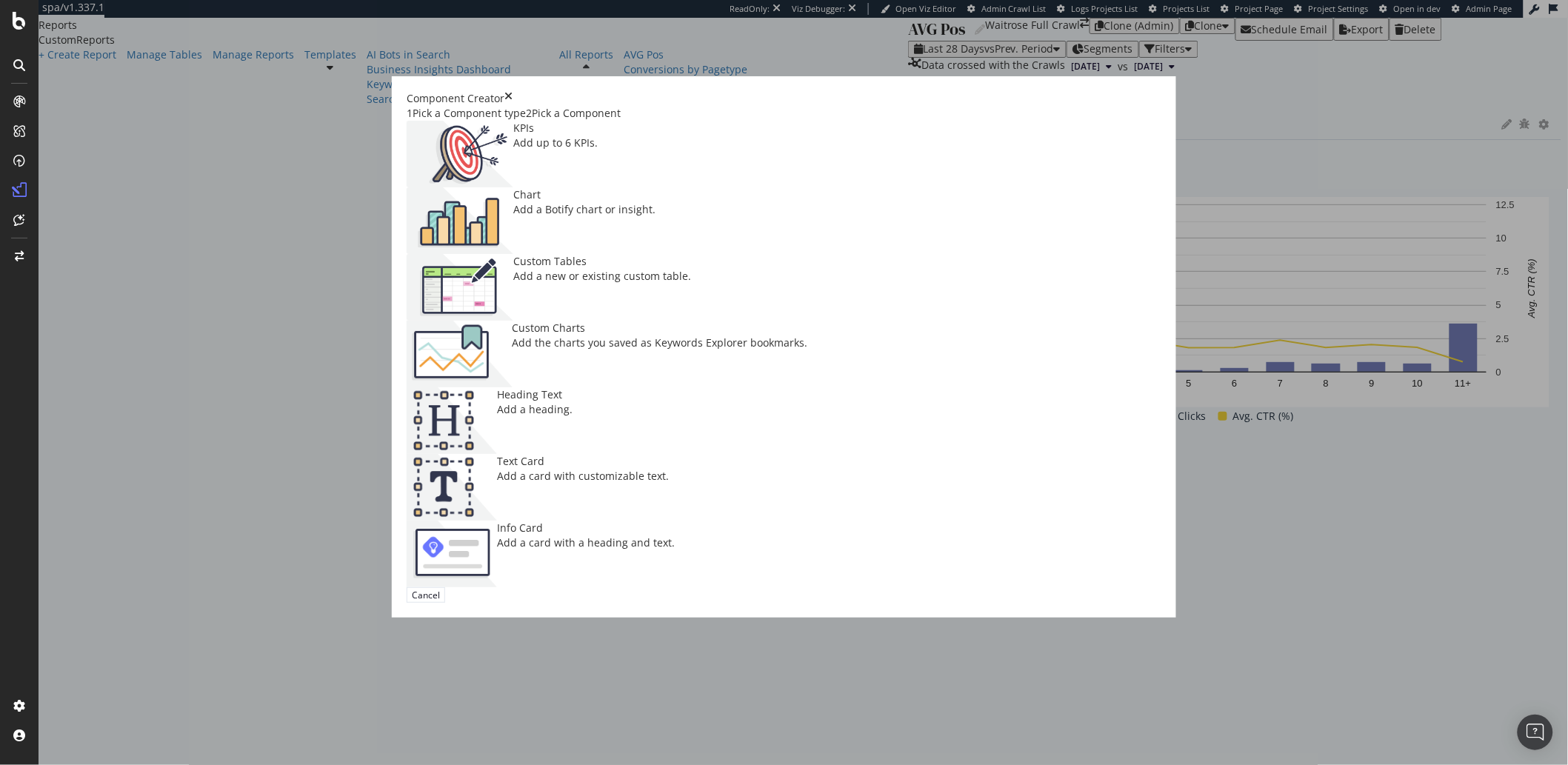
click at [656, 254] on div "Chart Add a Botify chart or insight." at bounding box center [585, 221] width 142 height 67
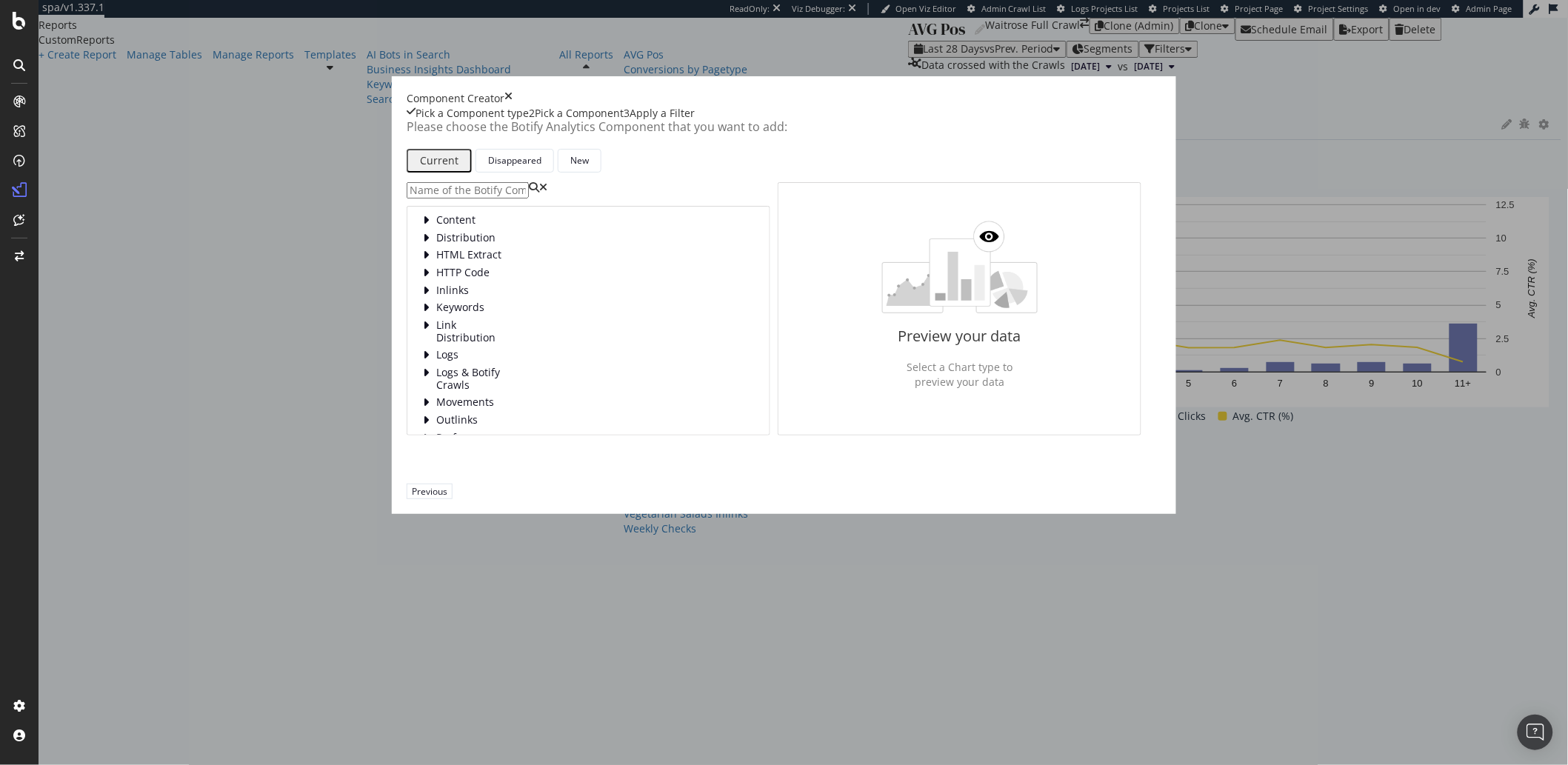
click at [529, 199] on input "modal" at bounding box center [467, 191] width 122 height 16
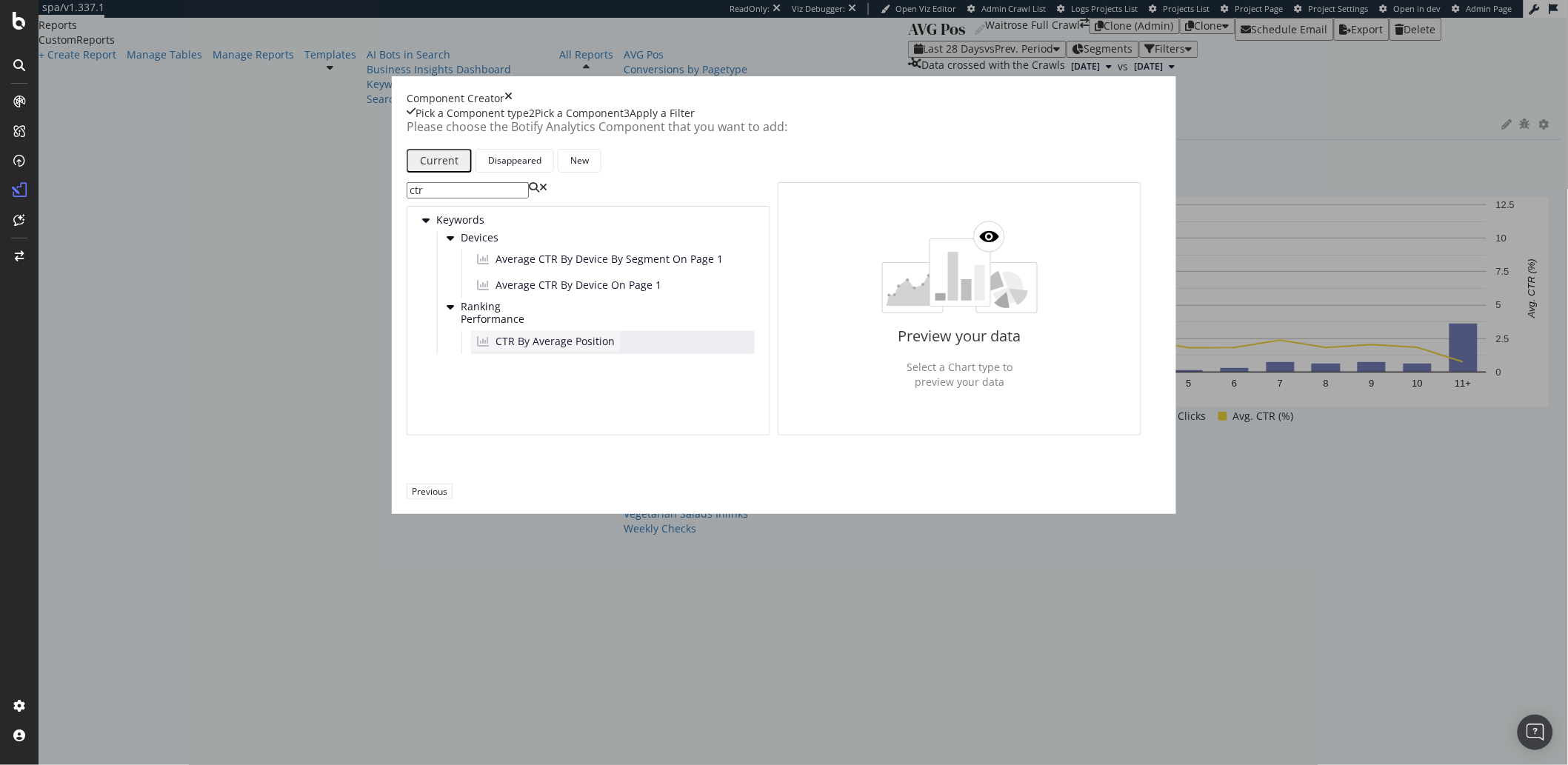
type input "ctr"
click at [614, 349] on span "CTR By Average Position" at bounding box center [556, 342] width 119 height 15
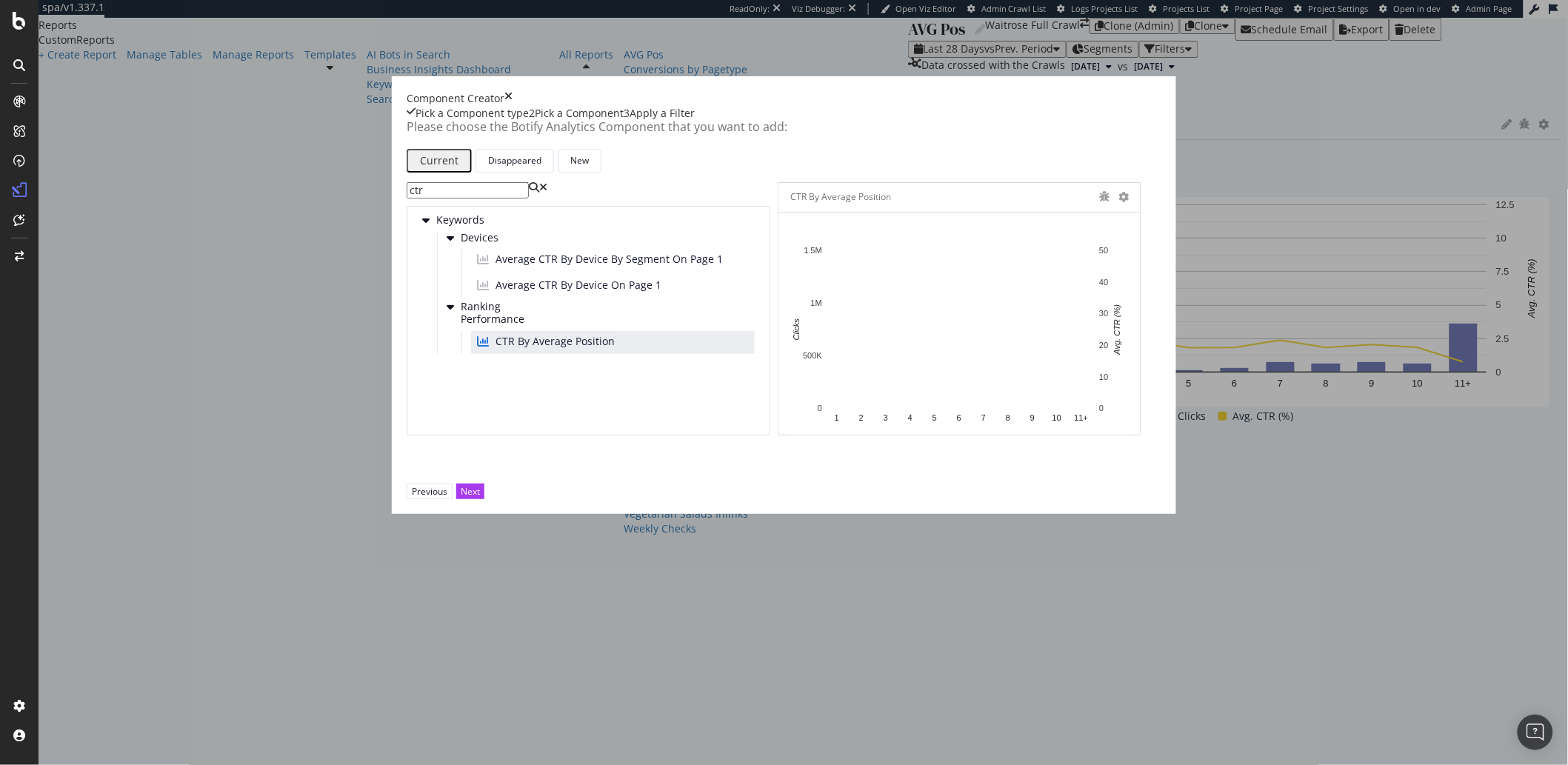
click at [1129, 204] on div "modal" at bounding box center [1123, 197] width 10 height 15
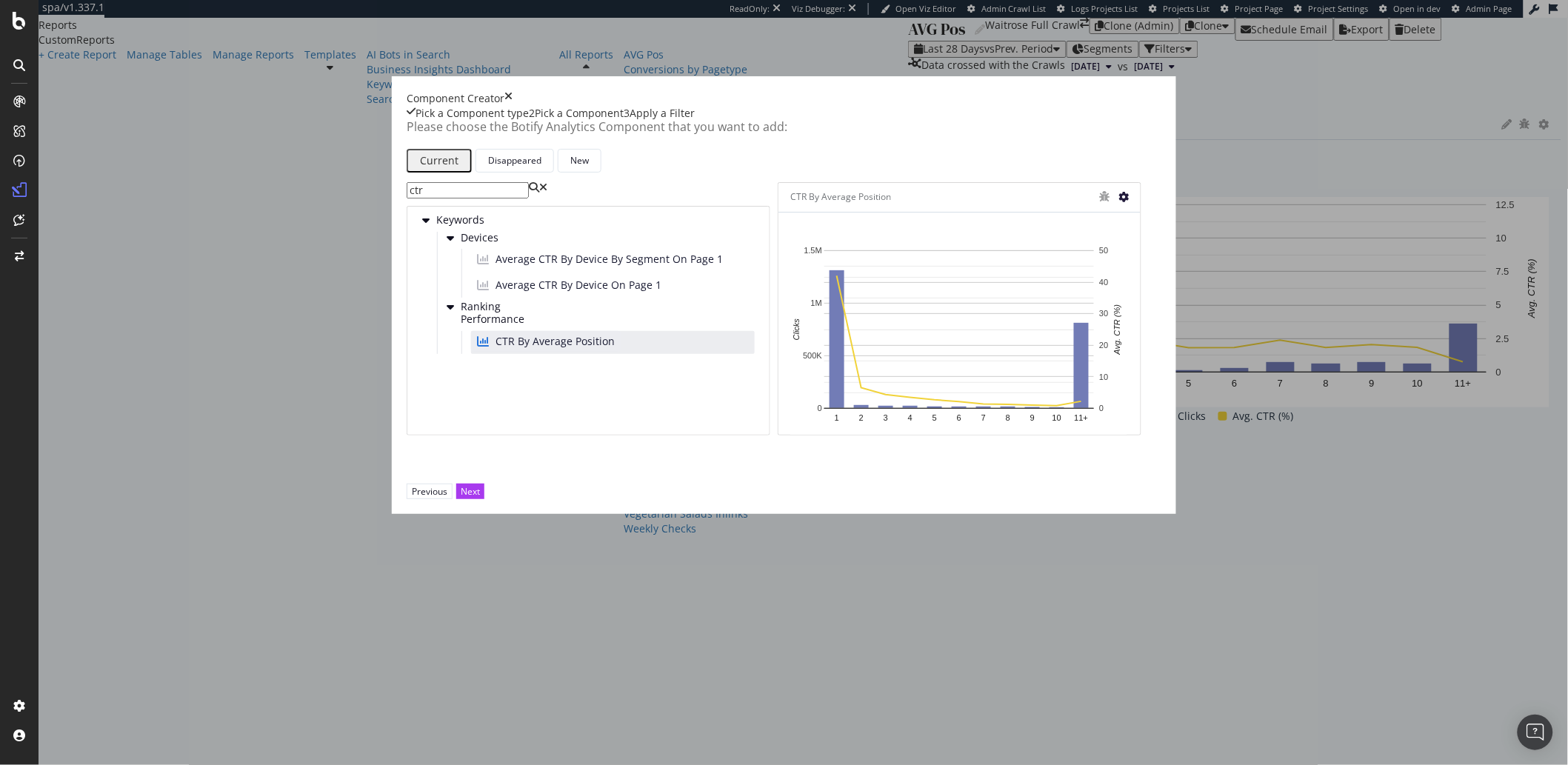
click at [1129, 202] on icon "modal" at bounding box center [1123, 197] width 10 height 11
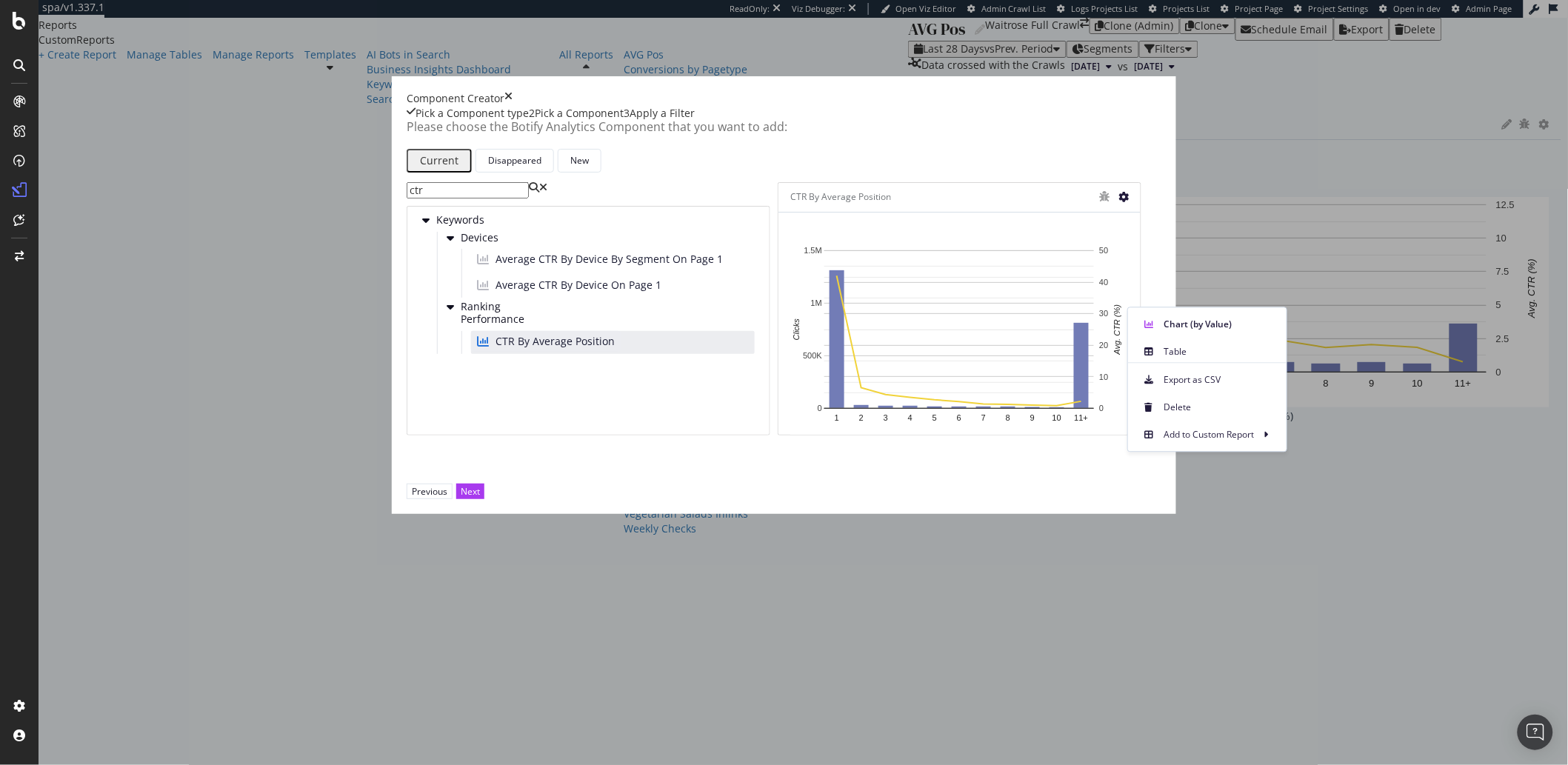
click at [1041, 216] on div "Please choose the Botify Analytics Component that you want to add: Current Disa…" at bounding box center [784, 301] width 755 height 363
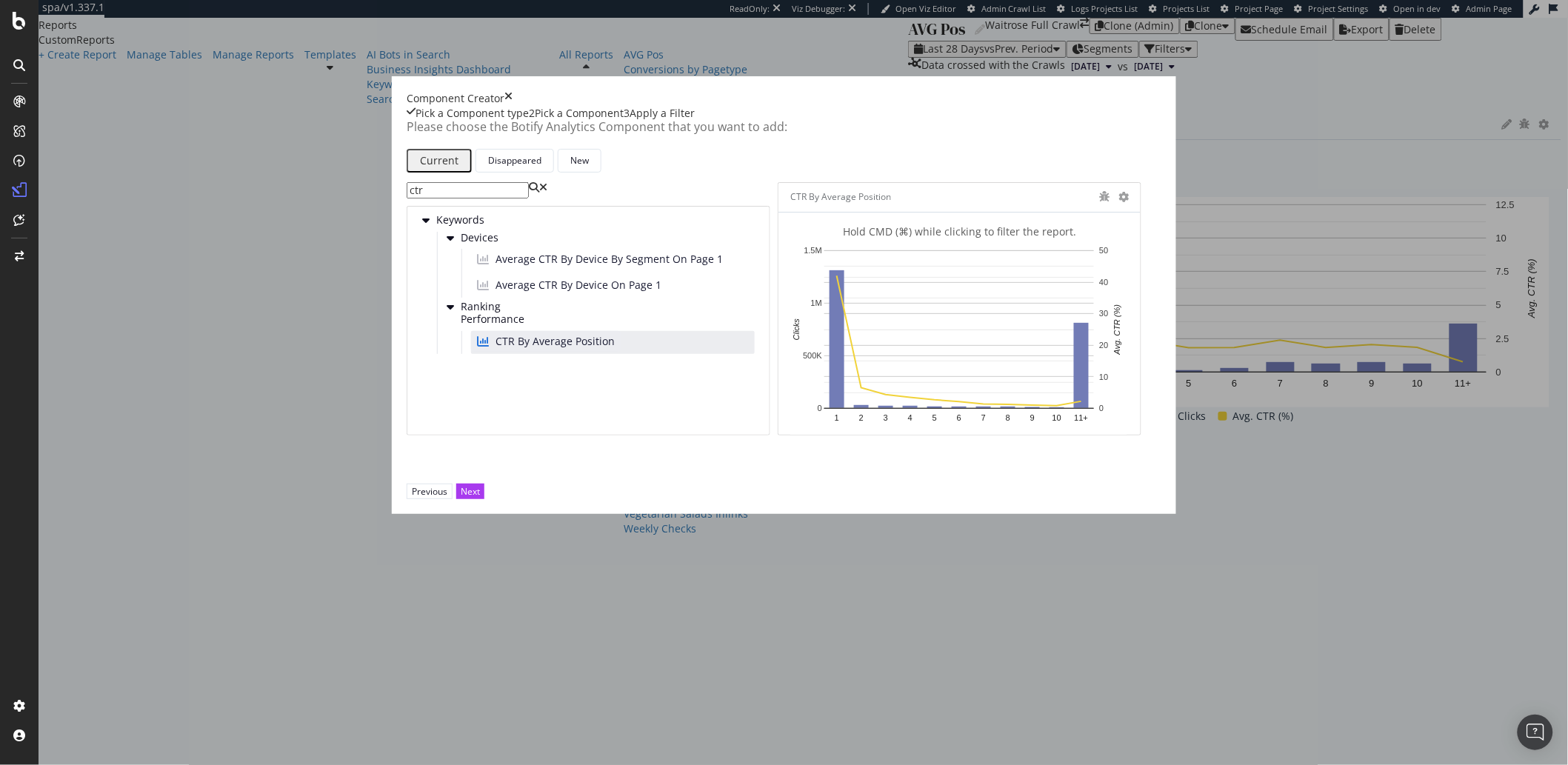
click at [929, 239] on div "Hold CMD (⌘) while clicking to filter the report." at bounding box center [959, 232] width 338 height 15
click at [1010, 239] on div "Hold CMD (⌘) while clicking to filter the report." at bounding box center [959, 232] width 338 height 15
click at [1088, 422] on text "11+" at bounding box center [1081, 418] width 14 height 9
click at [1088, 408] on rect "A chart." at bounding box center [1081, 365] width 15 height 85
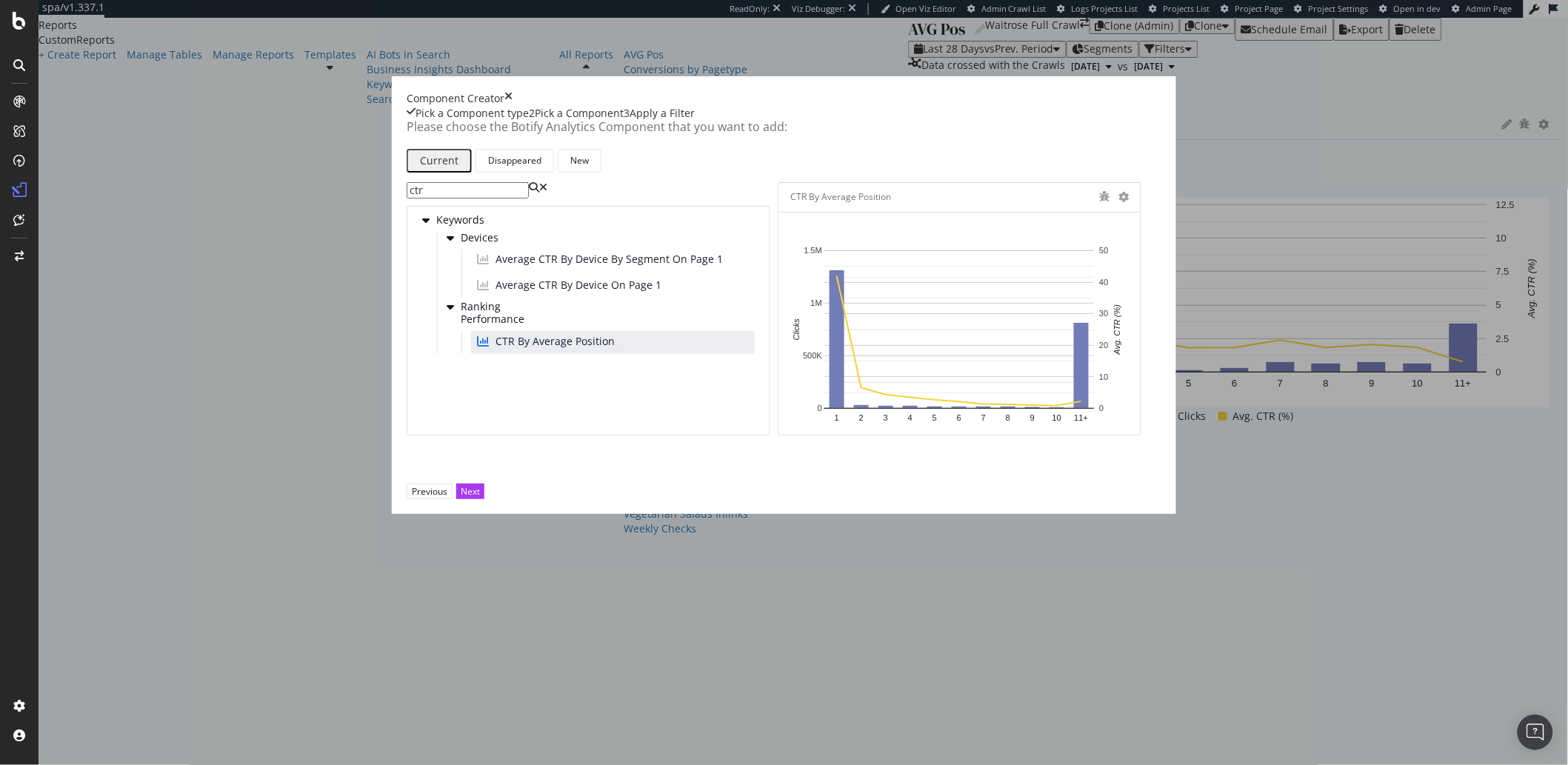
click at [513, 106] on icon "times" at bounding box center [509, 99] width 8 height 15
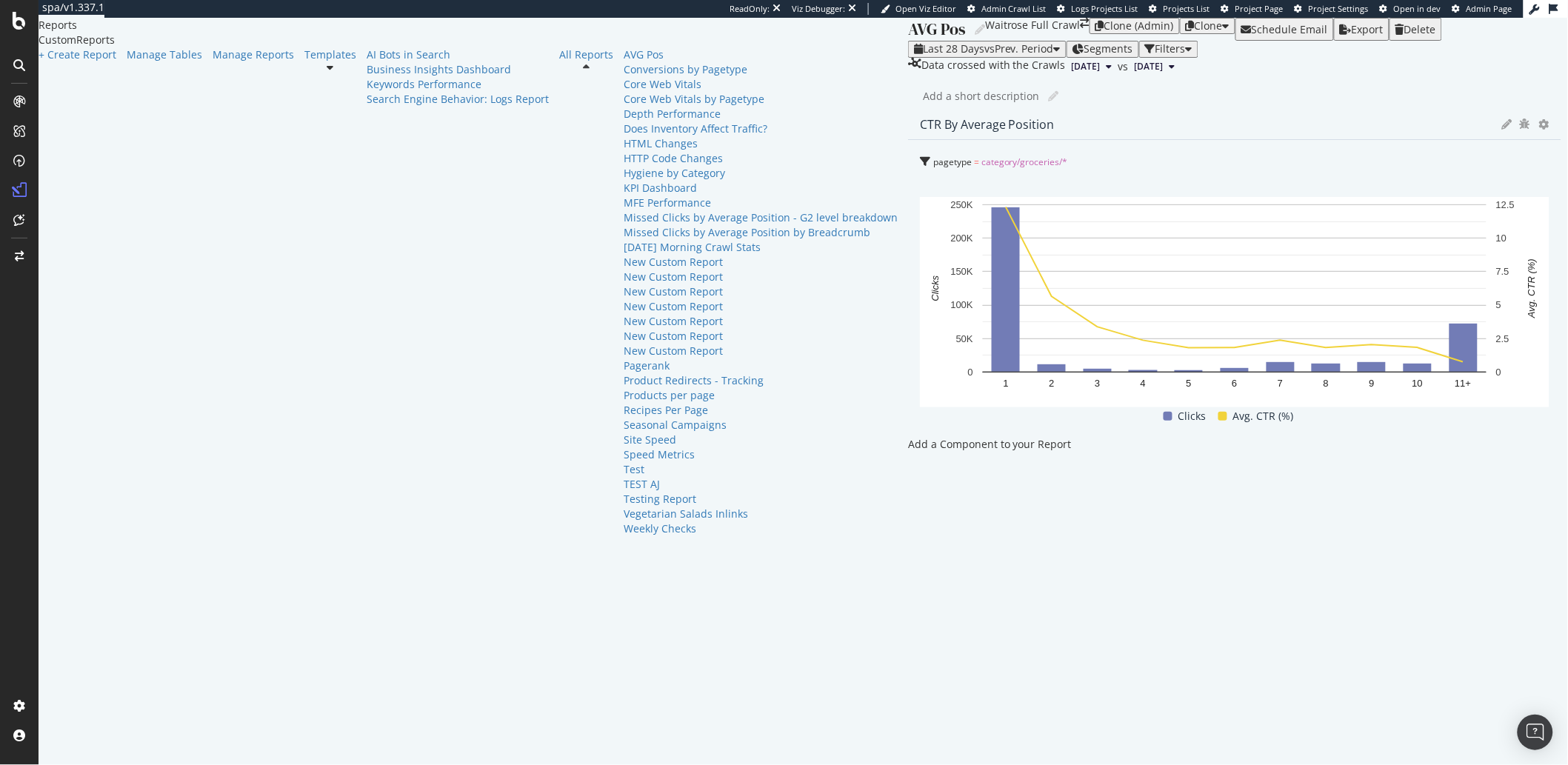
click at [981, 168] on span "category/groceries/*" at bounding box center [1024, 162] width 86 height 13
click at [920, 173] on div "pagetype = category/groceries/*" at bounding box center [1235, 162] width 630 height 21
click at [1455, 389] on text "11+" at bounding box center [1463, 384] width 16 height 11
click at [1539, 130] on icon at bounding box center [1544, 124] width 10 height 11
click at [887, 221] on span "Chart (by Value)" at bounding box center [929, 221] width 111 height 14
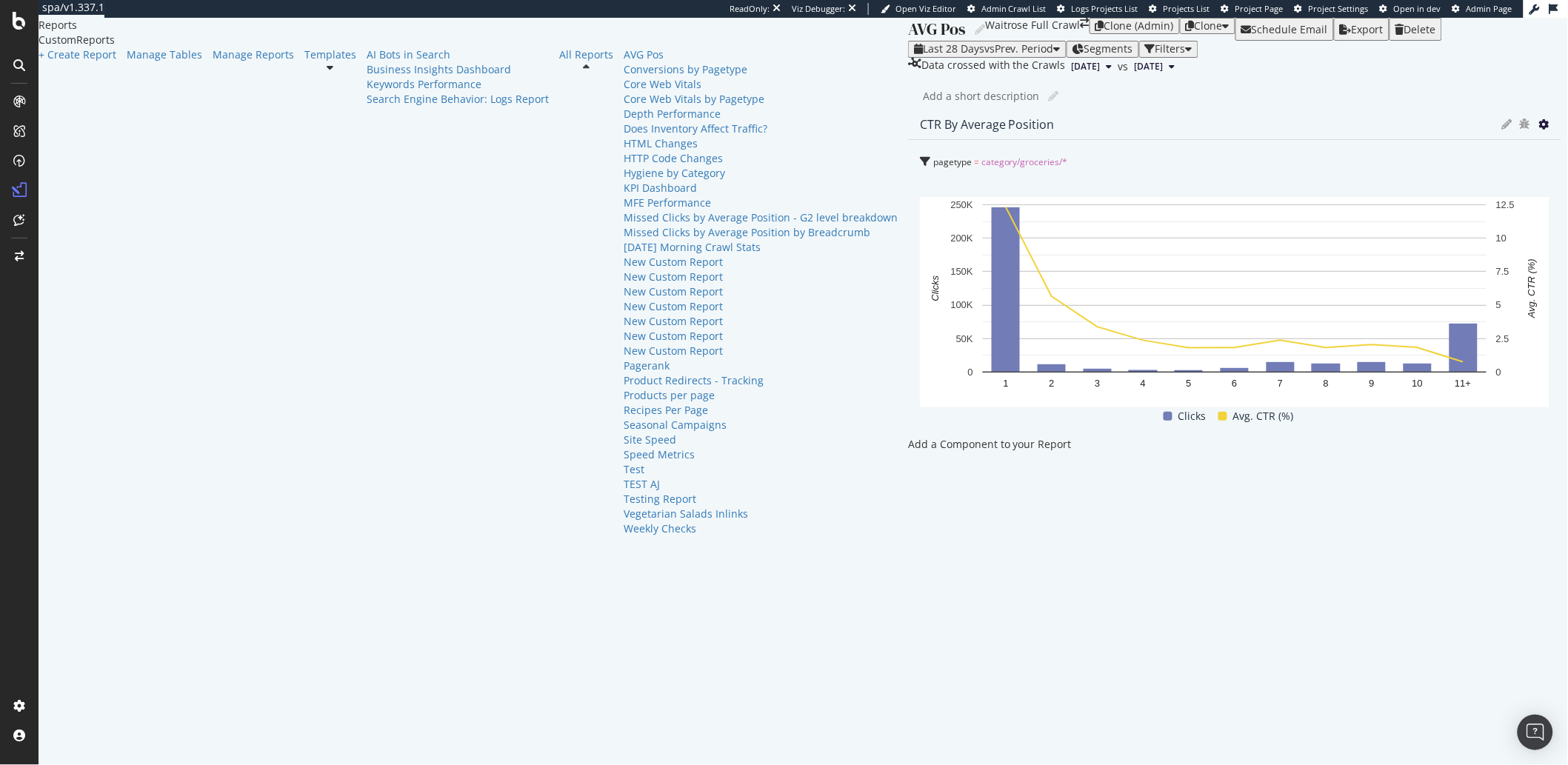
click at [1539, 130] on icon at bounding box center [1544, 124] width 10 height 11
click at [916, 309] on span "Edit Filter" at bounding box center [929, 305] width 111 height 14
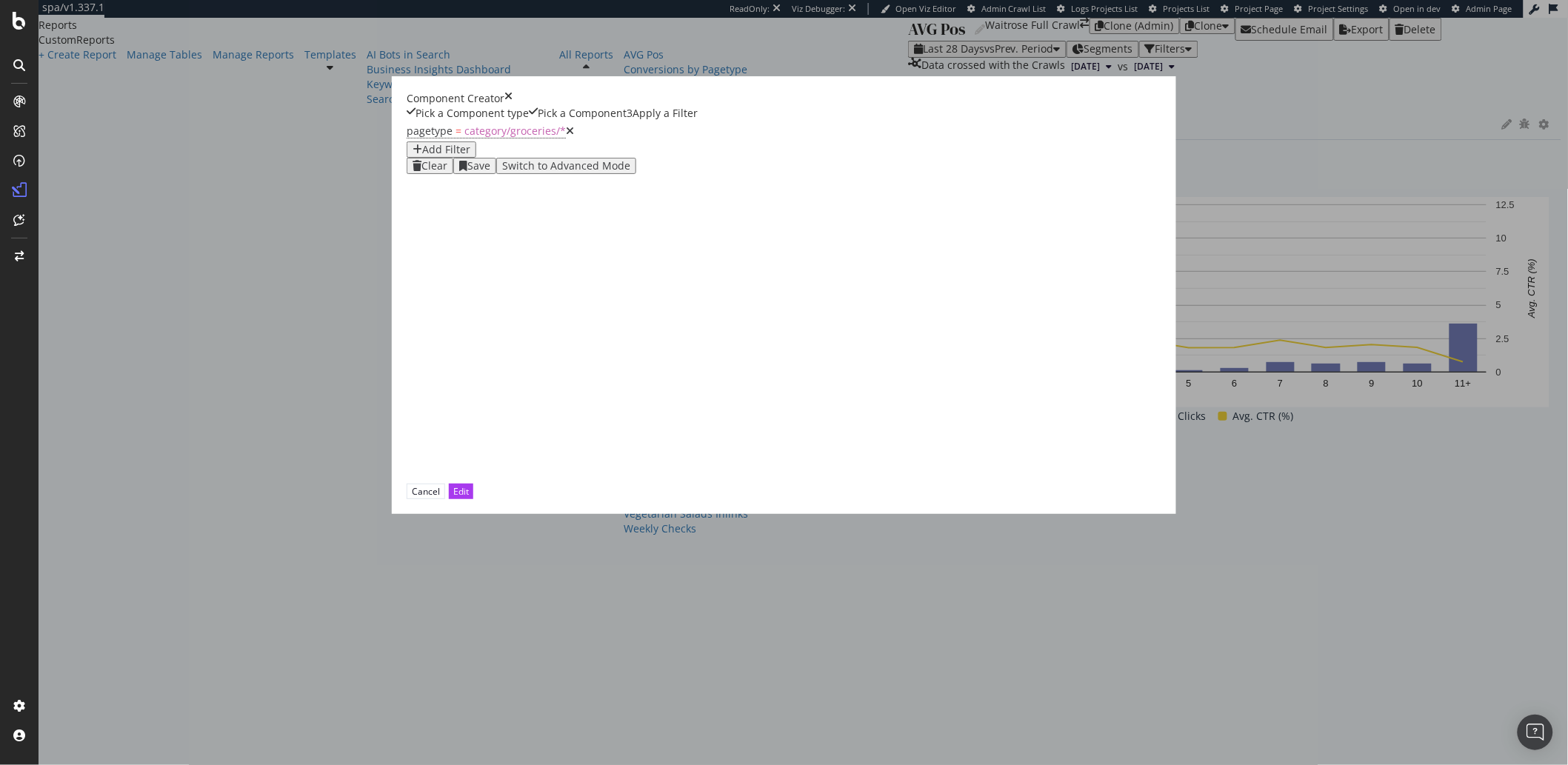
click at [507, 120] on div "Pick a Component type" at bounding box center [472, 113] width 113 height 15
click at [601, 120] on div "Pick a Component" at bounding box center [582, 113] width 89 height 15
click at [440, 498] on div "Cancel" at bounding box center [426, 492] width 28 height 13
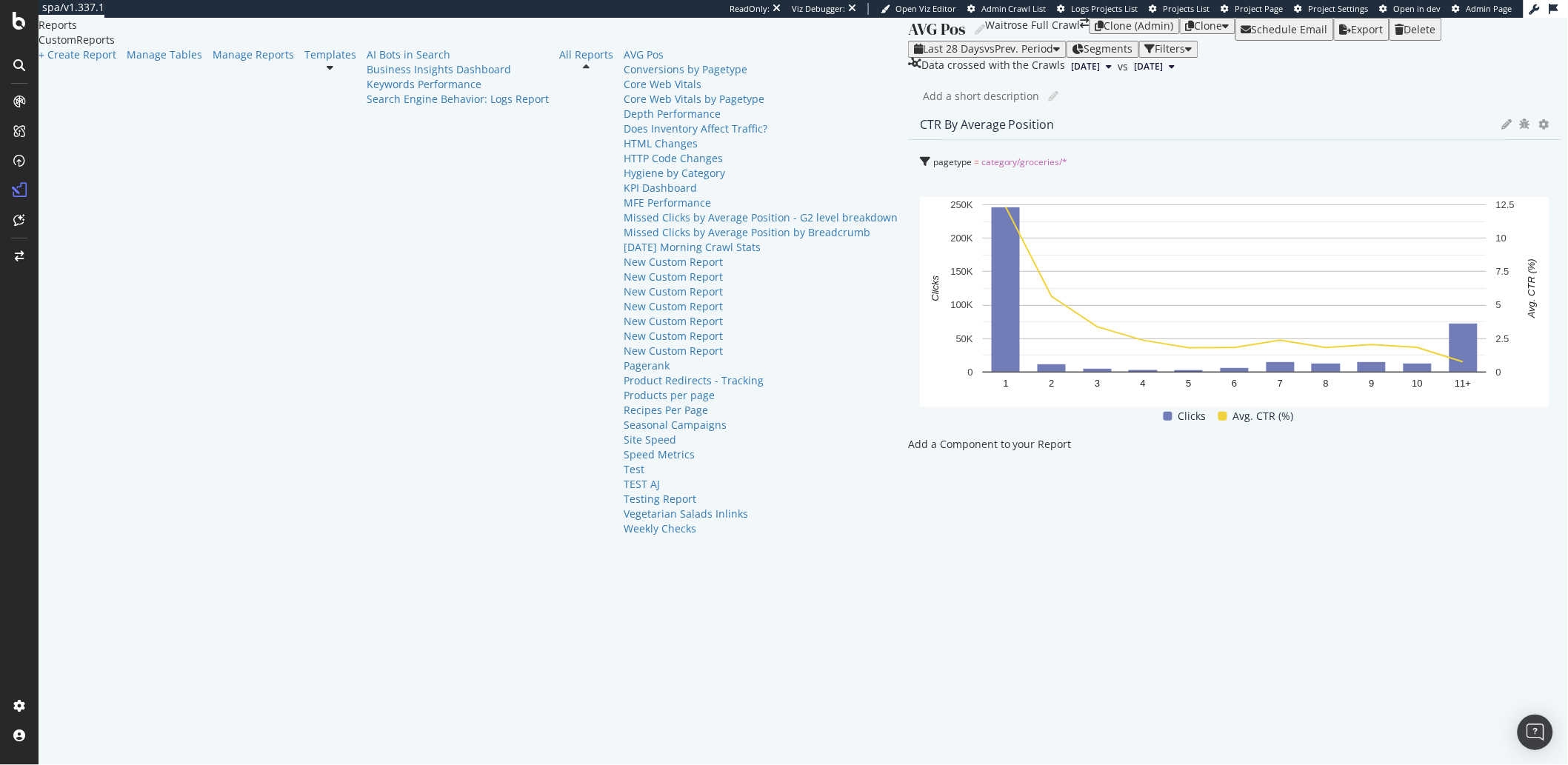
click at [908, 437] on div at bounding box center [908, 444] width 0 height 15
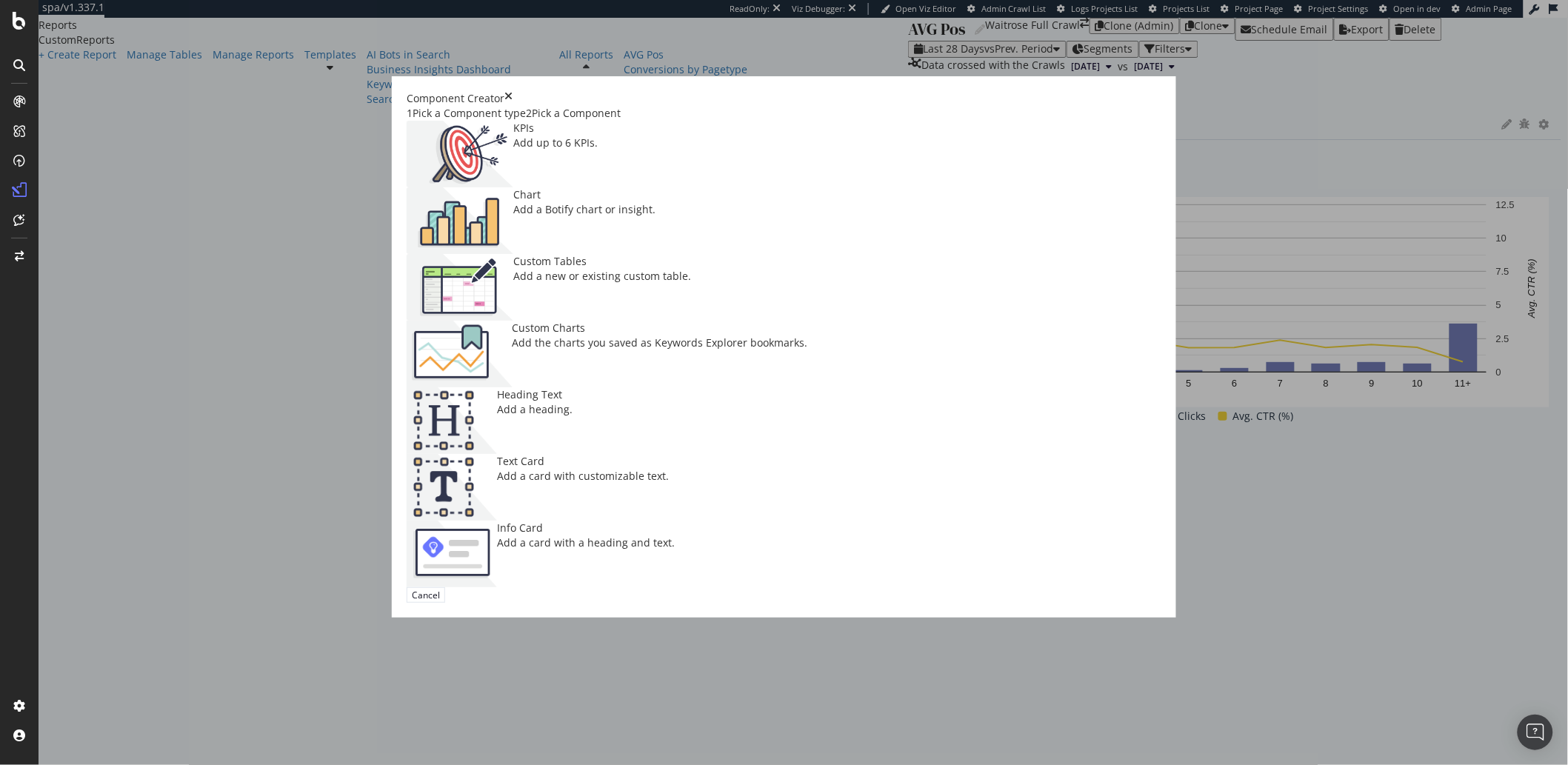
click at [605, 284] on div "Add a new or existing custom table." at bounding box center [602, 276] width 178 height 15
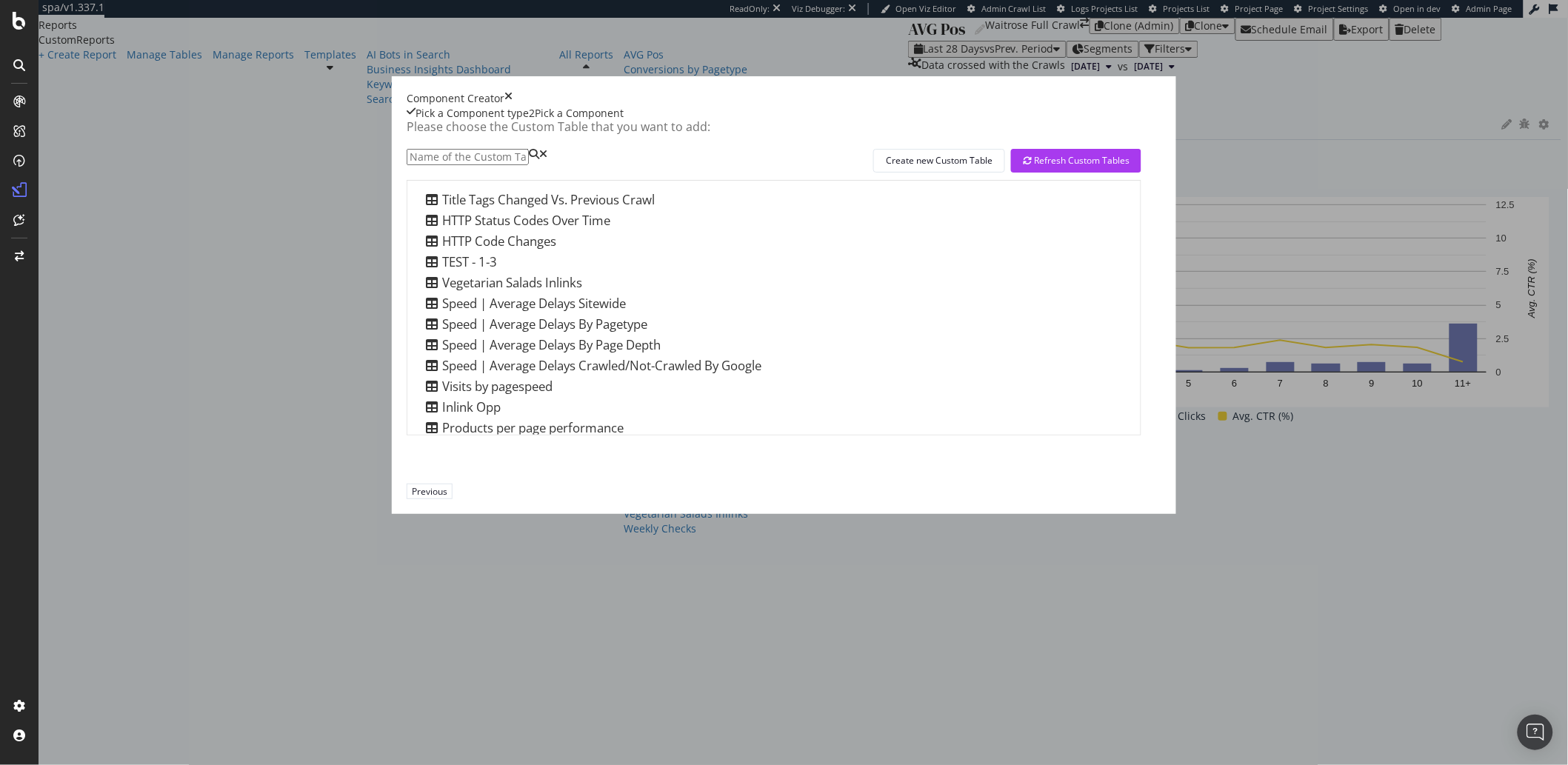
click at [529, 166] on input "modal" at bounding box center [467, 157] width 122 height 16
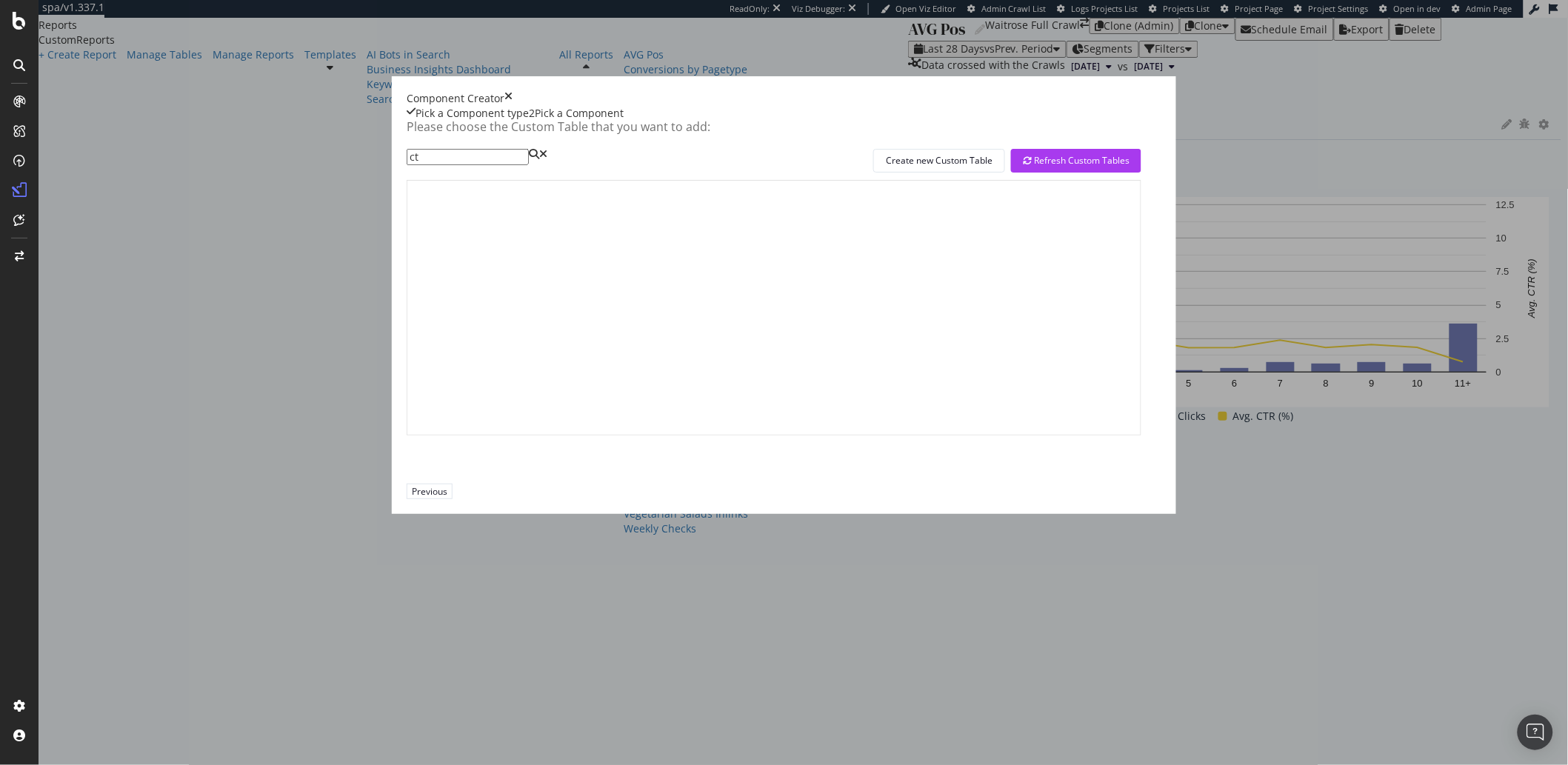
type input "c"
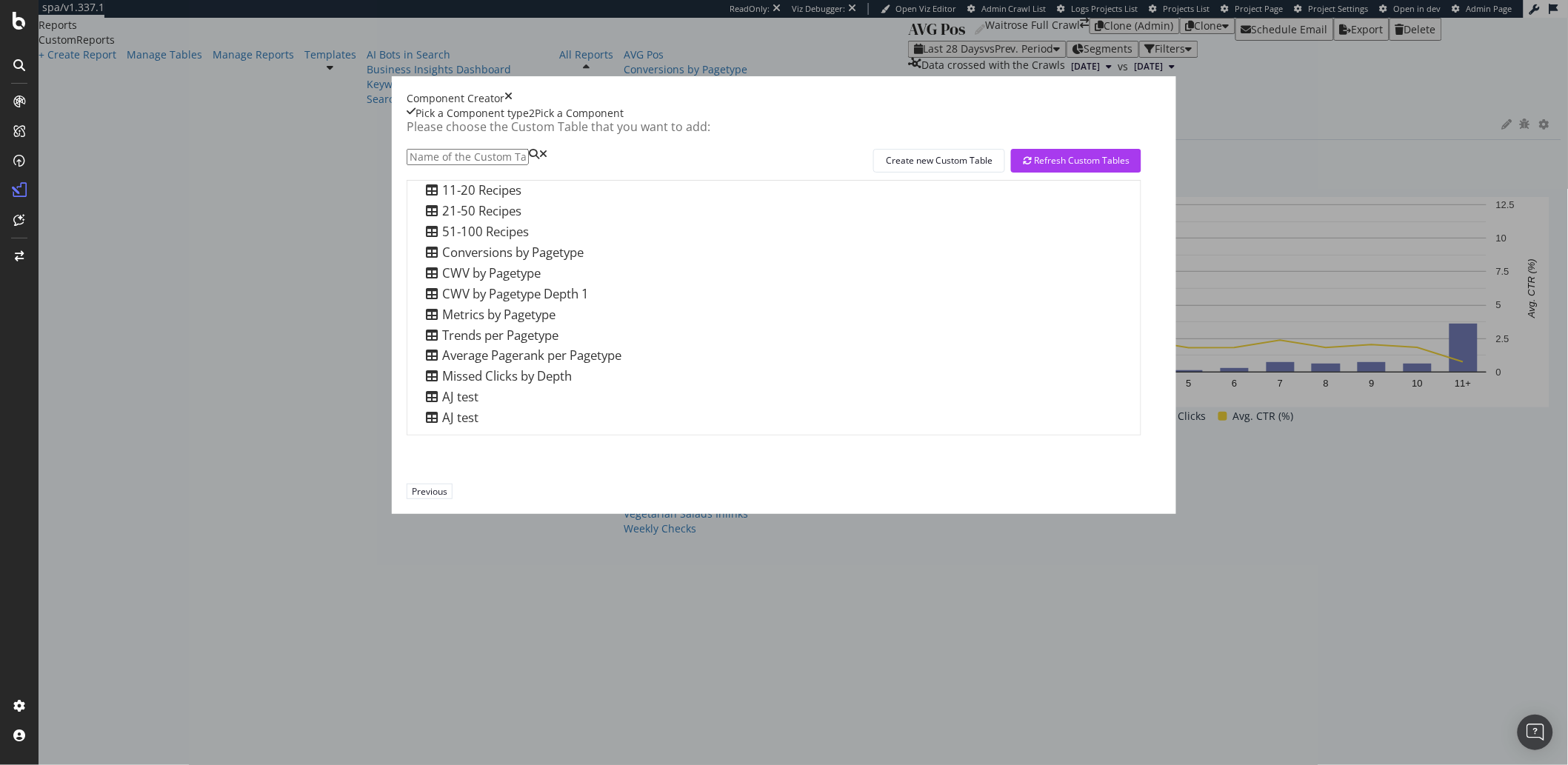
scroll to position [0, 0]
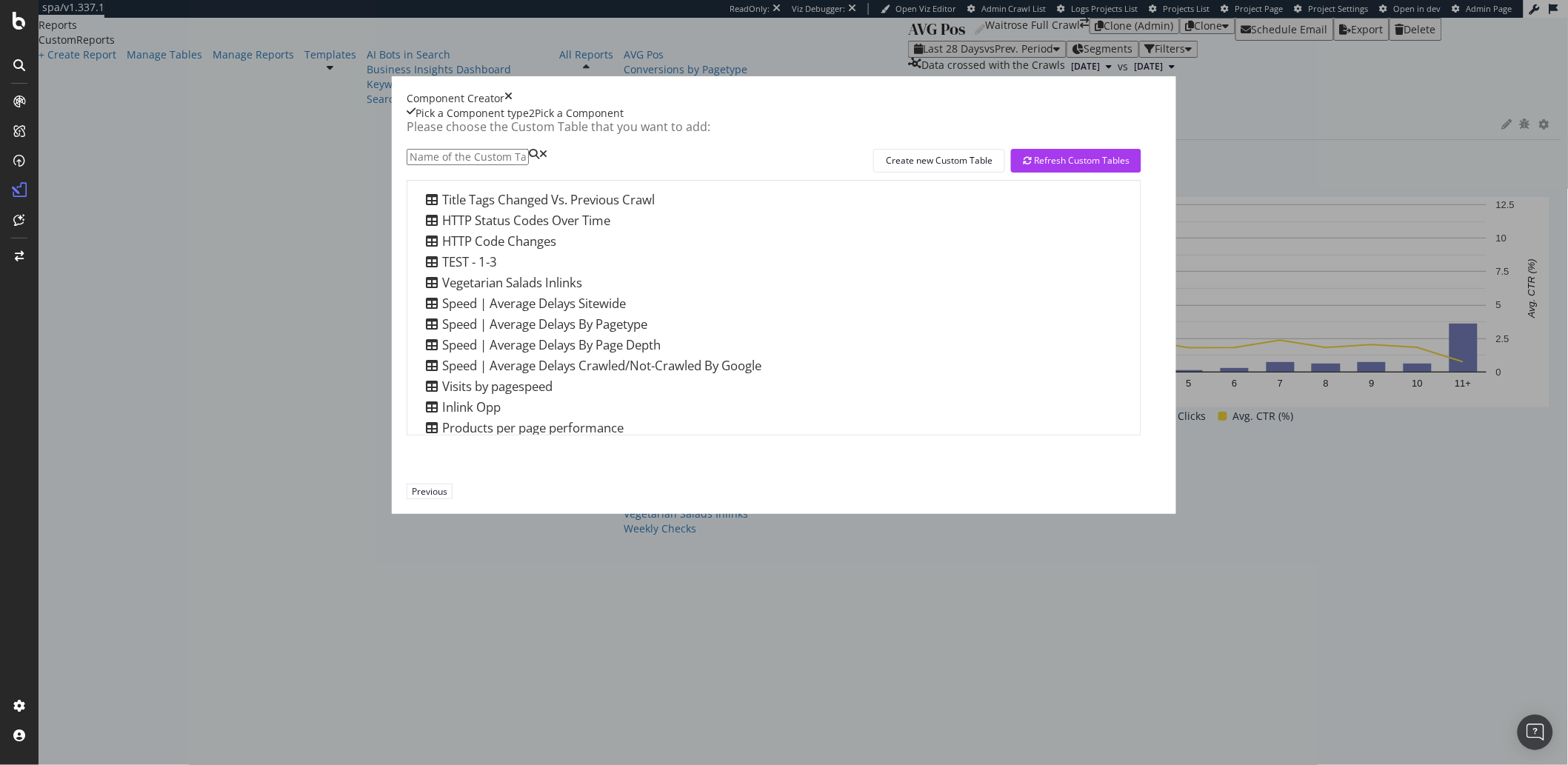
click at [522, 120] on div "Pick a Component type" at bounding box center [467, 113] width 122 height 15
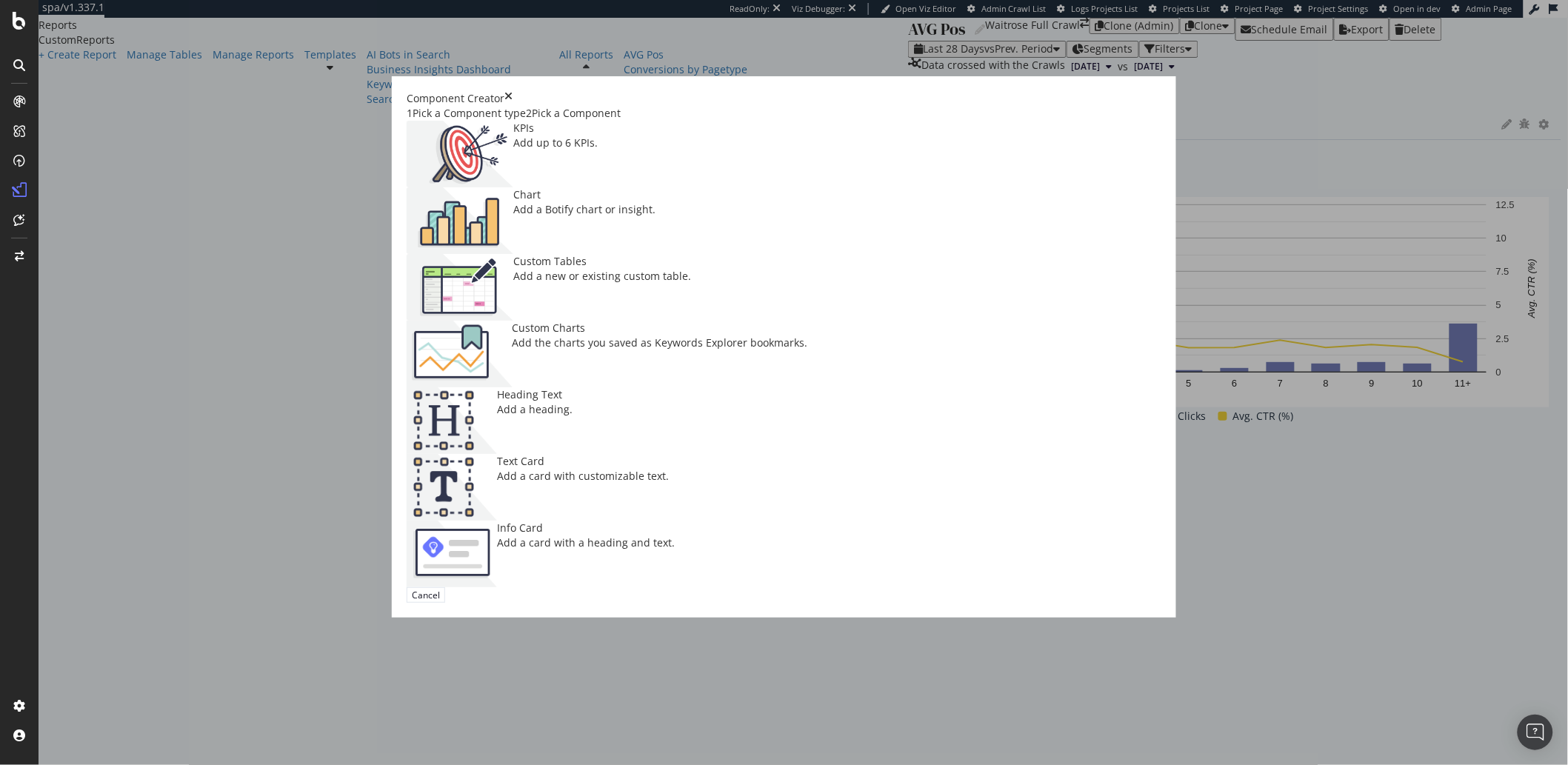
click at [571, 150] on div "Add up to 6 KPIs." at bounding box center [556, 143] width 85 height 15
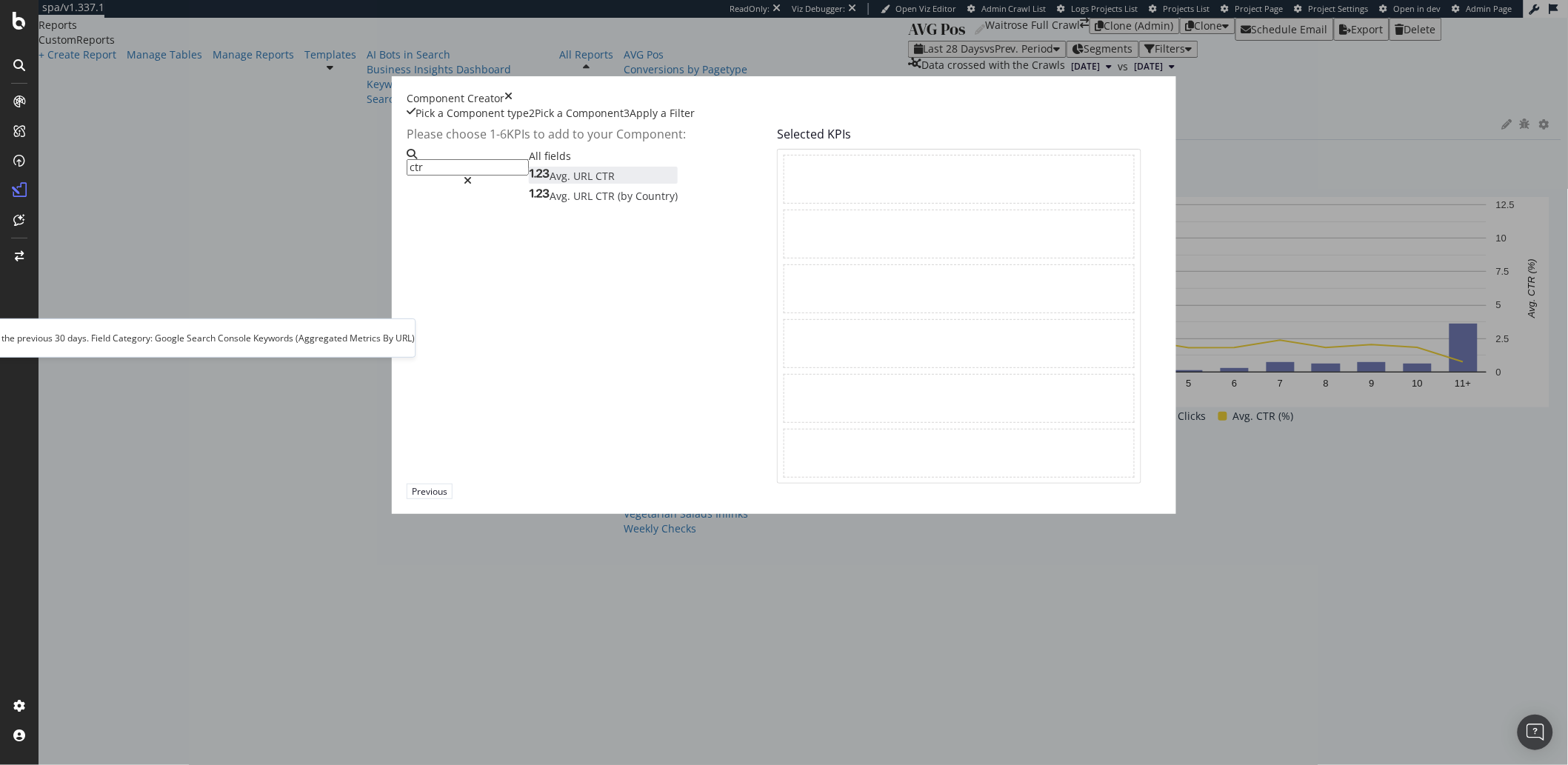
type input "ctr"
click at [537, 183] on div "Avg. URL CTR" at bounding box center [572, 176] width 86 height 15
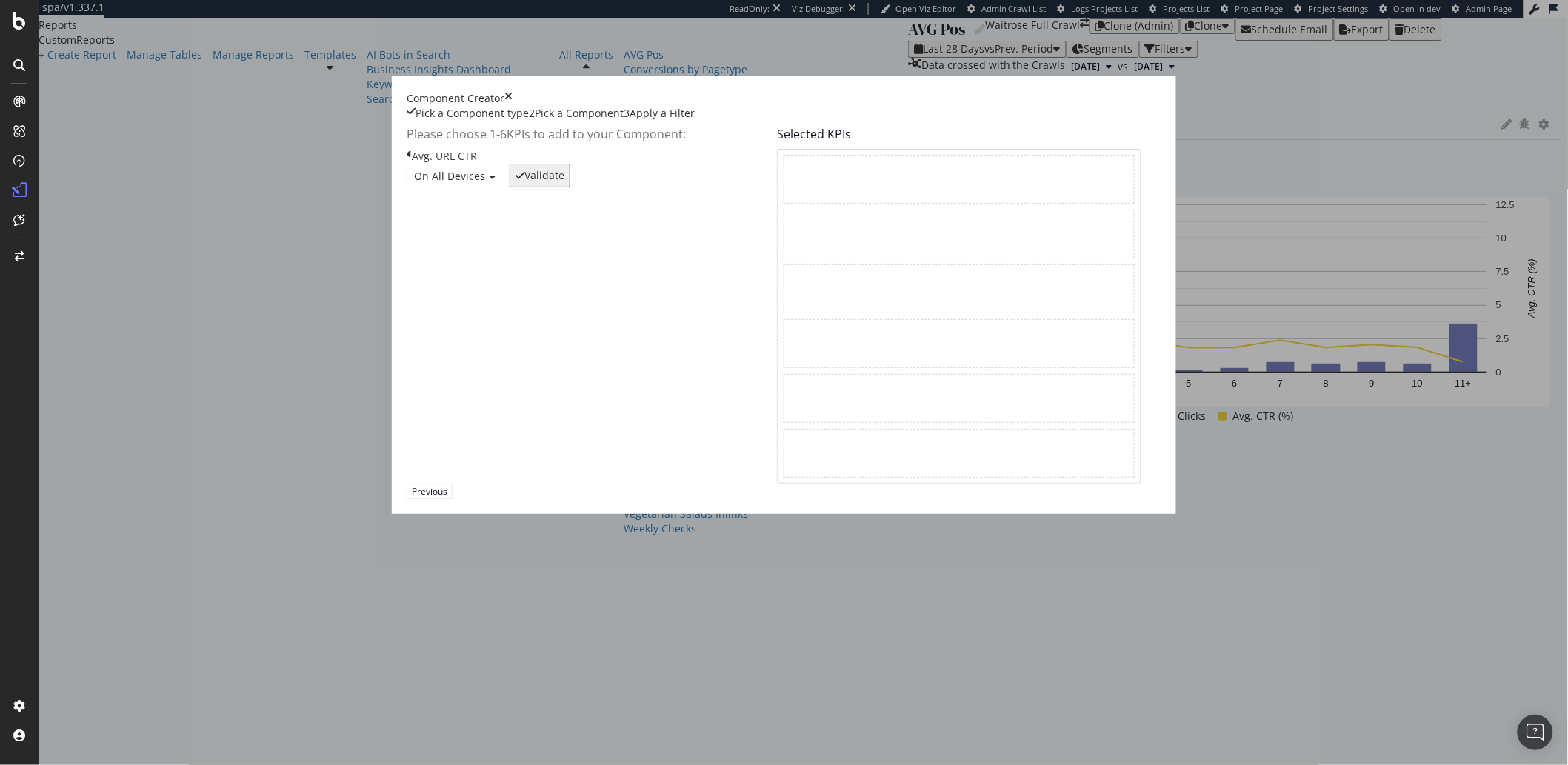
click at [564, 182] on div "Validate" at bounding box center [544, 175] width 40 height 12
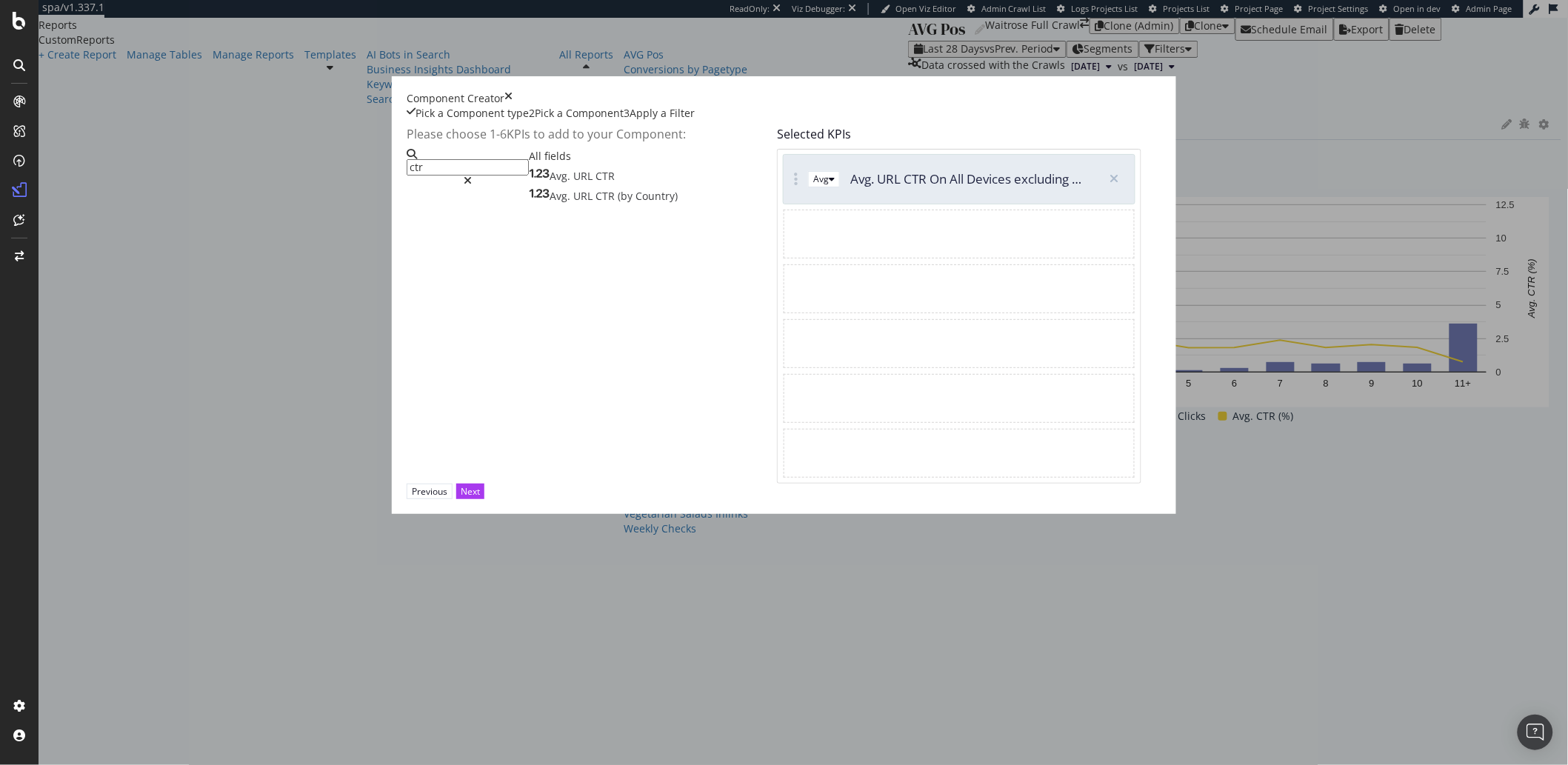
click at [529, 120] on div "Pick a Component type" at bounding box center [472, 113] width 113 height 15
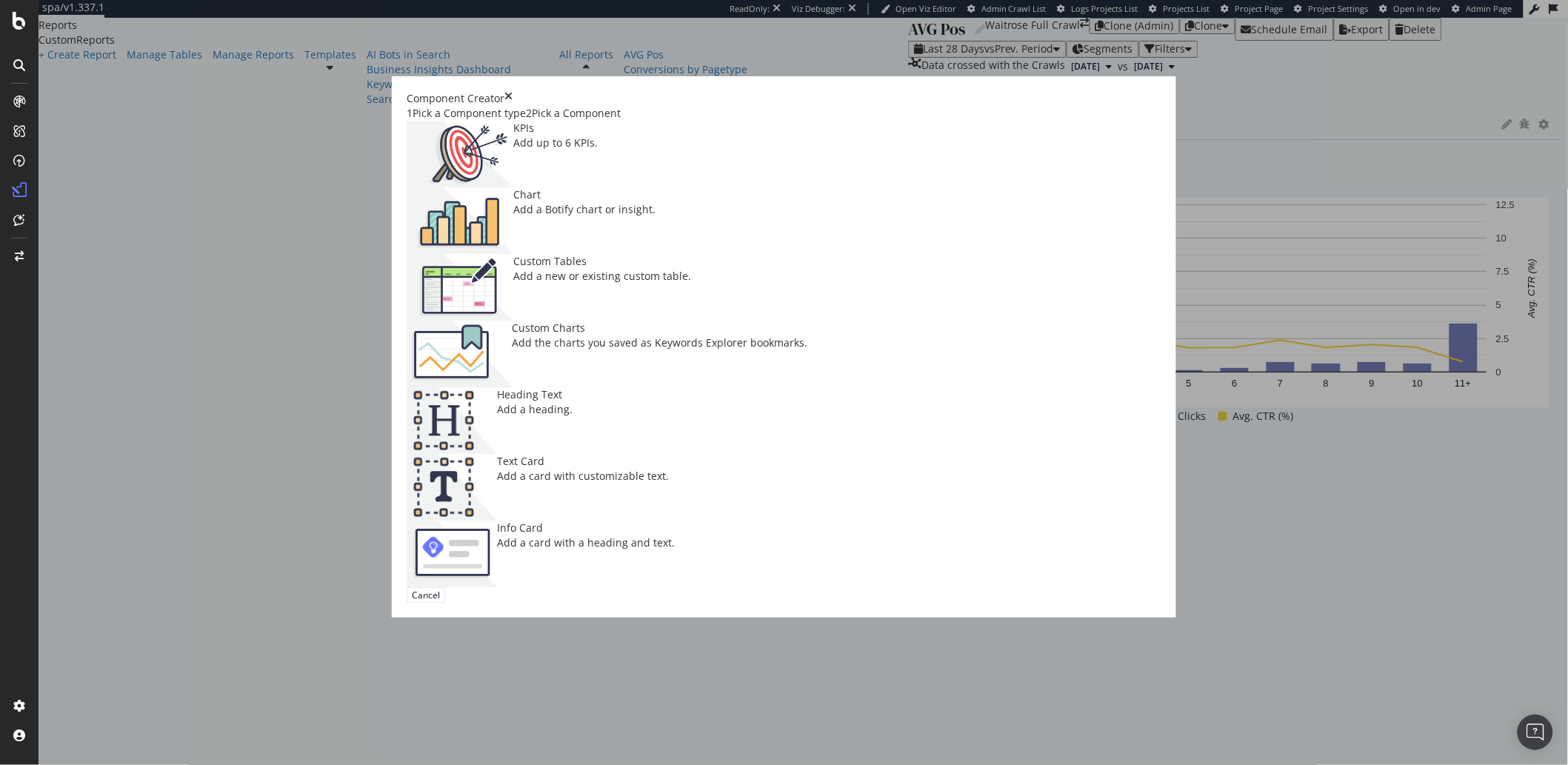
click at [656, 217] on div "Add a Botify chart or insight." at bounding box center [585, 209] width 142 height 15
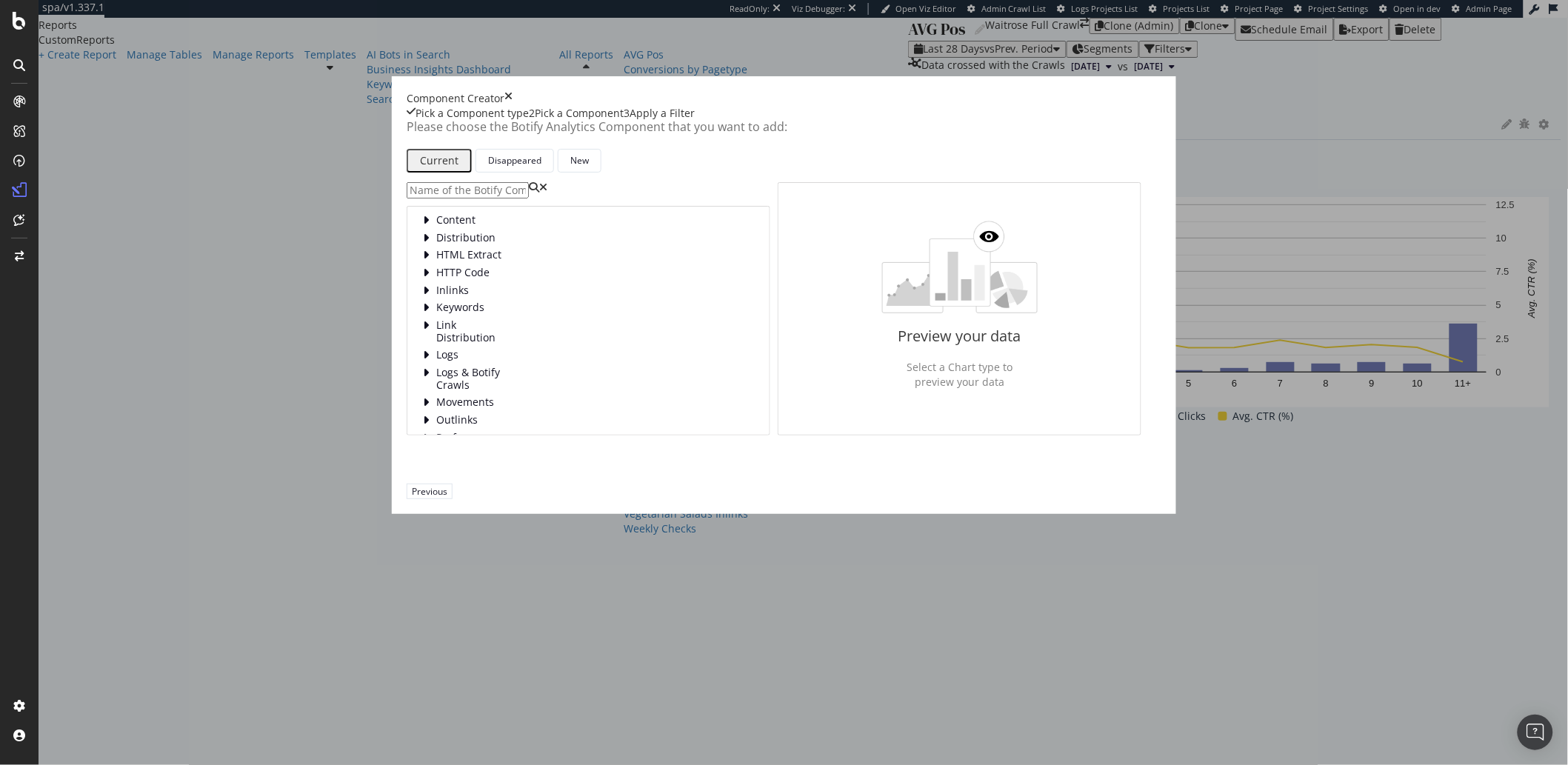
click at [529, 199] on input "modal" at bounding box center [467, 191] width 122 height 16
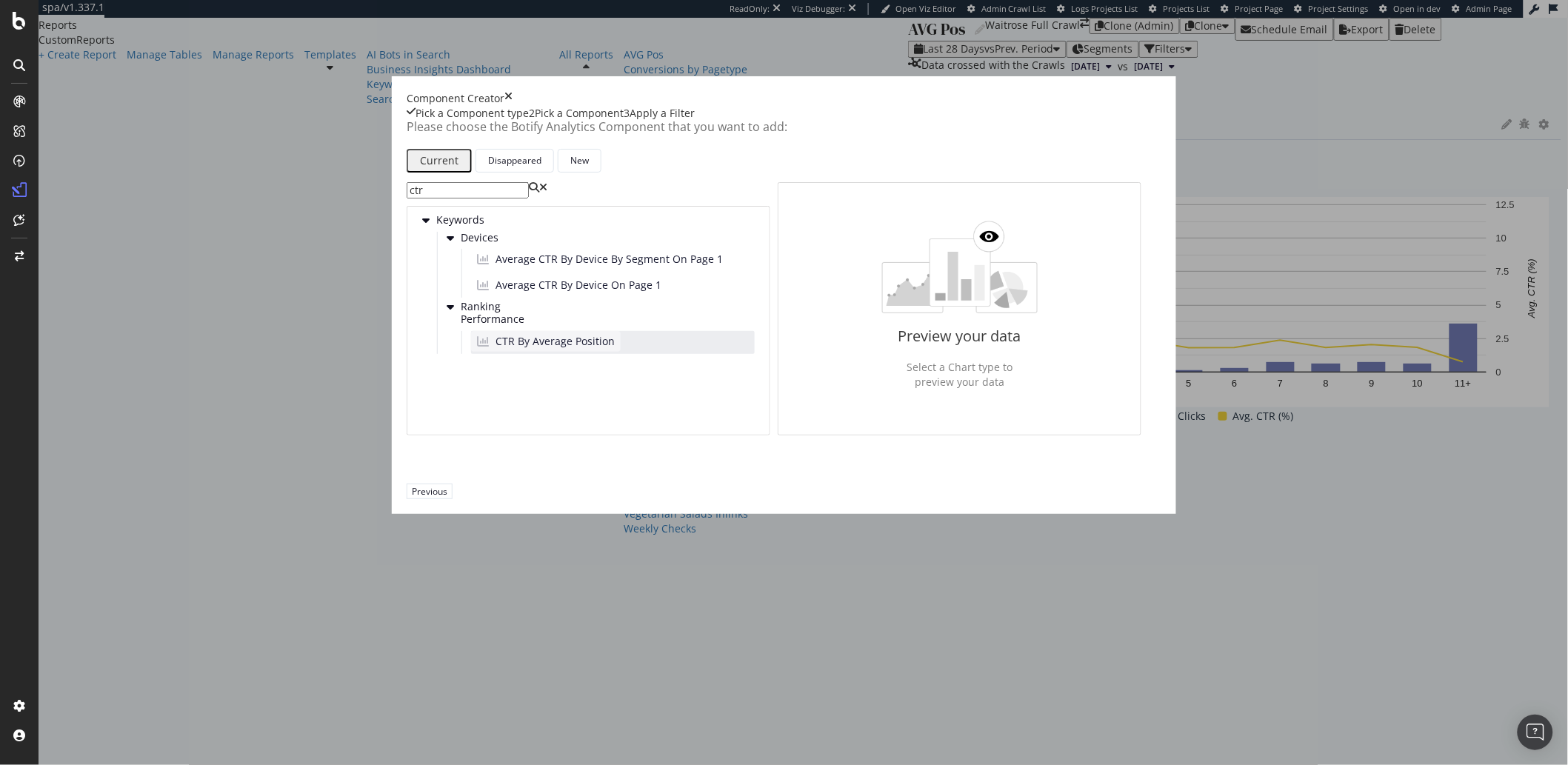
type input "ctr"
click at [585, 349] on span "CTR By Average Position" at bounding box center [556, 342] width 119 height 15
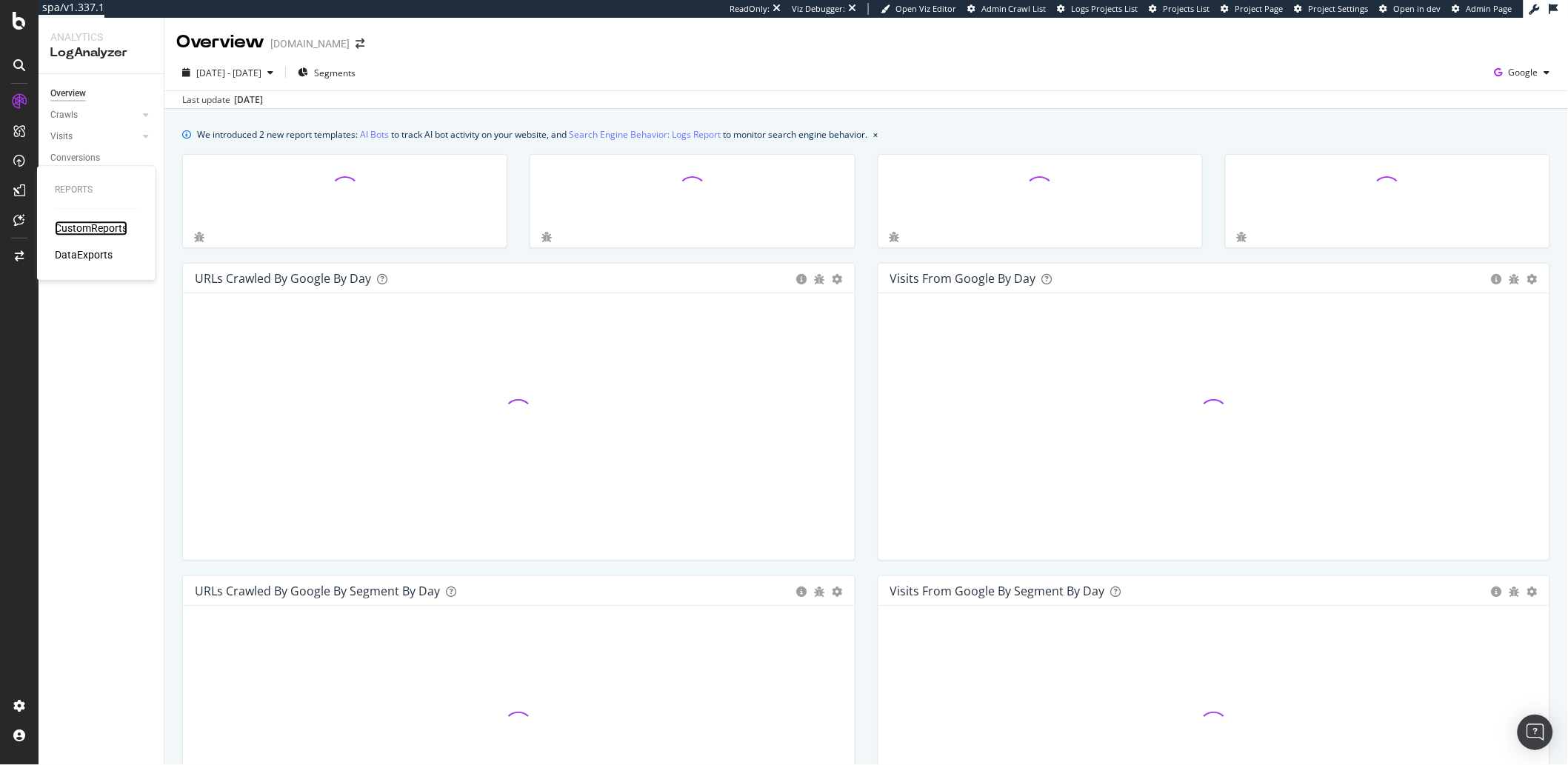
click at [70, 223] on div "CustomReports" at bounding box center [91, 229] width 73 height 15
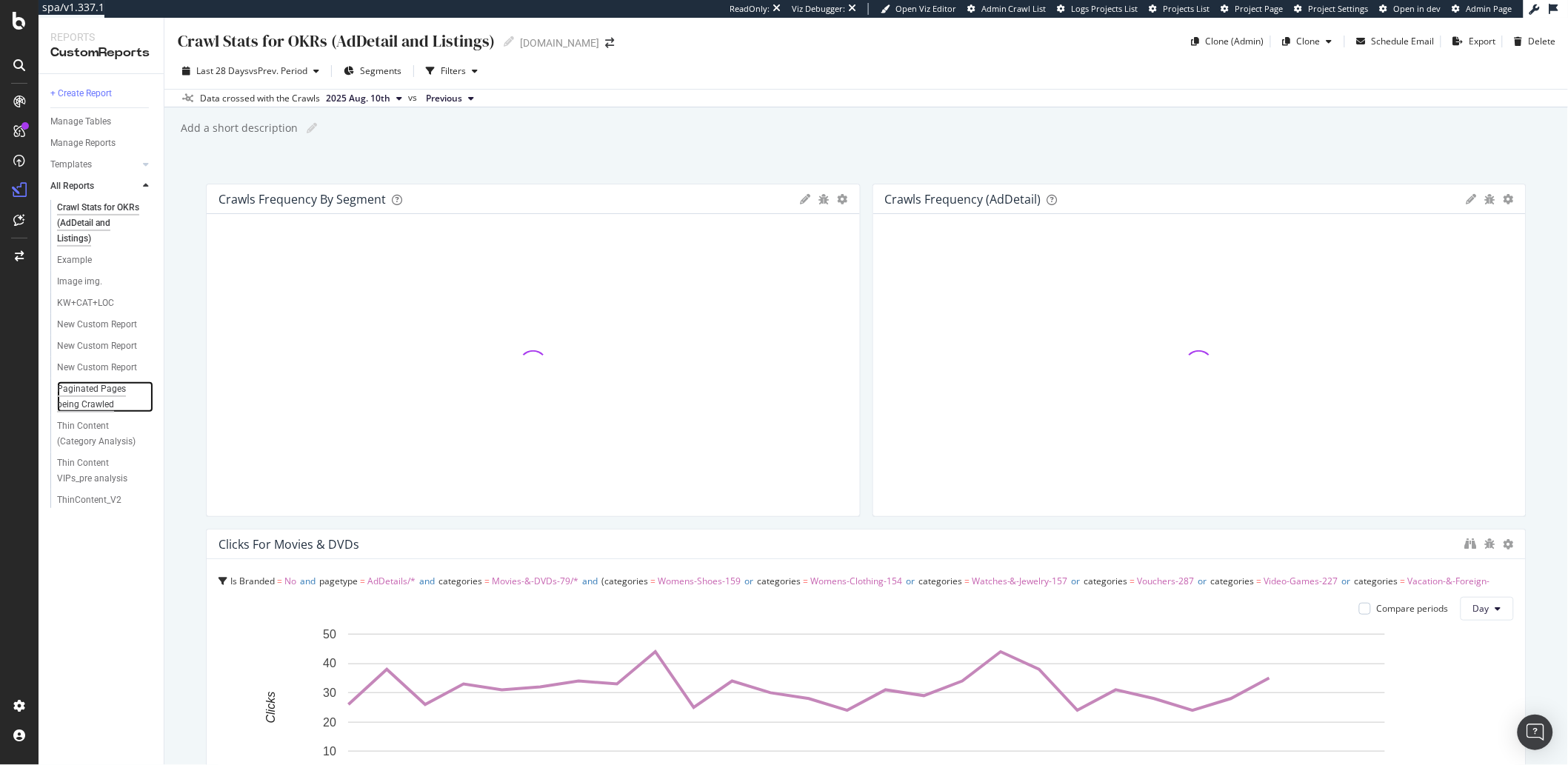
click at [94, 392] on div "Paginated Pages being Crawled" at bounding box center [100, 397] width 86 height 32
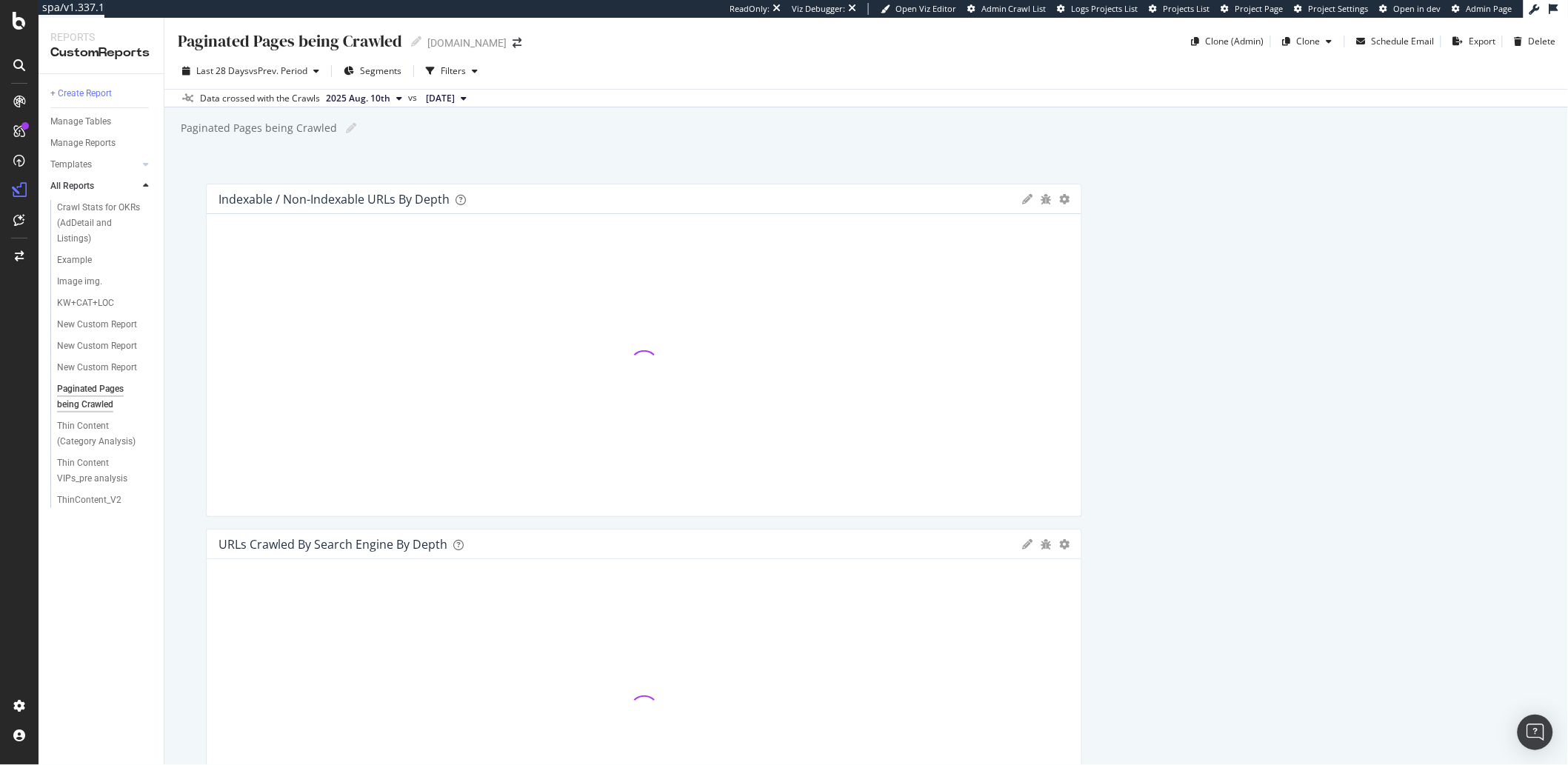
scroll to position [5, 0]
click at [1063, 191] on icon "gear" at bounding box center [1064, 194] width 10 height 11
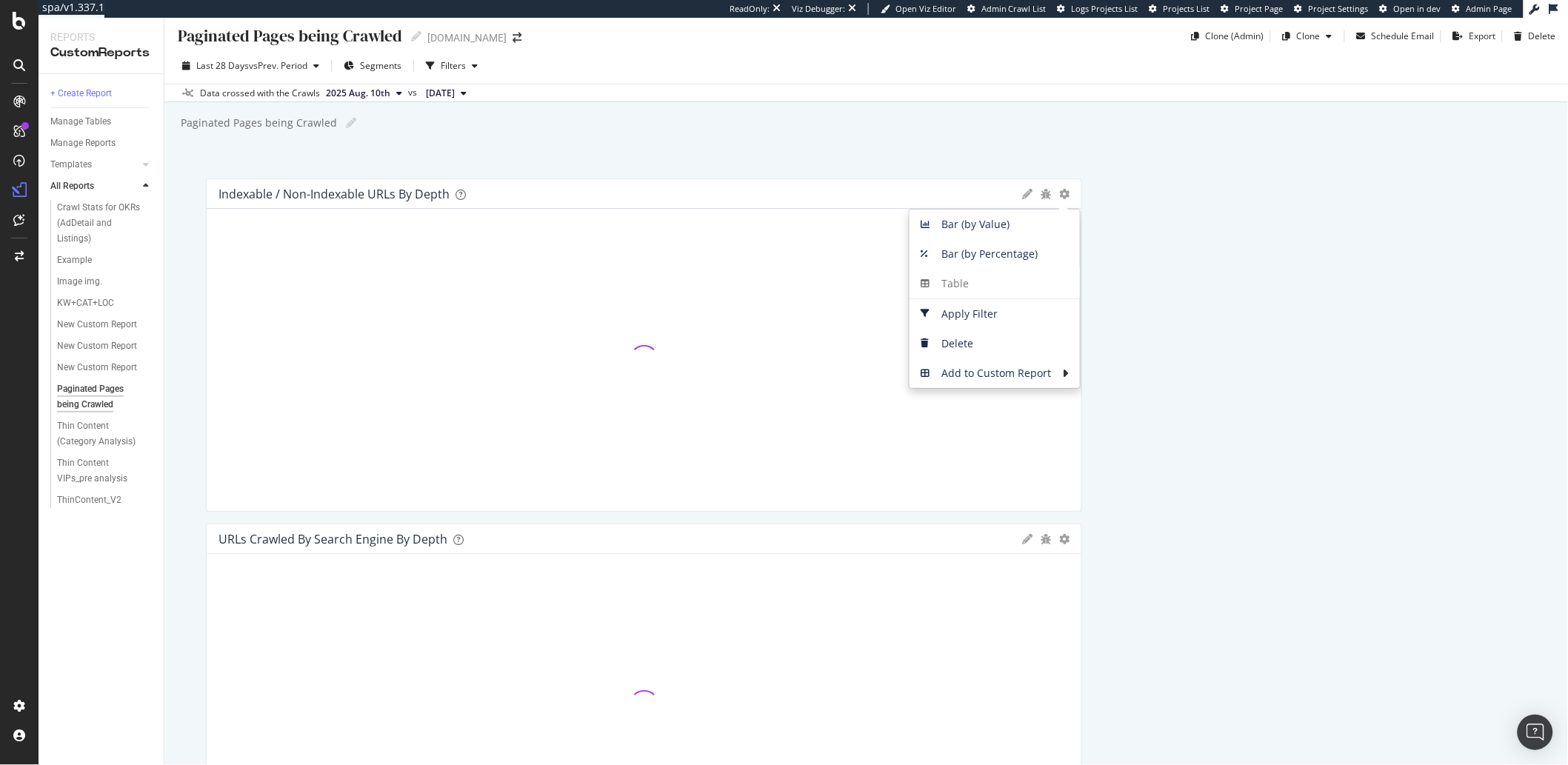
click at [1108, 170] on div "Paginated Pages being Crawled Paginated Pages being Crawled Kleinanzeigen.de Cl…" at bounding box center [866, 391] width 1403 height 747
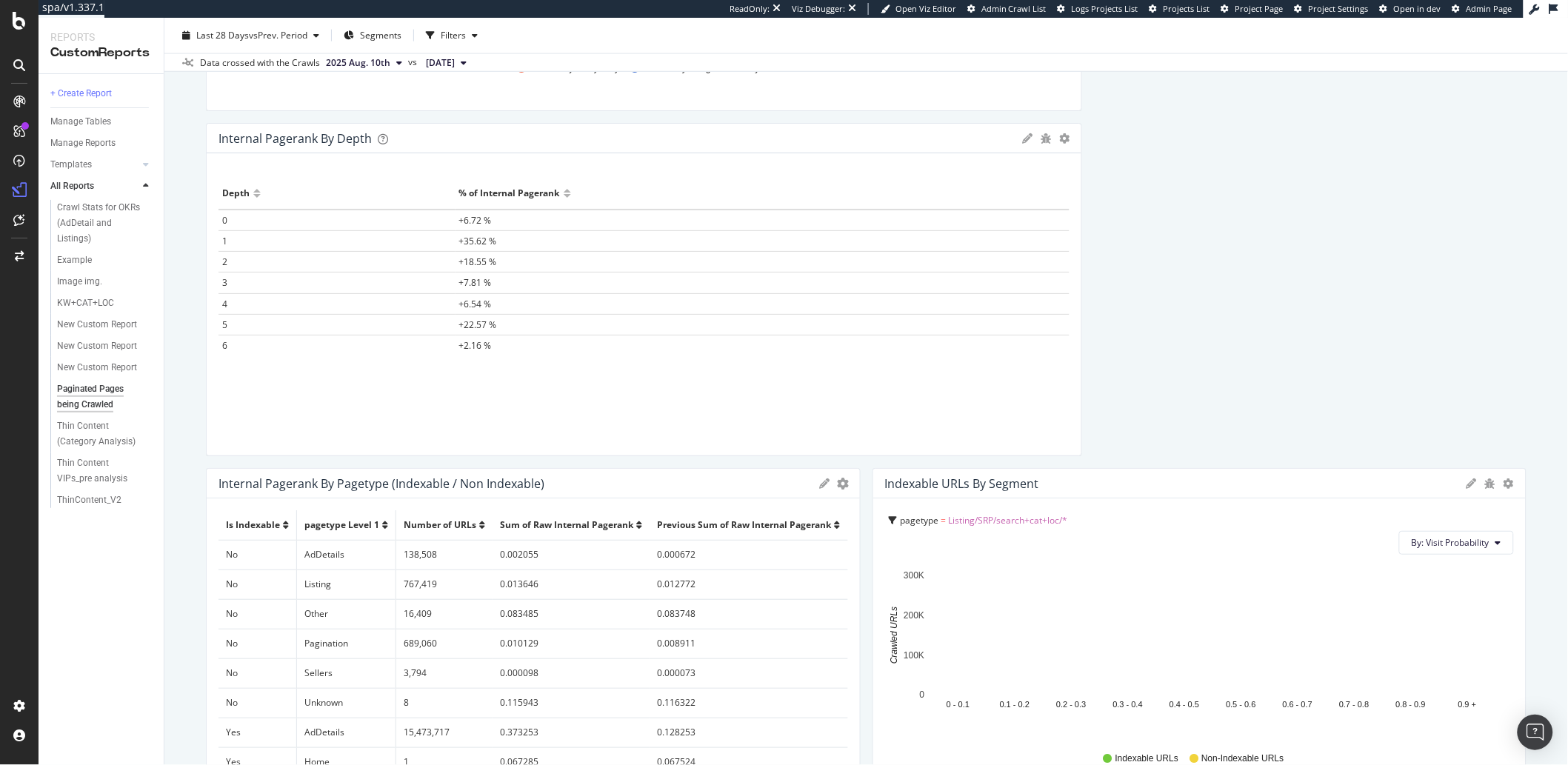
scroll to position [819, 0]
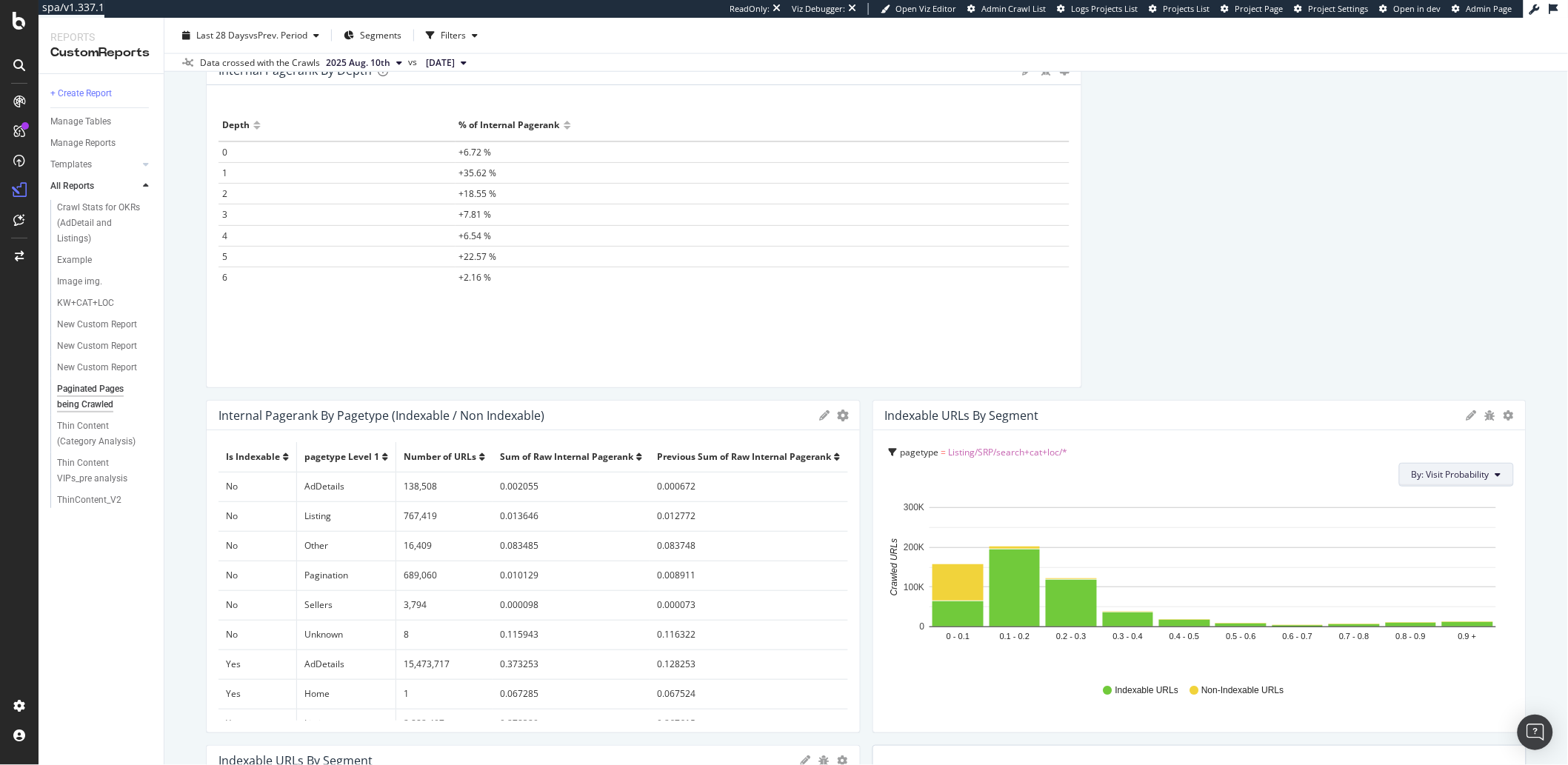
click at [1496, 471] on icon at bounding box center [1498, 474] width 6 height 9
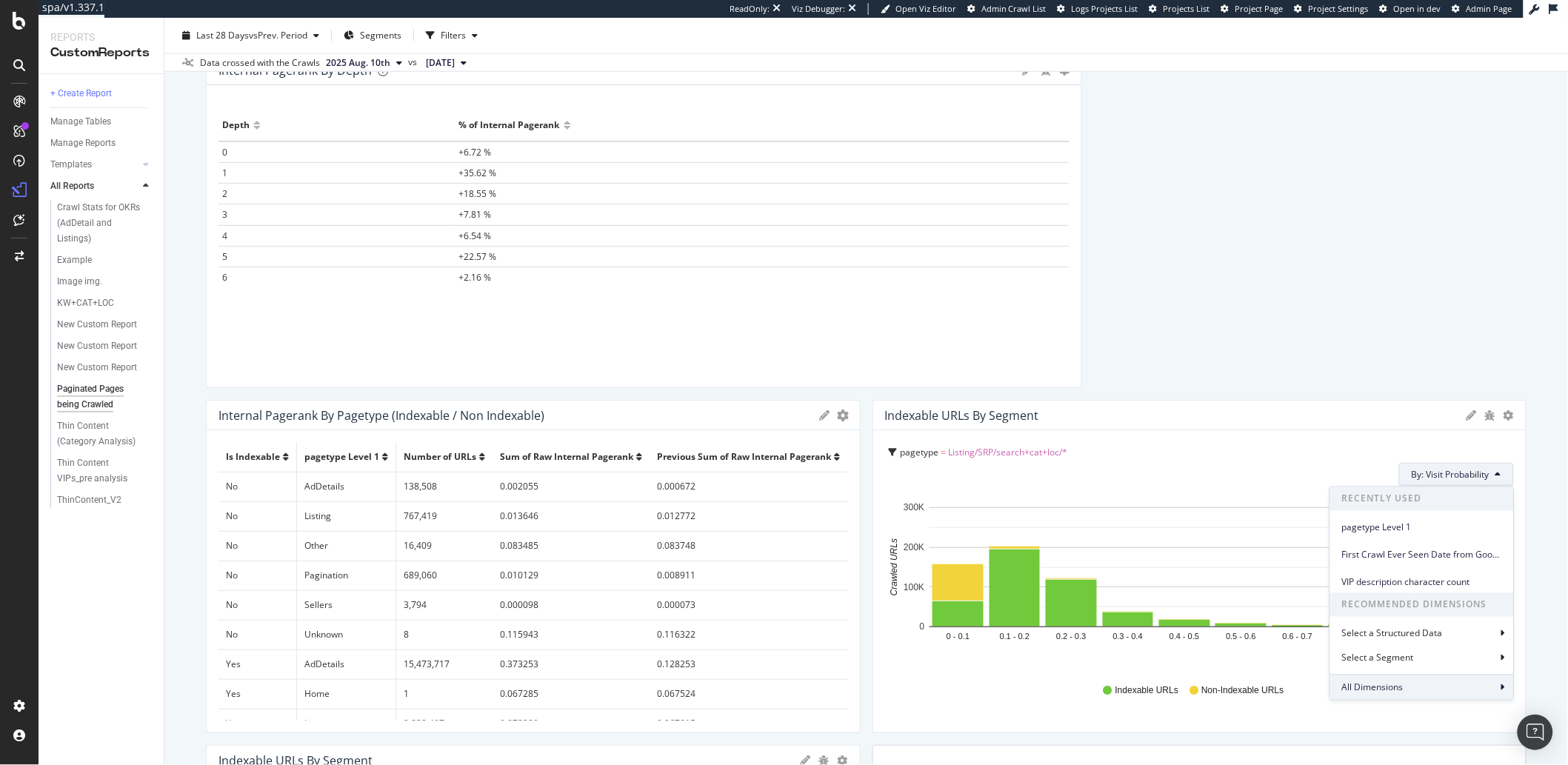
click at [1394, 693] on span "All Dimensions" at bounding box center [1373, 688] width 61 height 13
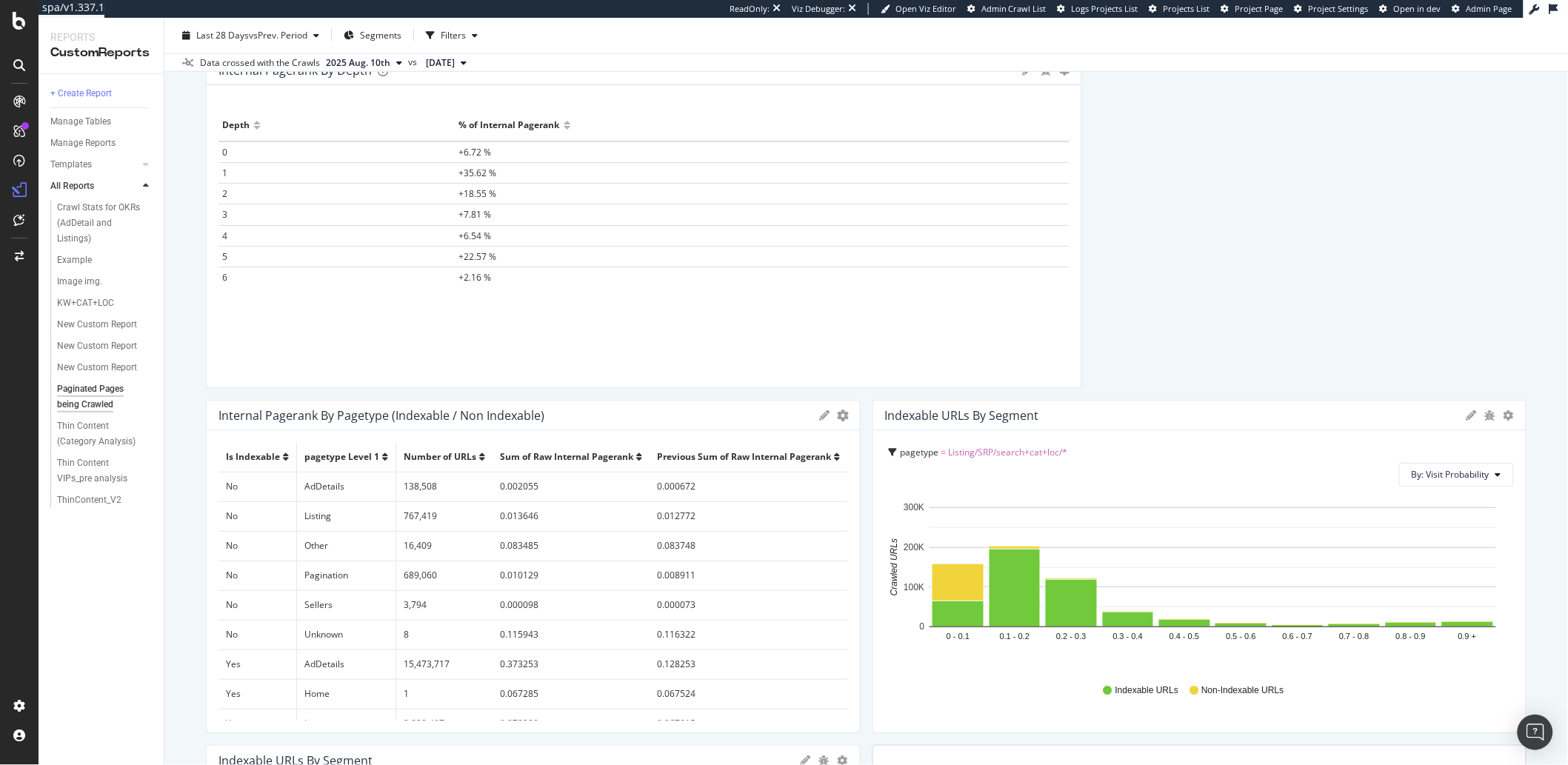
click at [1297, 248] on div "Indexable / Non-Indexable URLs by Depth Bar (by Value) Bar (by Percentage) Tabl…" at bounding box center [866, 221] width 1320 height 1714
click at [1470, 469] on span "By: Visit Probability" at bounding box center [1450, 475] width 78 height 13
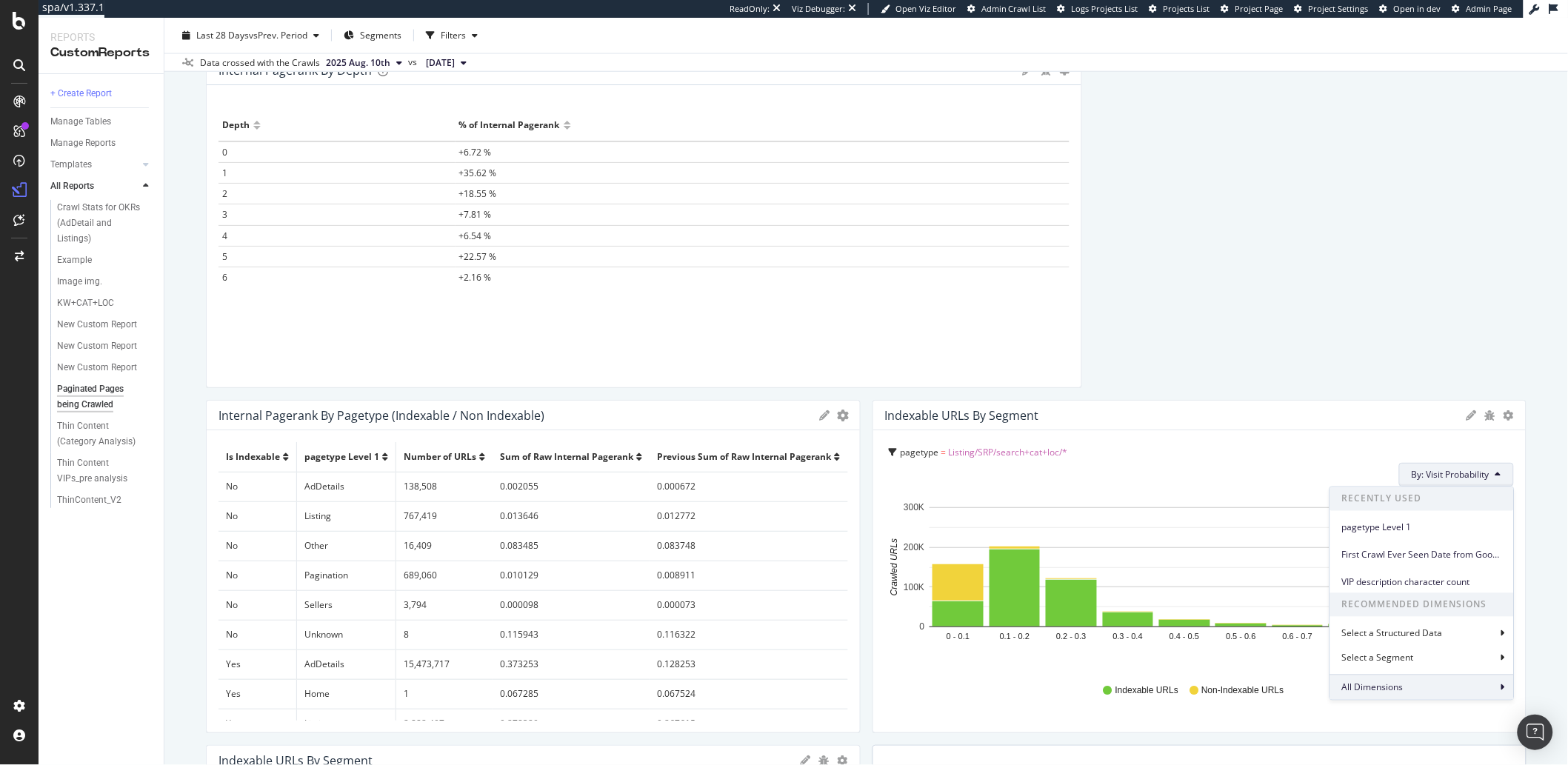
click at [1390, 696] on div "All Dimensions" at bounding box center [1421, 687] width 183 height 25
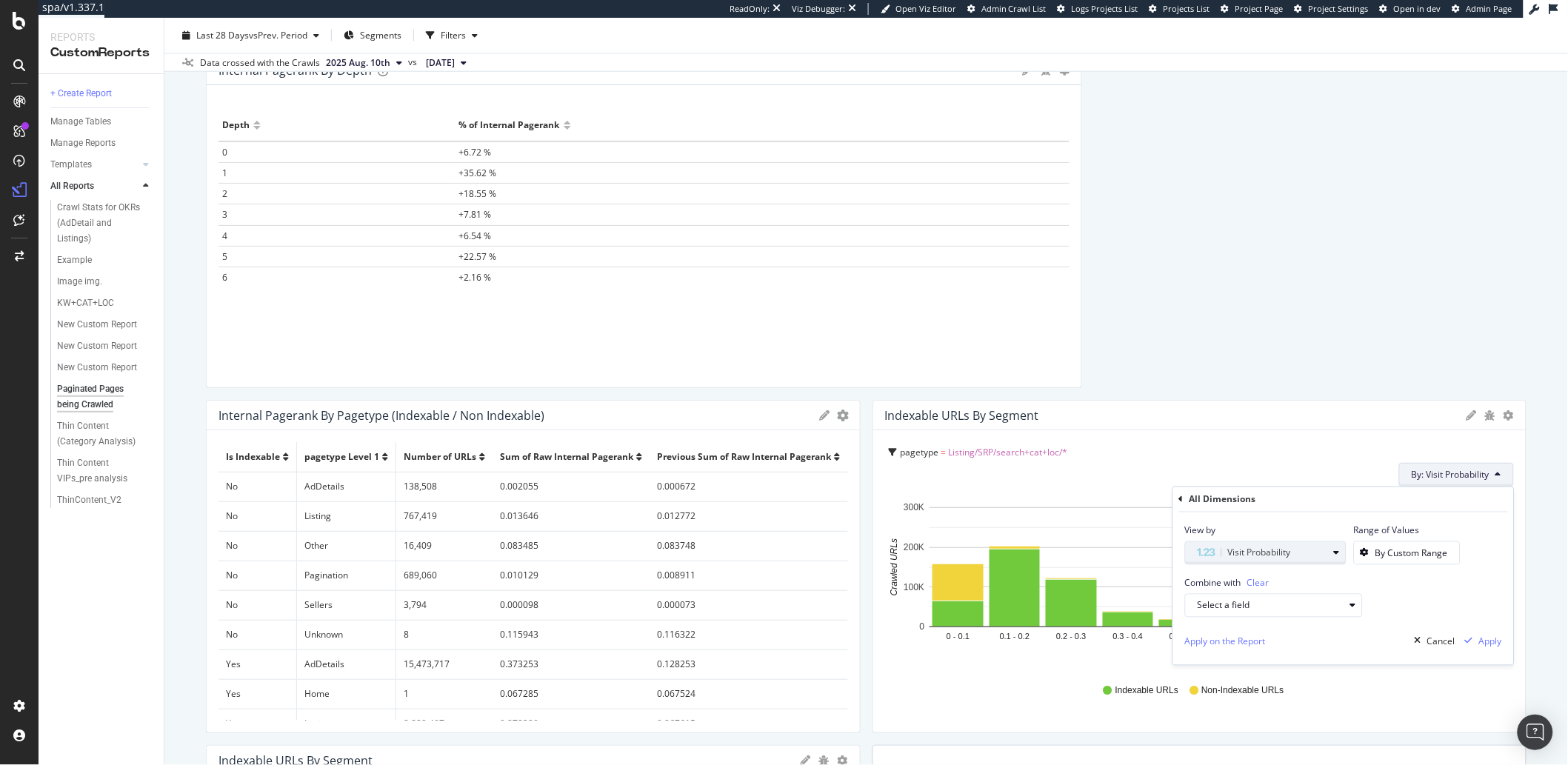
click at [1302, 552] on div "Visit Probability" at bounding box center [1262, 553] width 130 height 18
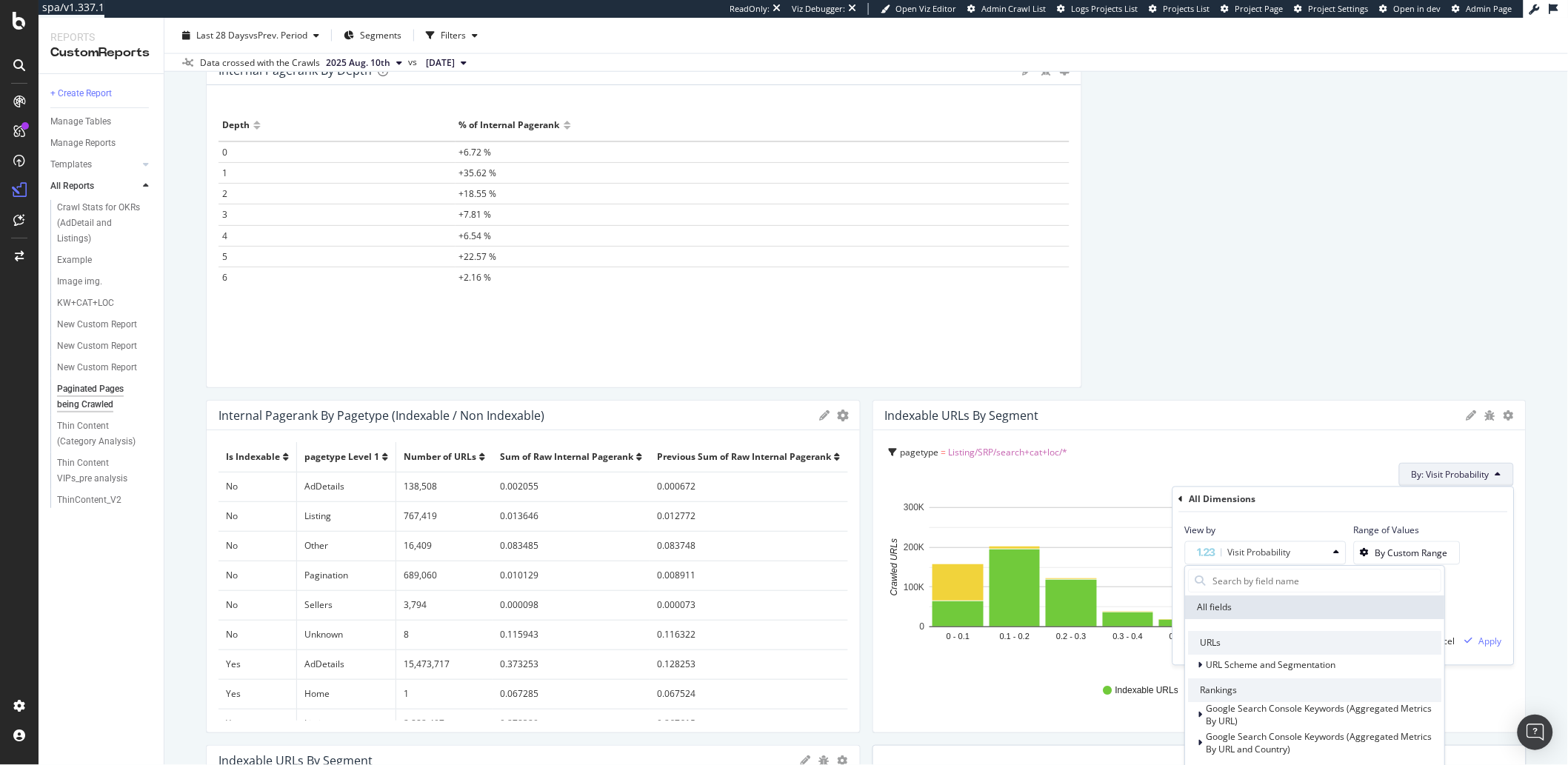
click at [1302, 528] on div "View by" at bounding box center [1265, 531] width 161 height 13
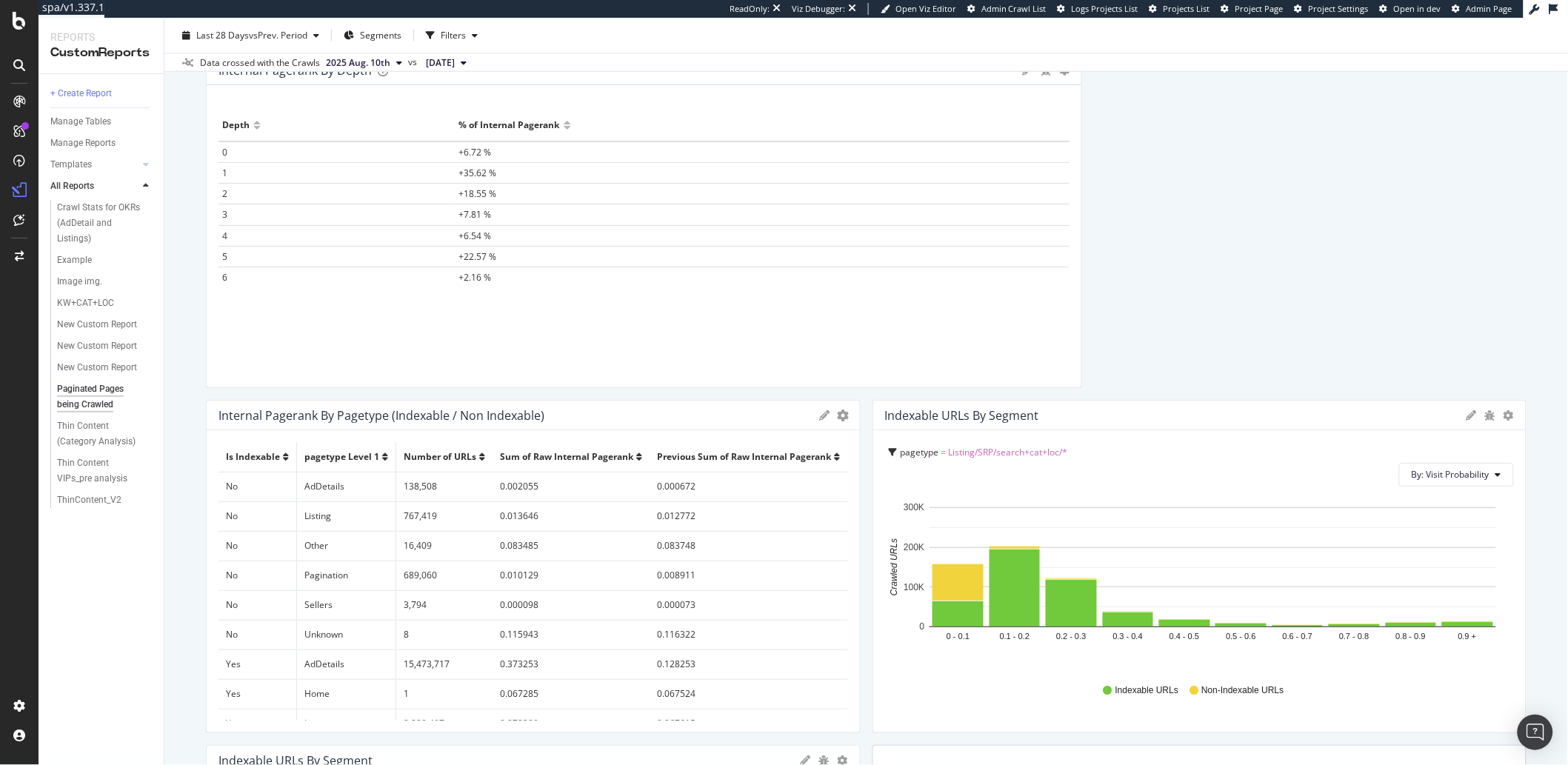
click at [1504, 422] on div "Indexable URLs by Segment Bar (by Value) Bar (by Percentage) Table Edit Filter …" at bounding box center [1199, 415] width 653 height 30
click at [1505, 422] on div "Indexable URLs by Segment Bar (by Value) Bar (by Percentage) Table Edit Filter …" at bounding box center [1199, 415] width 653 height 30
click at [1507, 418] on icon "gear" at bounding box center [1508, 415] width 10 height 11
click at [1345, 287] on div "Indexable / Non-Indexable URLs by Depth Bar (by Value) Bar (by Percentage) Tabl…" at bounding box center [866, 221] width 1320 height 1714
